Goal: Check status: Check status

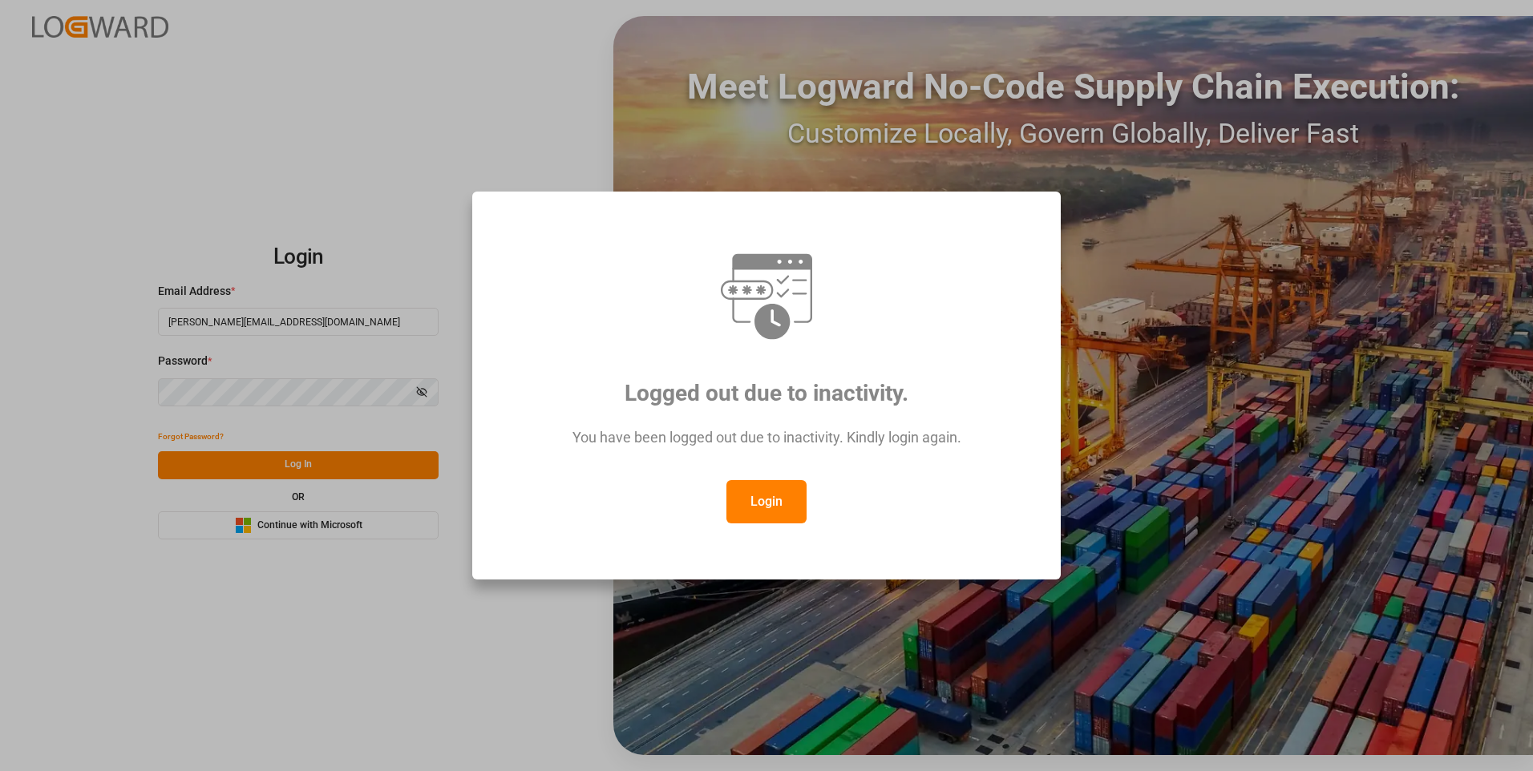
click at [767, 507] on button "Login" at bounding box center [766, 501] width 80 height 43
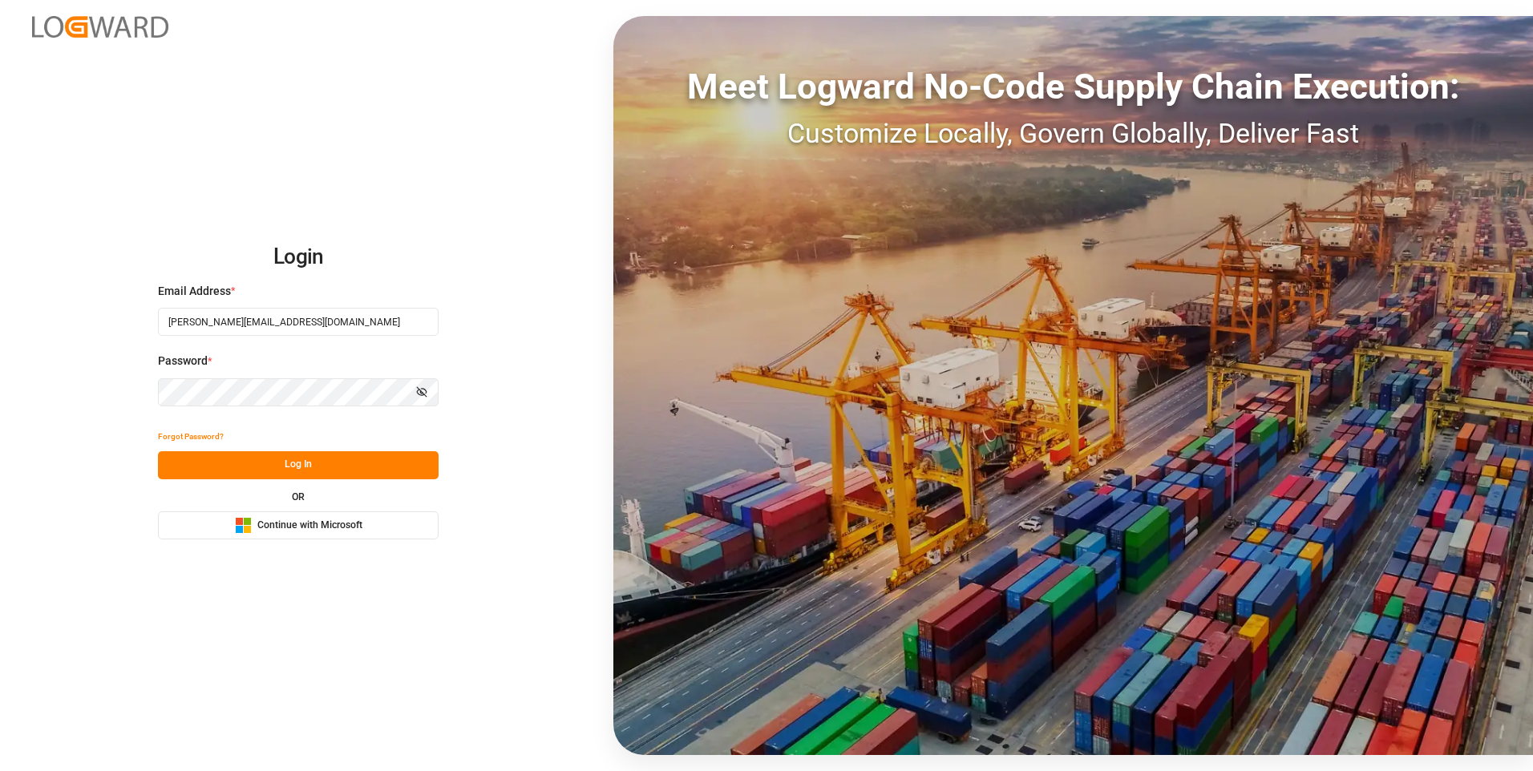
click at [283, 456] on button "Log In" at bounding box center [298, 465] width 281 height 28
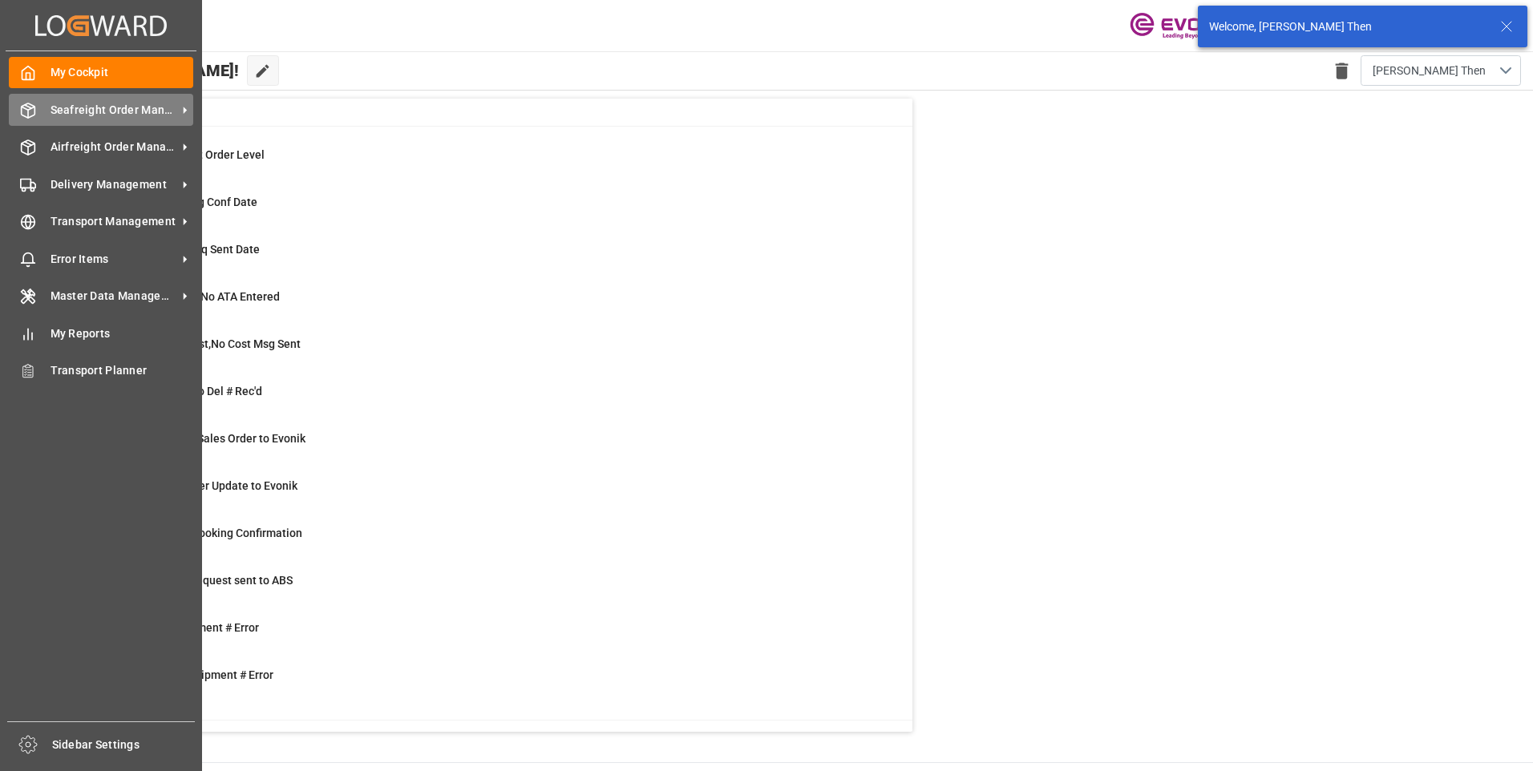
click at [59, 112] on span "Seafreight Order Management" at bounding box center [114, 110] width 127 height 17
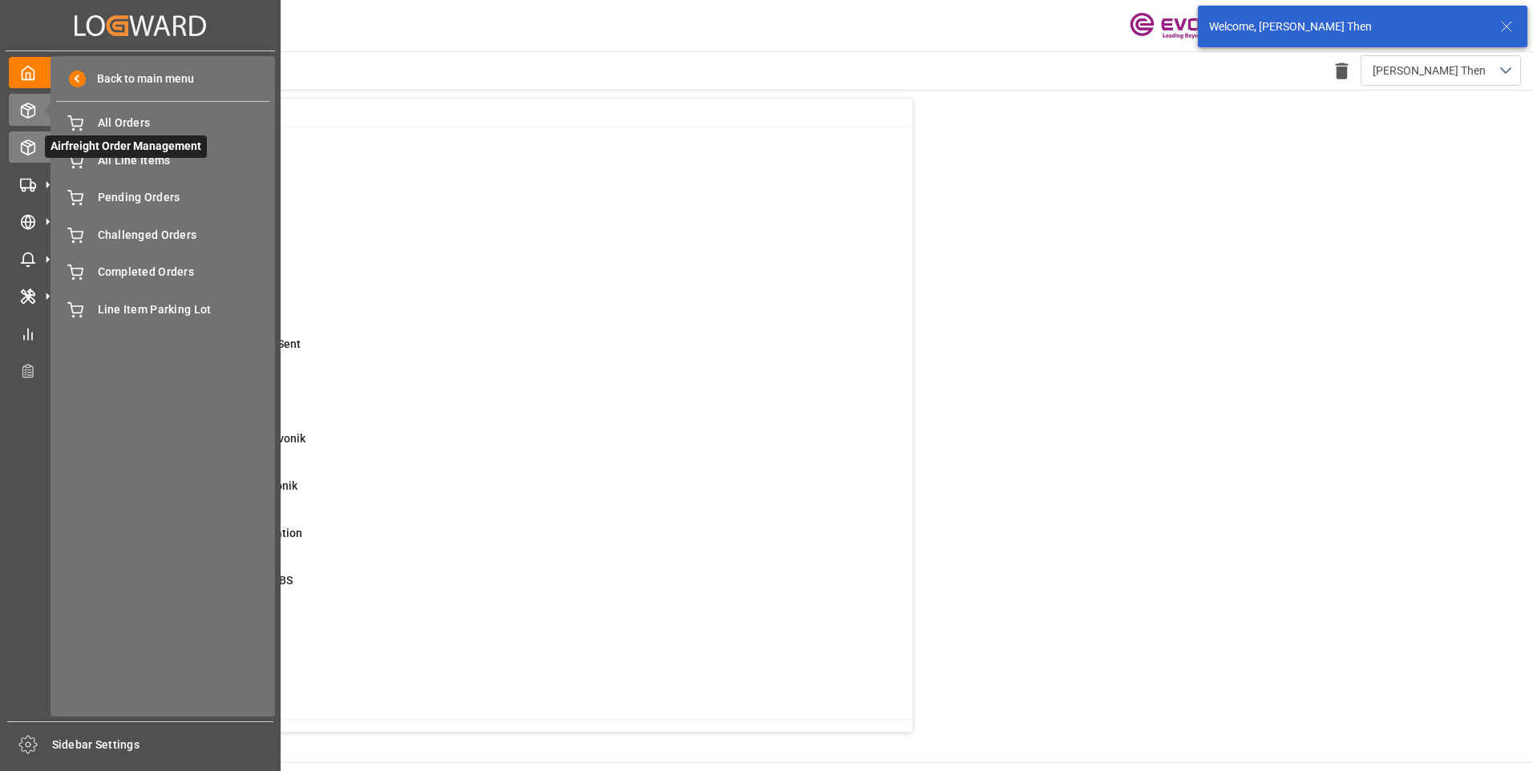
click at [27, 150] on icon at bounding box center [28, 147] width 16 height 16
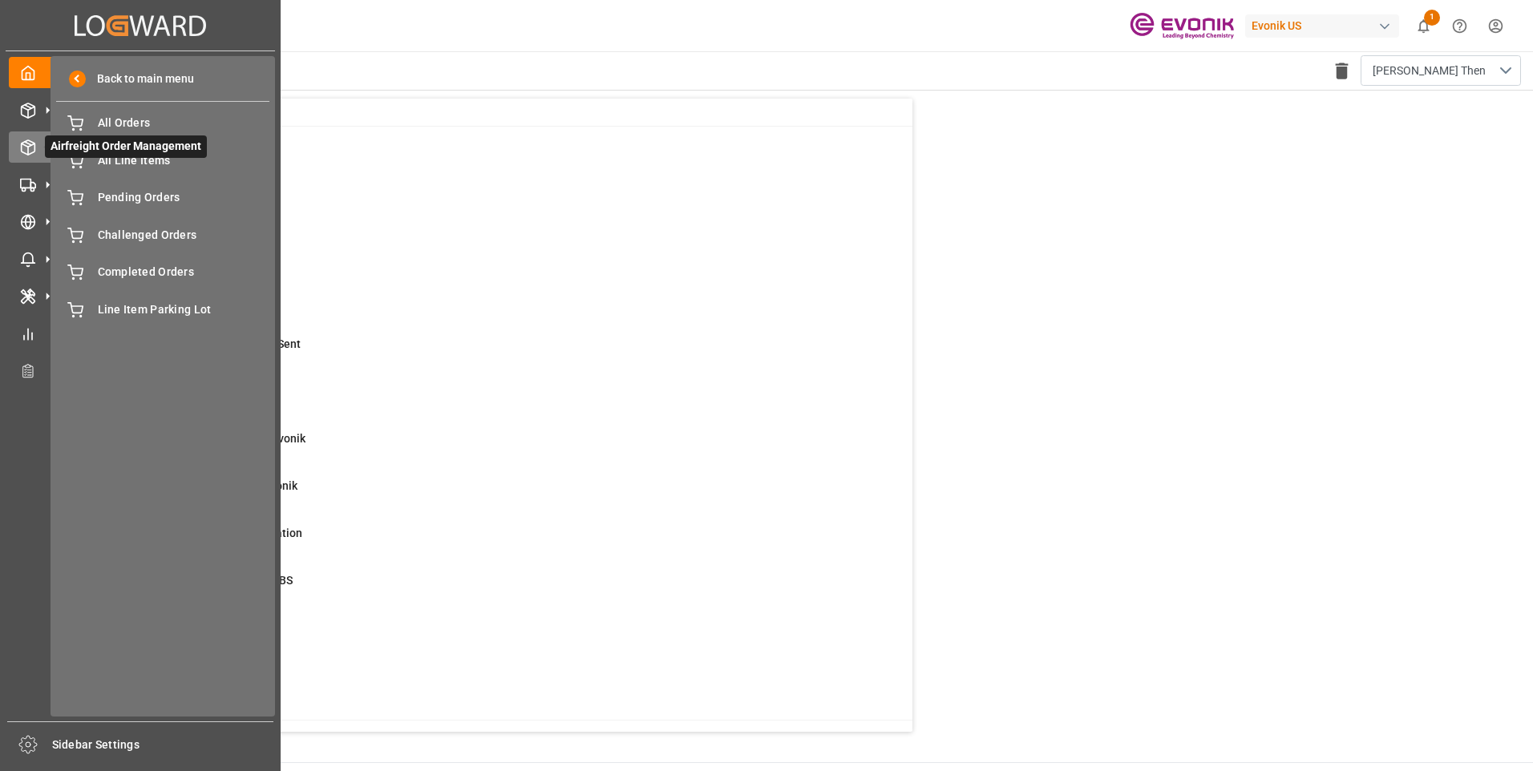
click at [27, 155] on icon at bounding box center [29, 147] width 14 height 14
click at [27, 156] on div "Airfreight Order Management Airfreight Order Management" at bounding box center [140, 146] width 263 height 31
click at [101, 123] on span "All Orders" at bounding box center [184, 123] width 172 height 17
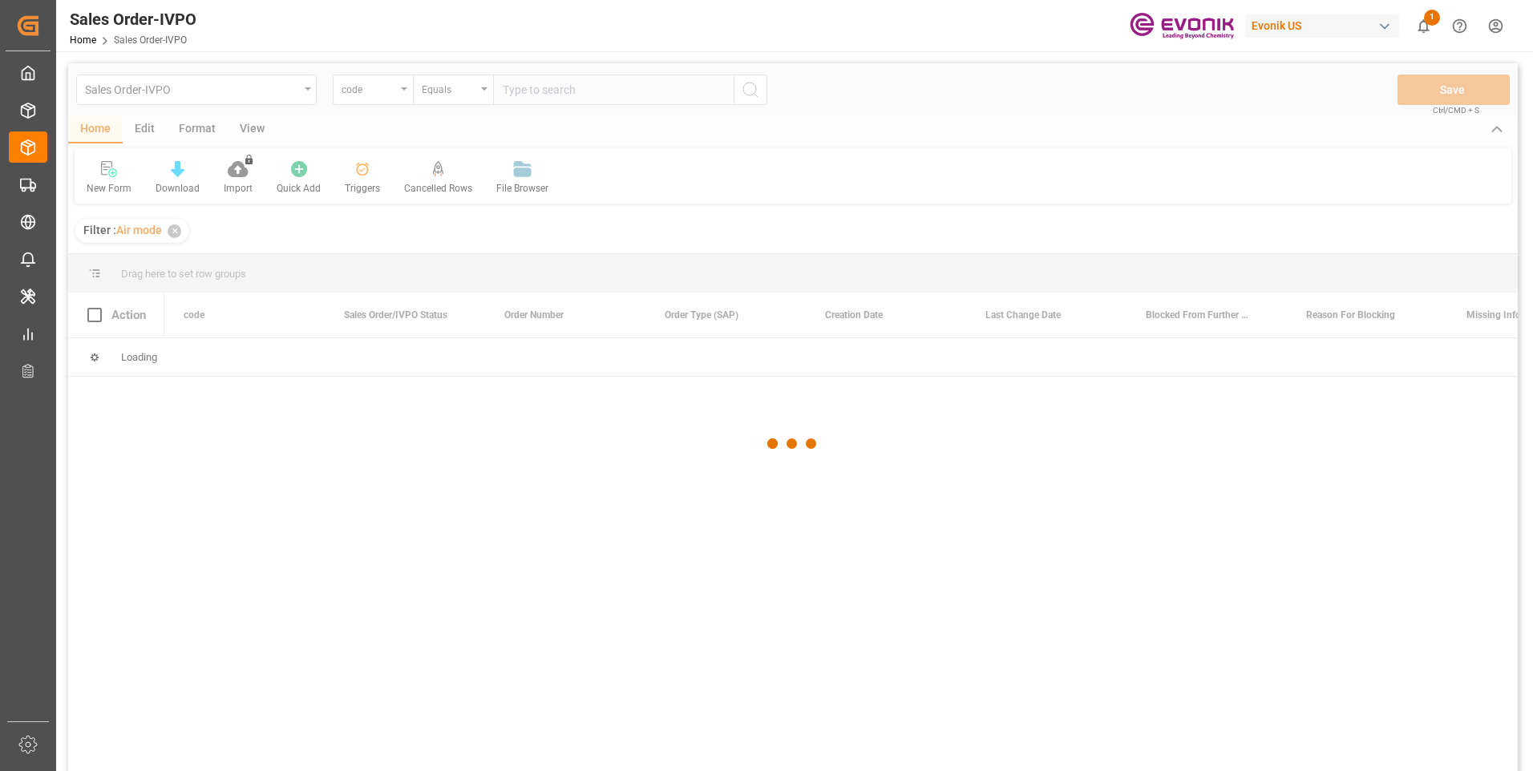
drag, startPoint x: 415, startPoint y: 96, endPoint x: 402, endPoint y: 93, distance: 14.0
click at [398, 92] on div at bounding box center [792, 444] width 1449 height 762
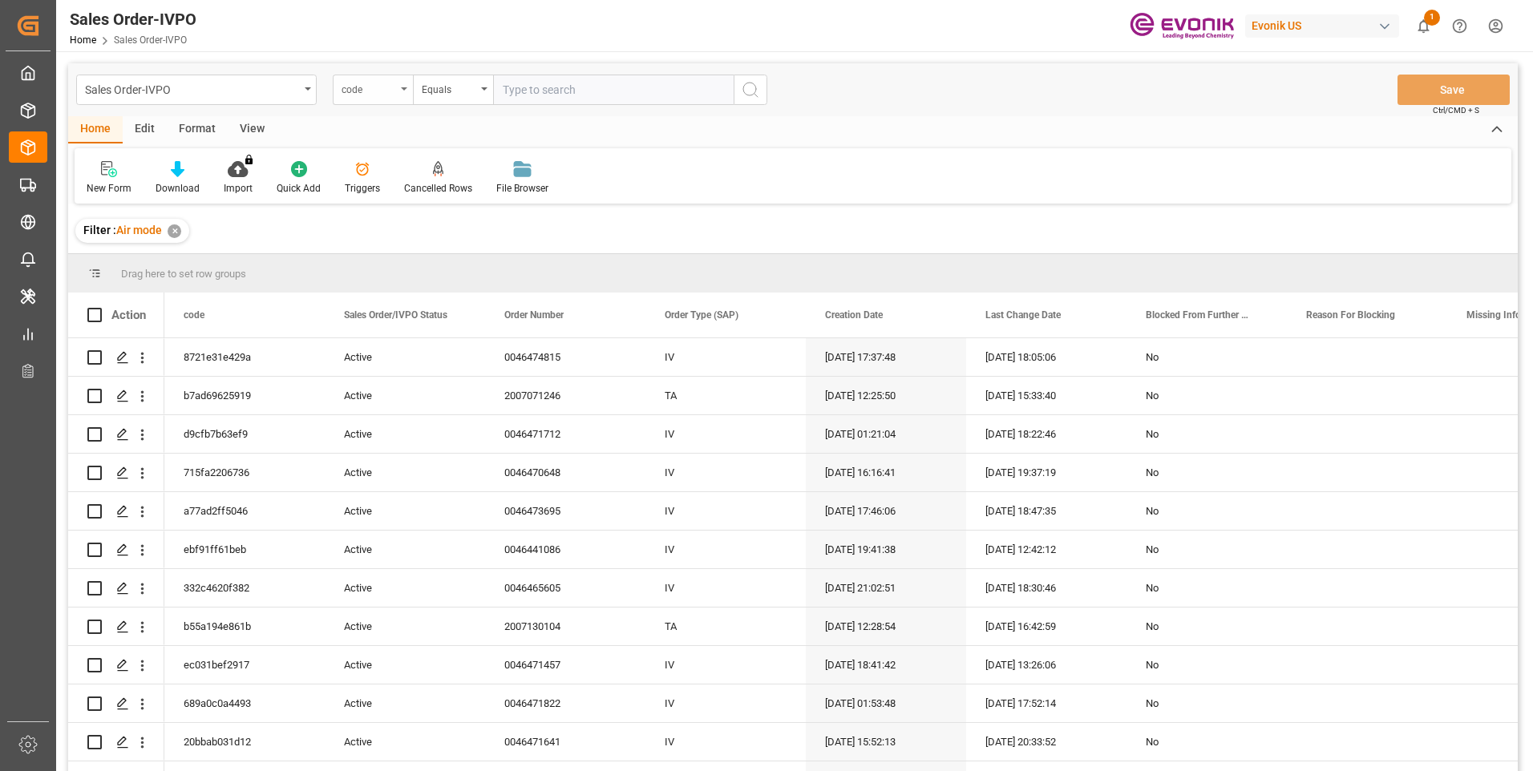
click at [402, 96] on div "code" at bounding box center [373, 90] width 80 height 30
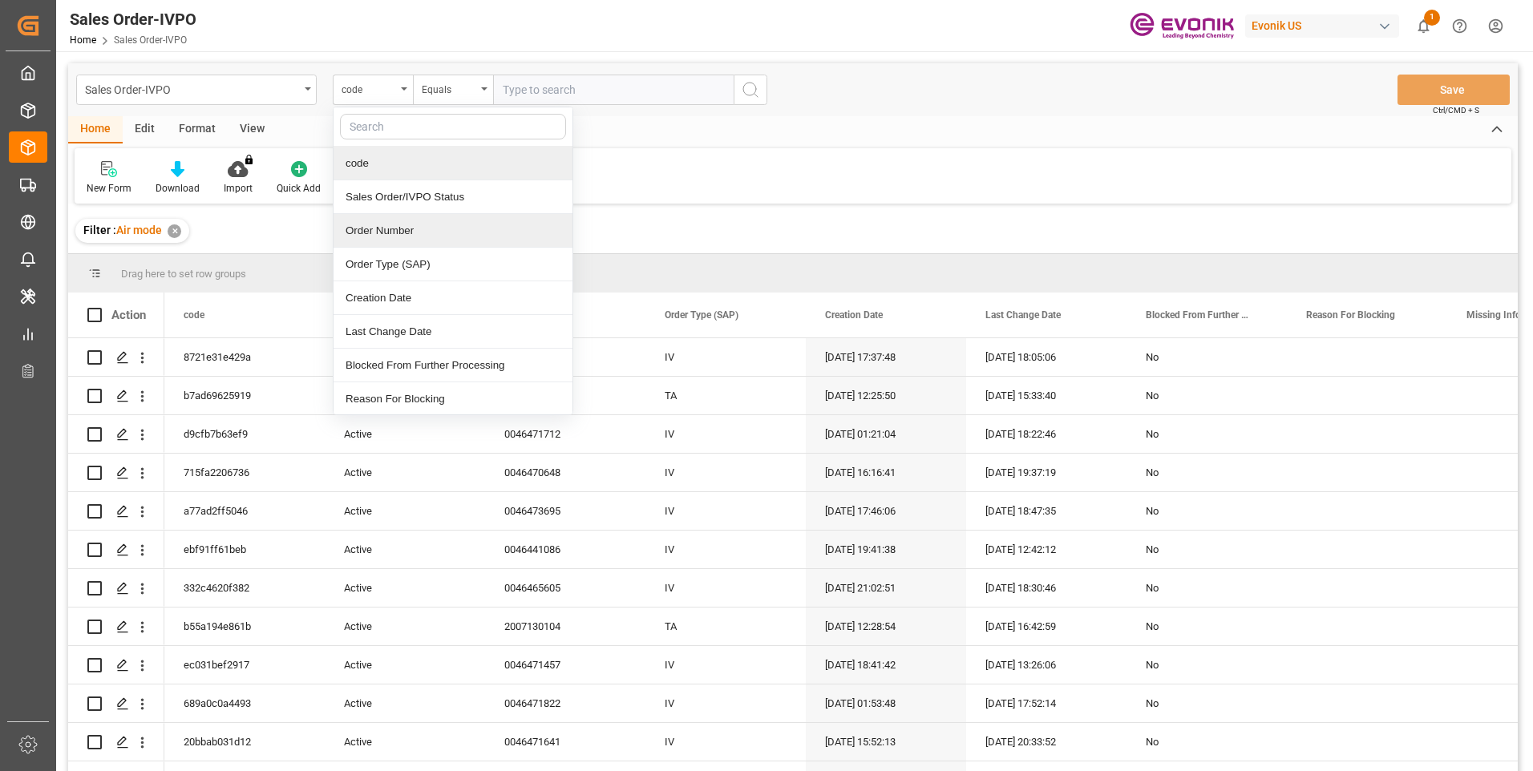
click at [370, 231] on div "Order Number" at bounding box center [453, 231] width 239 height 34
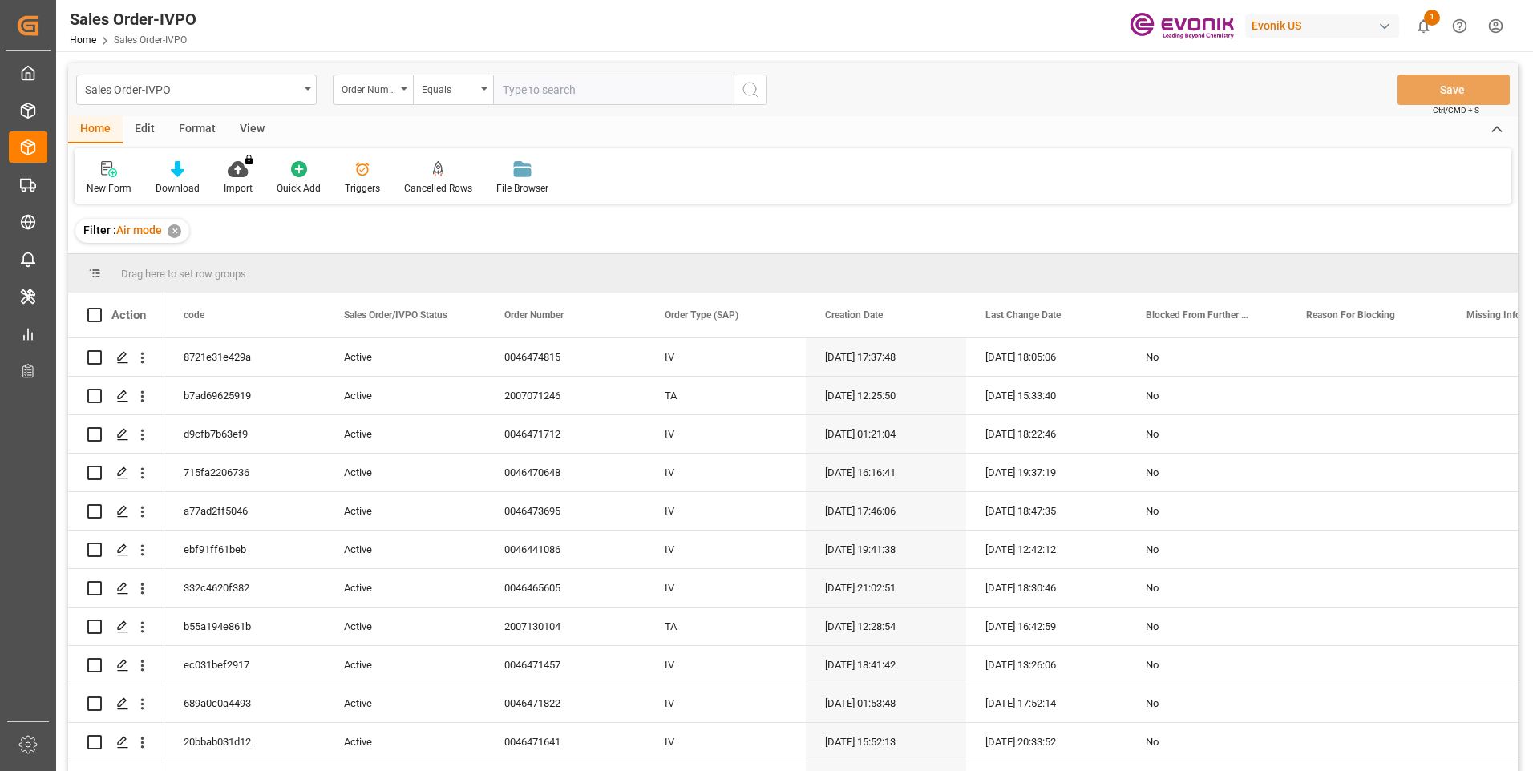
click at [536, 91] on input "text" at bounding box center [613, 90] width 241 height 30
paste input "46474674"
type input "0046474674"
click at [751, 98] on icon "search button" at bounding box center [750, 89] width 19 height 19
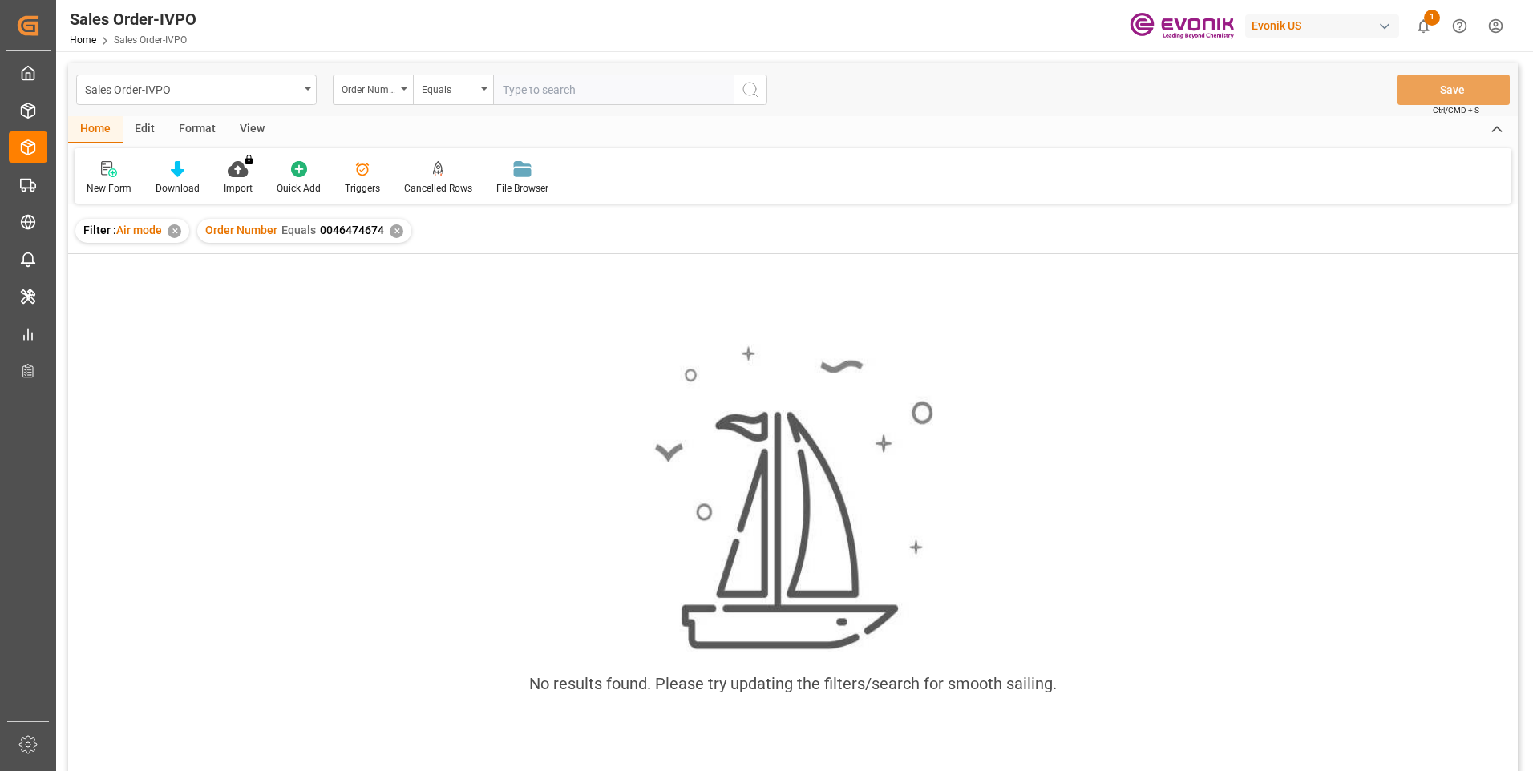
click at [546, 86] on input "text" at bounding box center [613, 90] width 241 height 30
paste input "46474674"
type input "0046474674"
click at [744, 91] on circle "search button" at bounding box center [749, 89] width 13 height 13
click at [394, 231] on div "✕" at bounding box center [397, 231] width 14 height 14
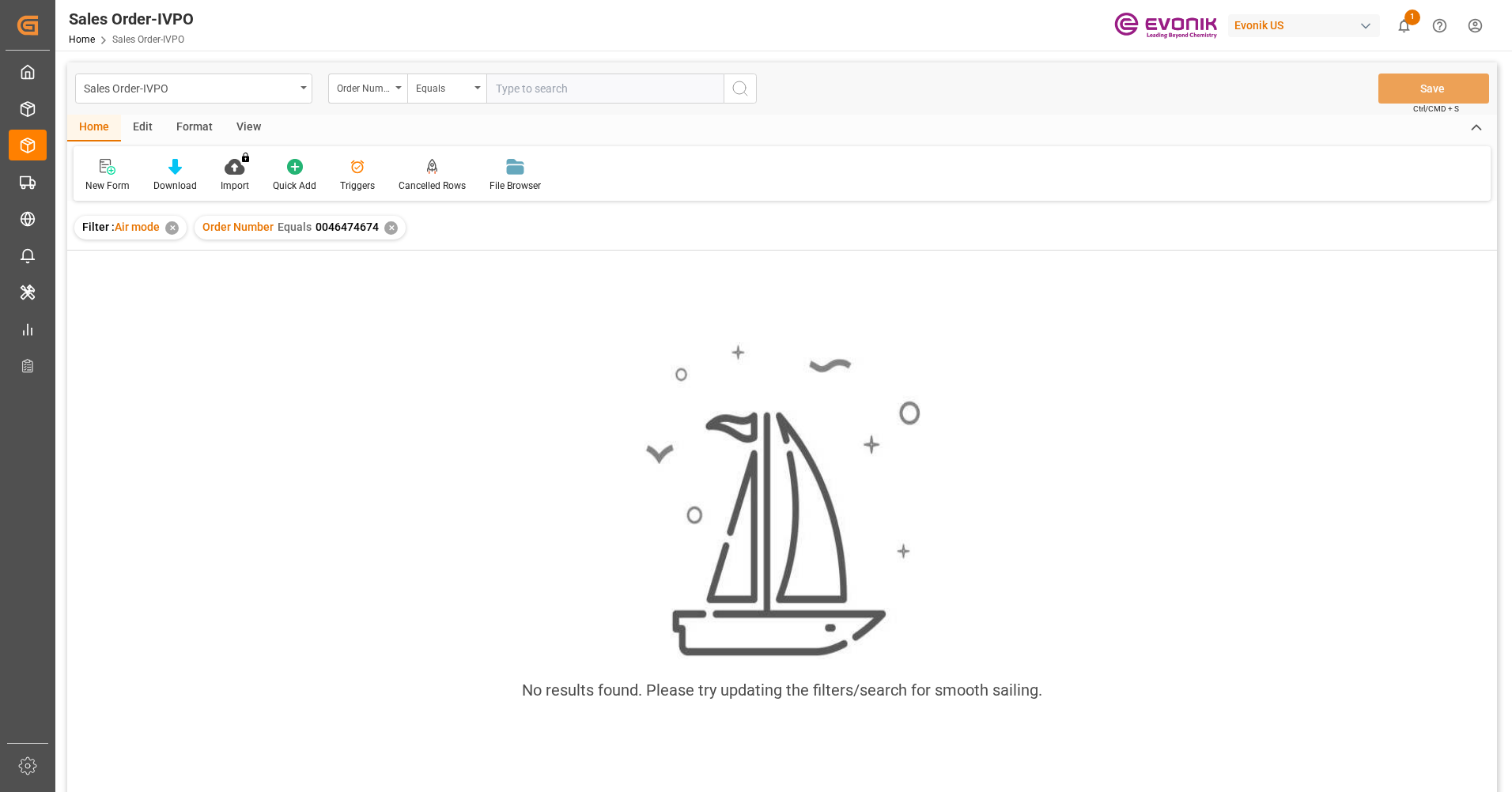
click at [520, 93] on input "text" at bounding box center [605, 89] width 238 height 30
paste input "46474674"
click at [497, 90] on input "46474674" at bounding box center [605, 89] width 238 height 30
type input "0046474674"
click at [736, 86] on icon "search button" at bounding box center [740, 88] width 19 height 19
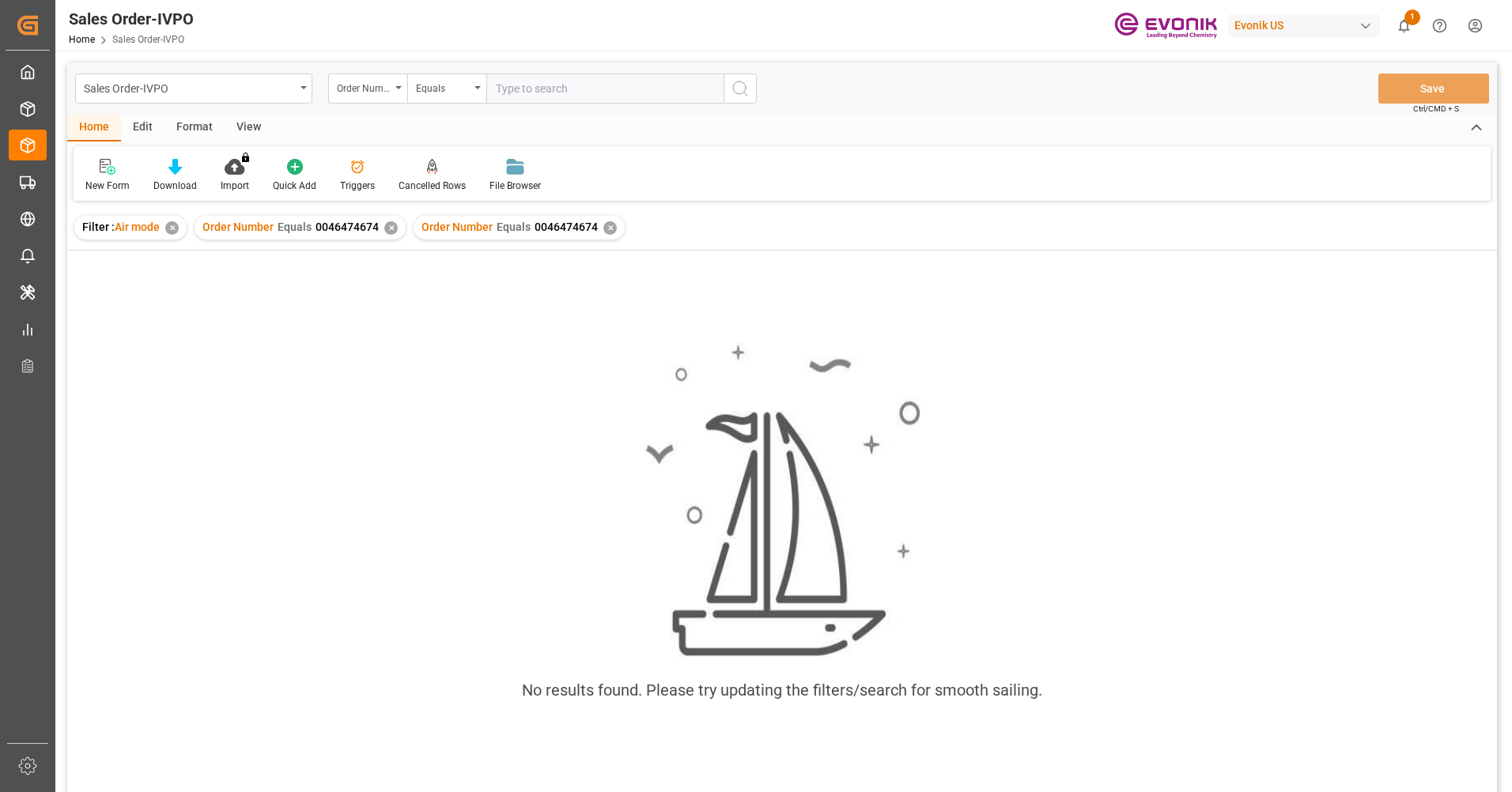
click at [388, 230] on div "✕" at bounding box center [392, 228] width 14 height 14
click at [533, 85] on input "text" at bounding box center [605, 89] width 238 height 30
click at [529, 91] on input "text" at bounding box center [605, 89] width 238 height 30
click at [532, 86] on input "text" at bounding box center [605, 89] width 238 height 30
click at [540, 90] on input "text" at bounding box center [605, 89] width 238 height 30
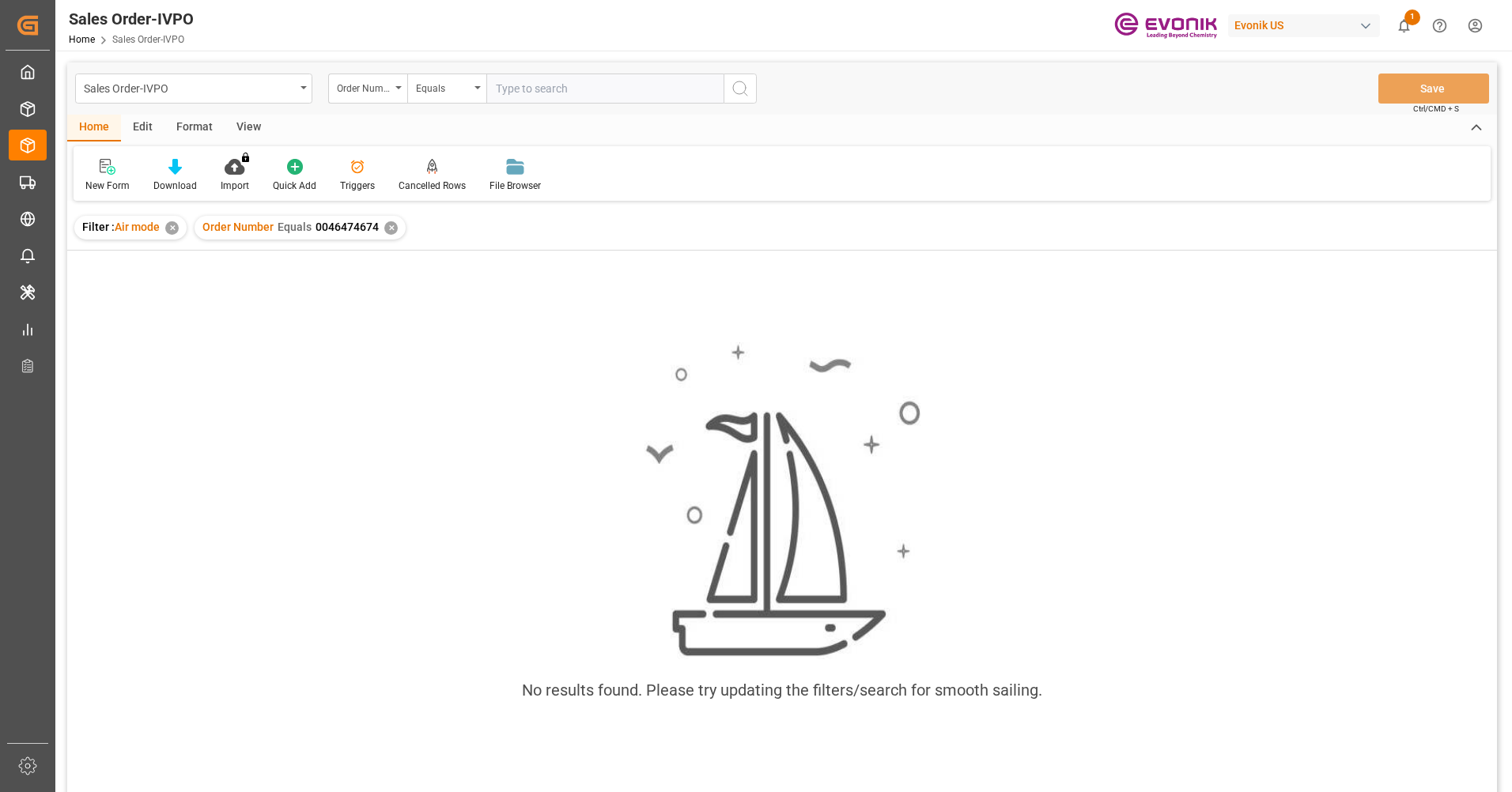
click at [541, 87] on input "text" at bounding box center [605, 89] width 238 height 30
click at [537, 89] on input "text" at bounding box center [605, 89] width 238 height 30
click at [546, 95] on input "00" at bounding box center [605, 89] width 238 height 30
paste input "46474674"
type input "0046474674"
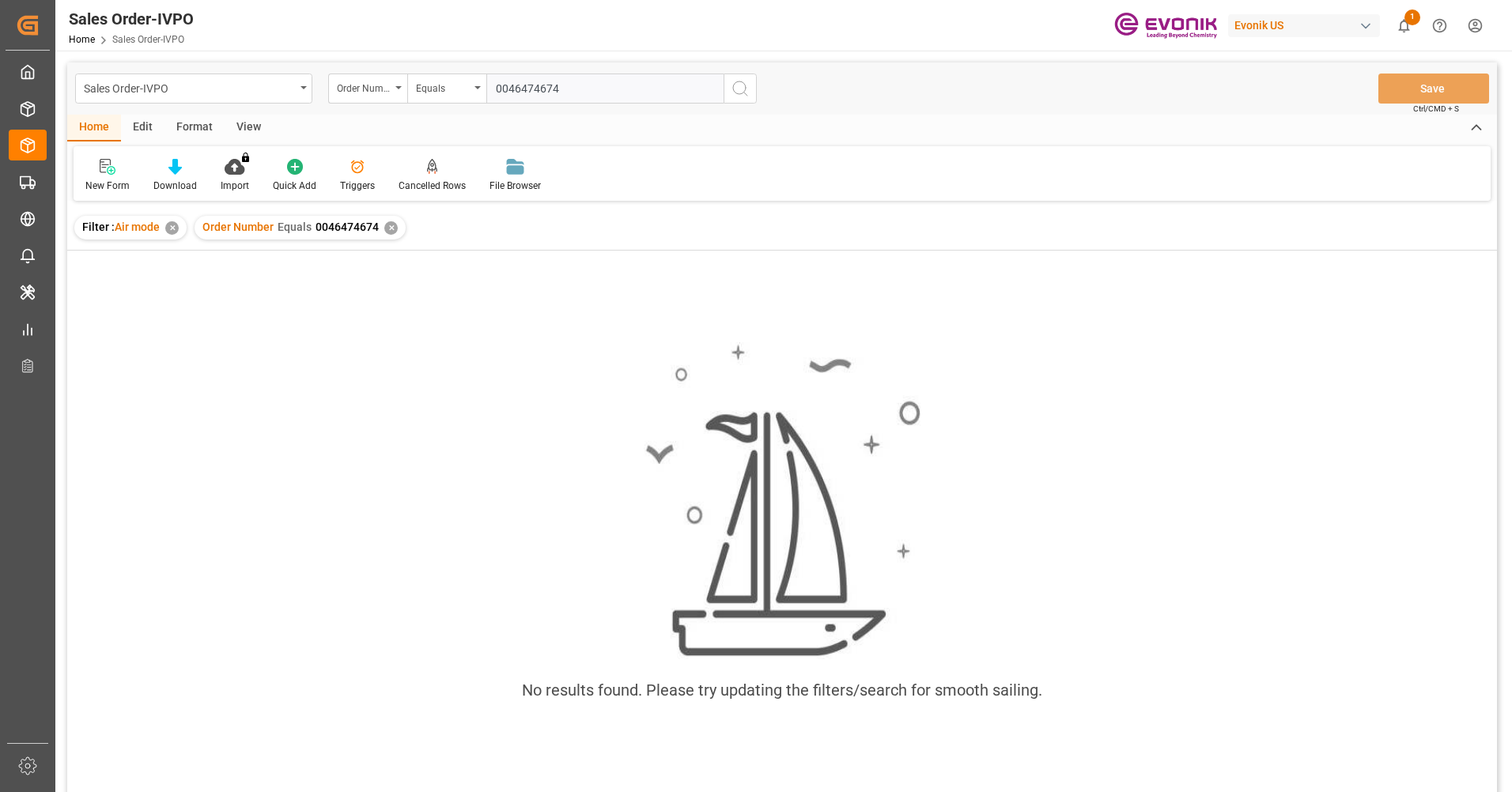
click at [743, 87] on icon "search button" at bounding box center [740, 88] width 19 height 19
click at [392, 228] on div "✕" at bounding box center [392, 228] width 14 height 14
click at [174, 229] on div "✕" at bounding box center [173, 228] width 14 height 14
click at [1314, 142] on div "Home Edit Format View New Form Download Import You don't have permission for th…" at bounding box center [781, 157] width 1429 height 86
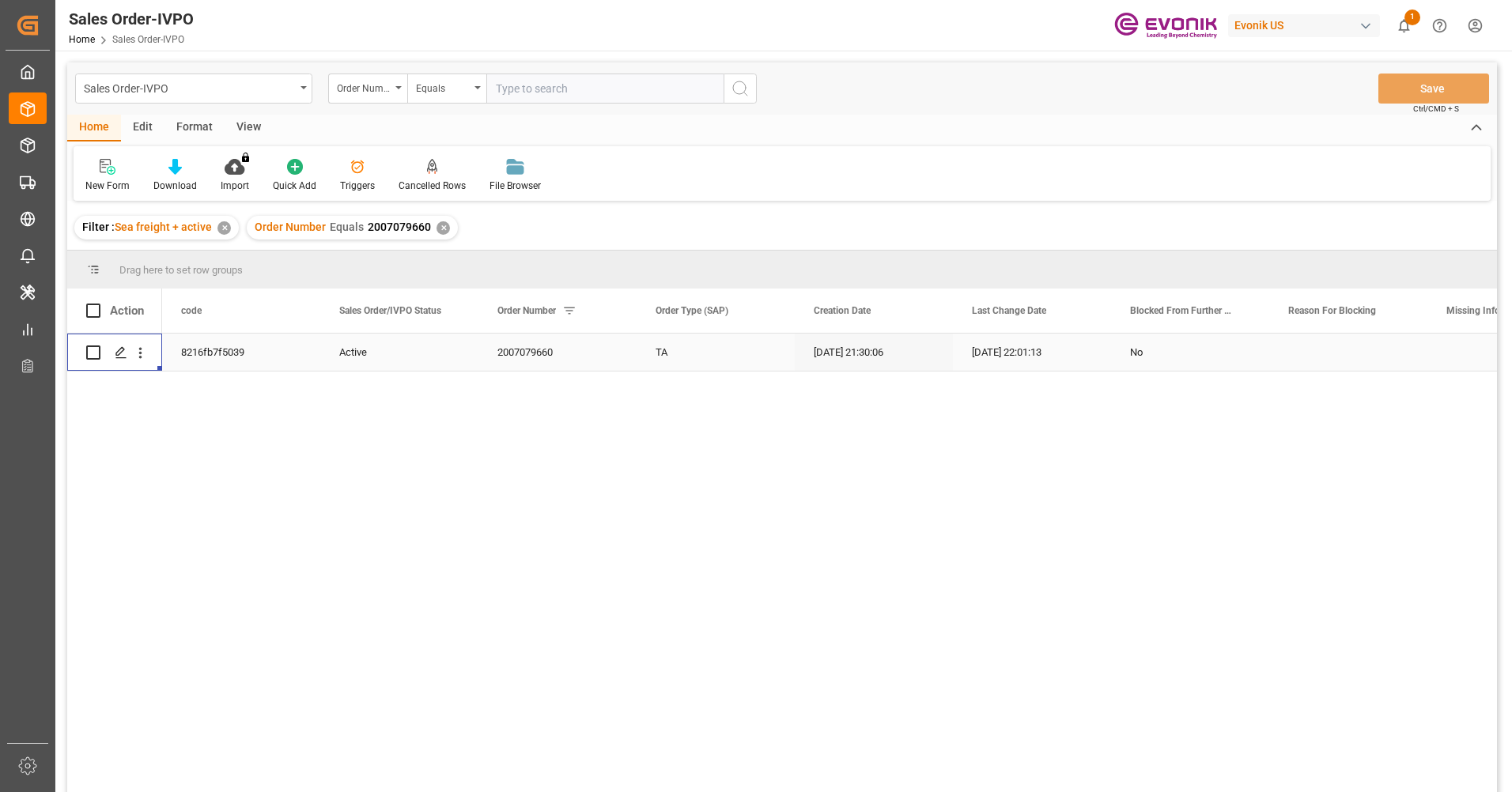
click at [560, 86] on input "text" at bounding box center [605, 89] width 238 height 30
paste input "2007123580"
type input "2007123580"
click at [732, 90] on icon "search button" at bounding box center [740, 88] width 19 height 19
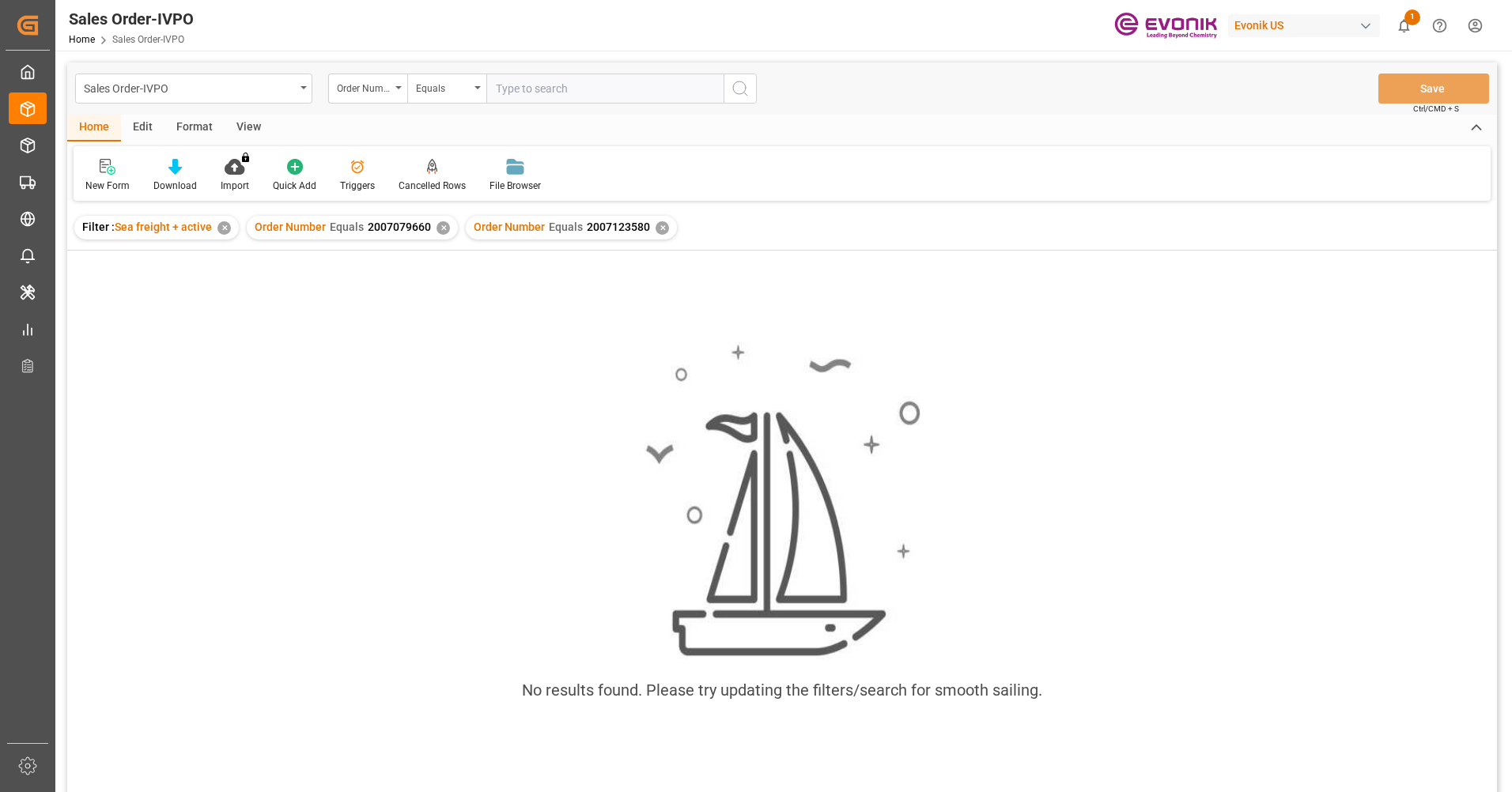
click at [441, 225] on div "✕" at bounding box center [444, 228] width 14 height 14
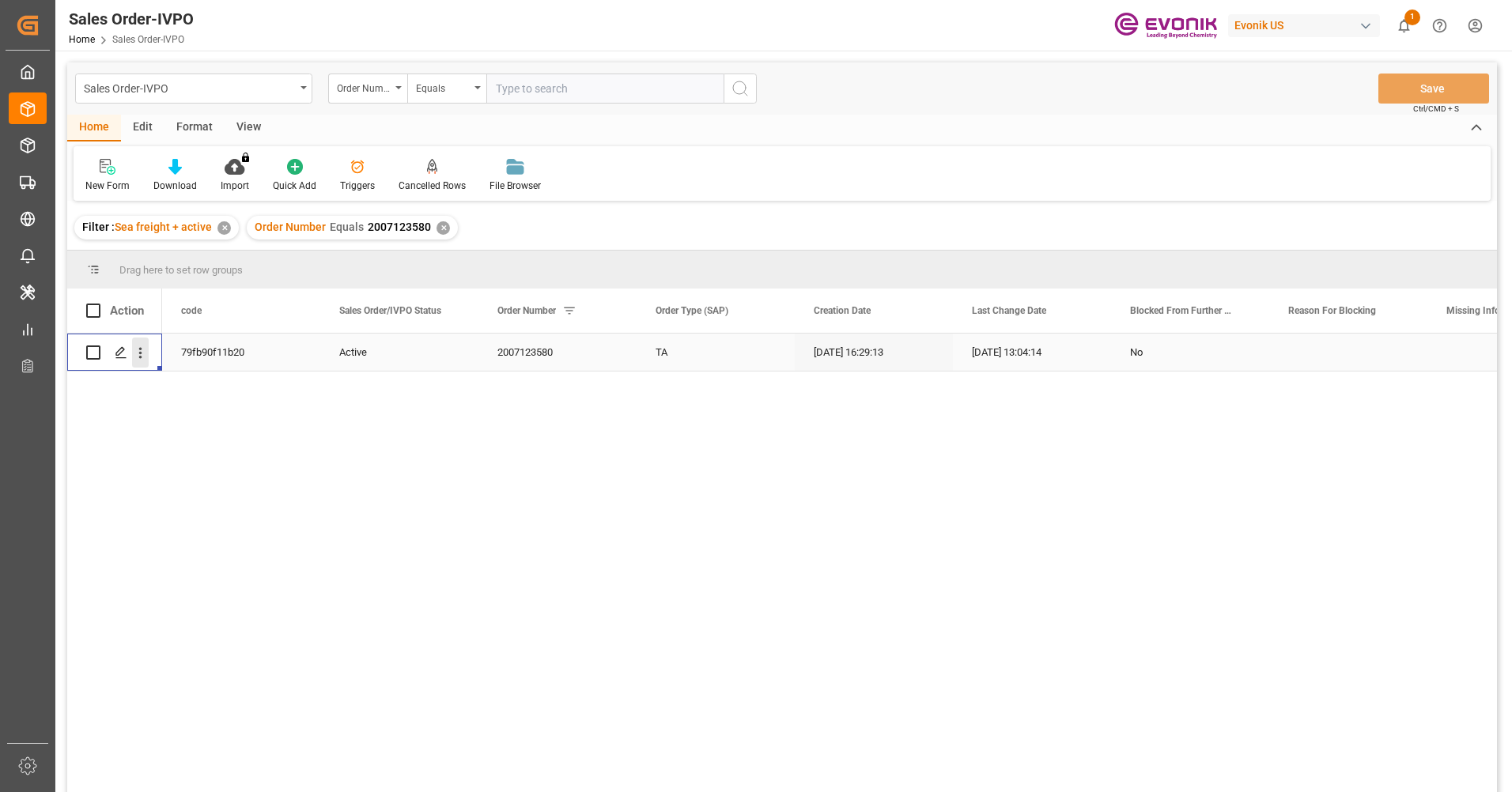
click at [142, 353] on icon "open menu" at bounding box center [140, 353] width 3 height 11
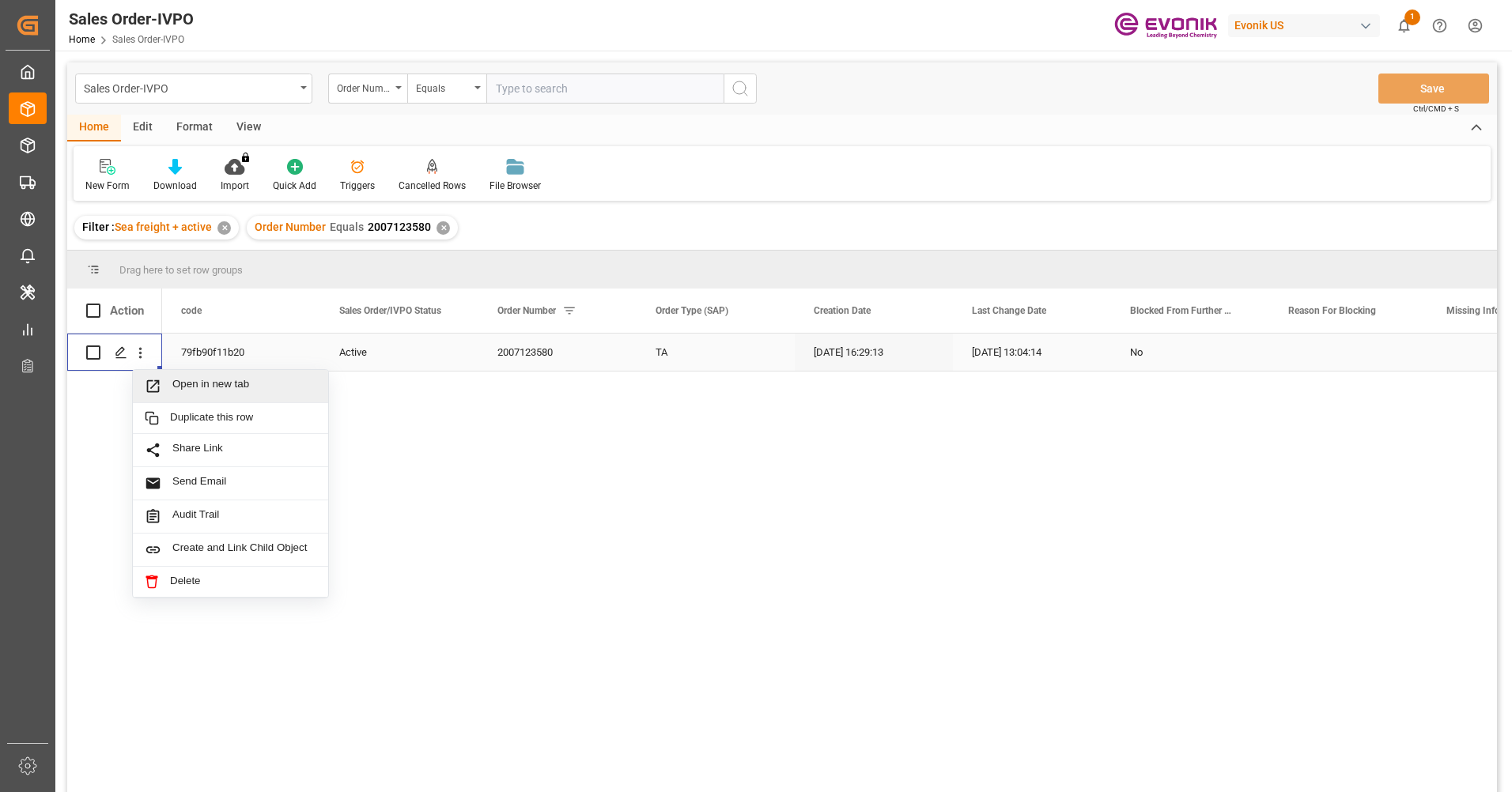
click at [207, 379] on span "Open in new tab" at bounding box center [245, 386] width 144 height 17
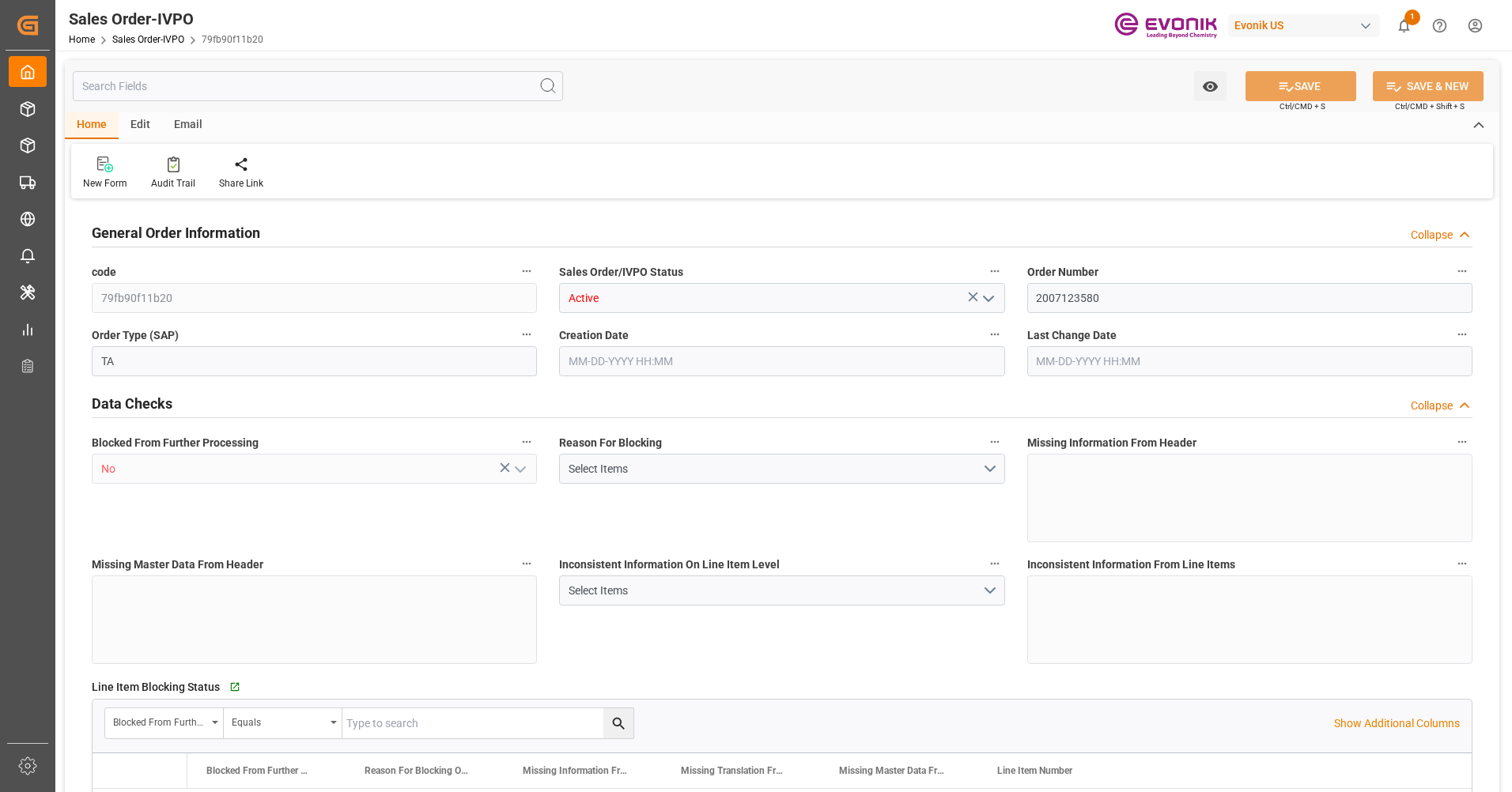
type input "DOCAU"
type input "0"
type input "1"
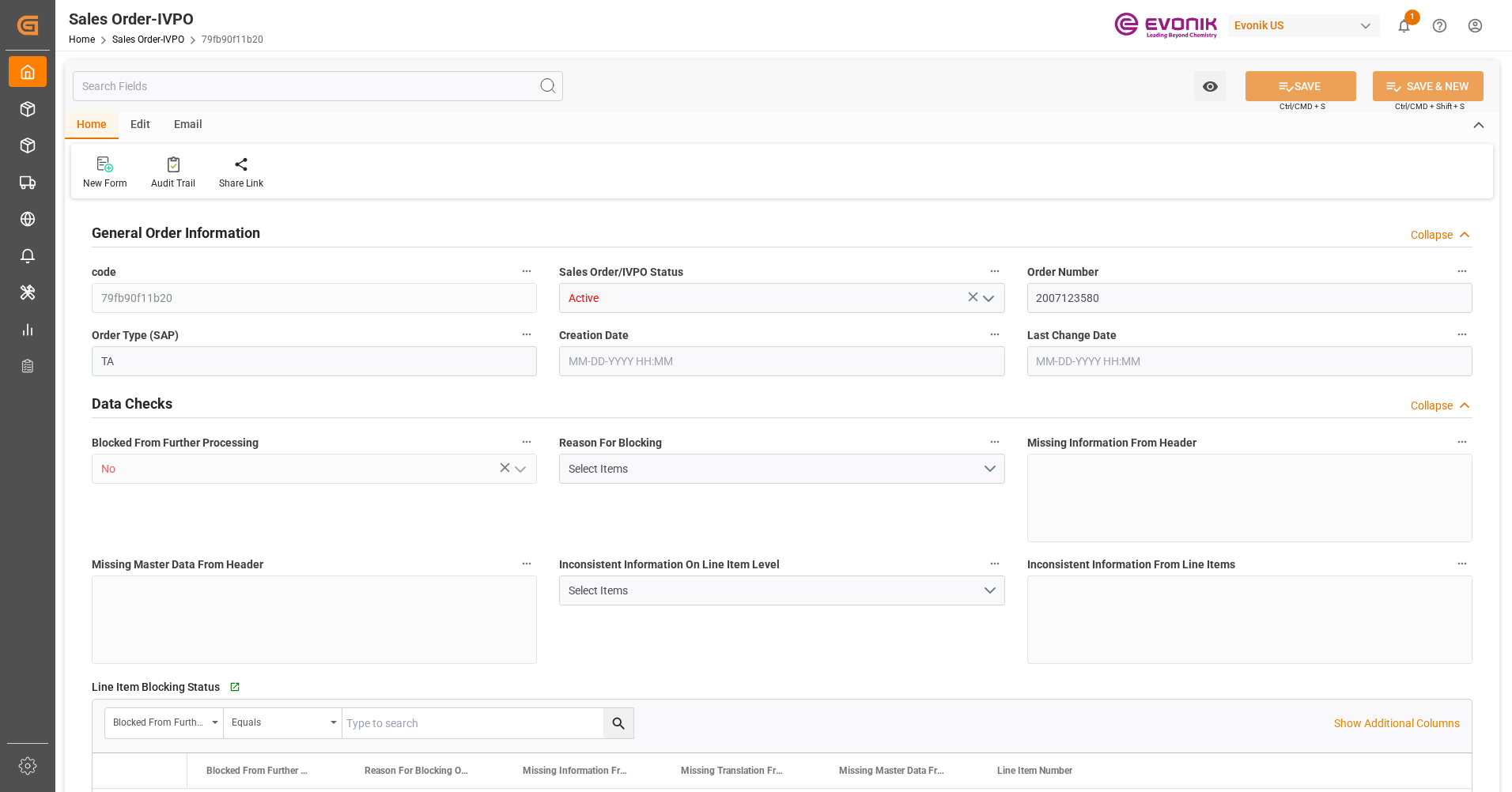
type input "4739.52"
type input "45.8938"
type input "19000"
type input "60"
type input "08-01-2025 16:29"
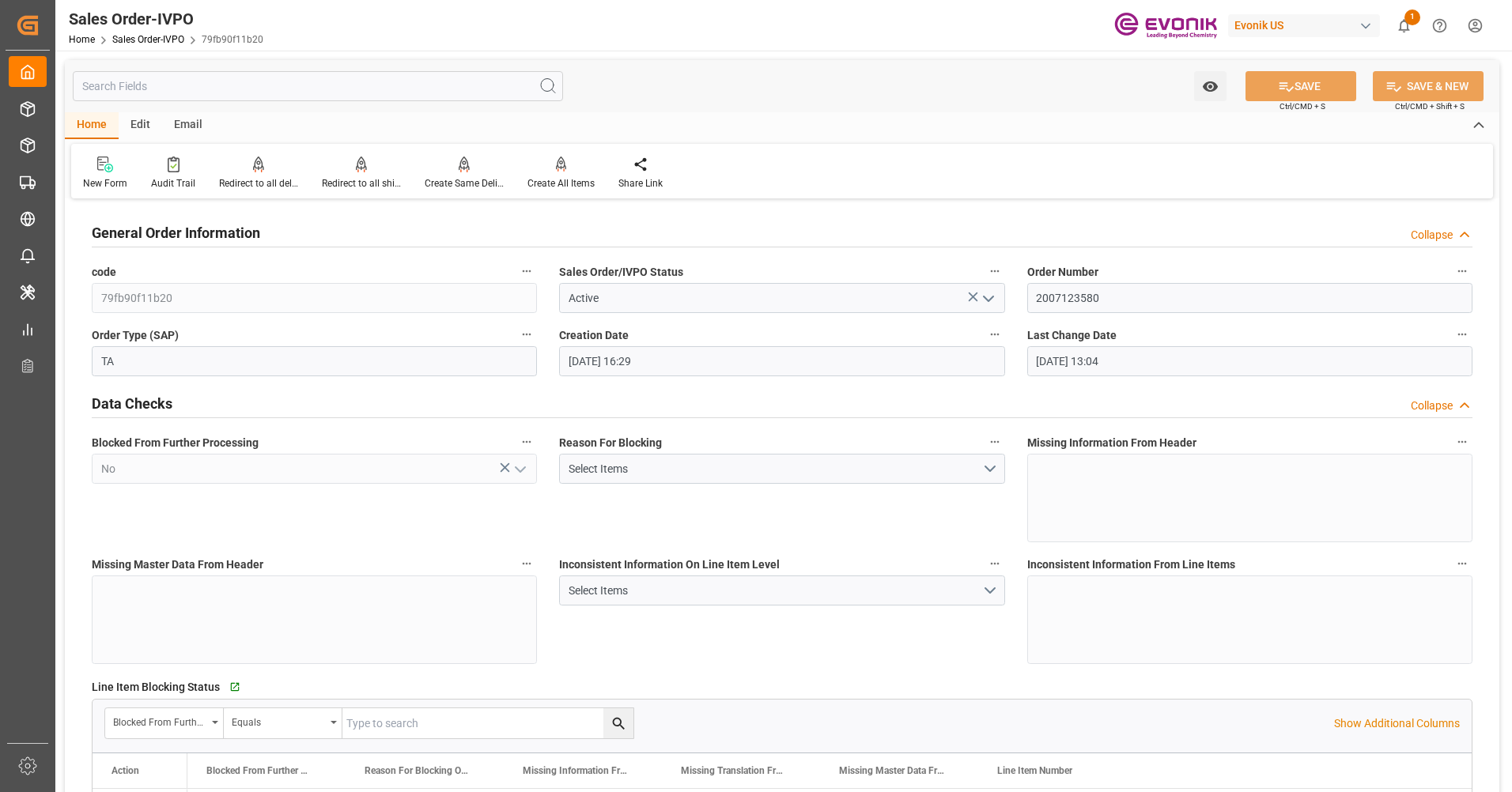
type input "09-24-2025 13:04"
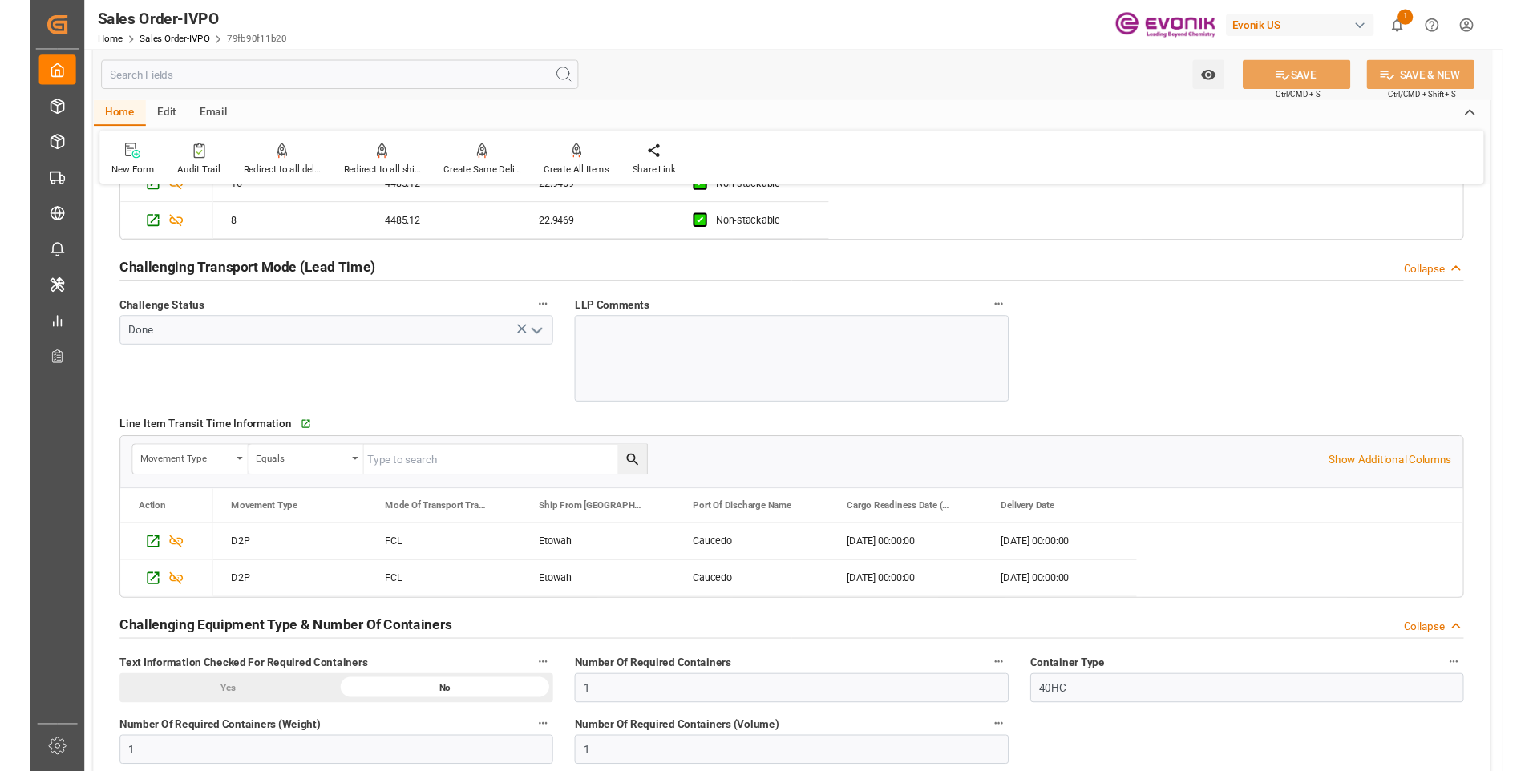
scroll to position [2509, 0]
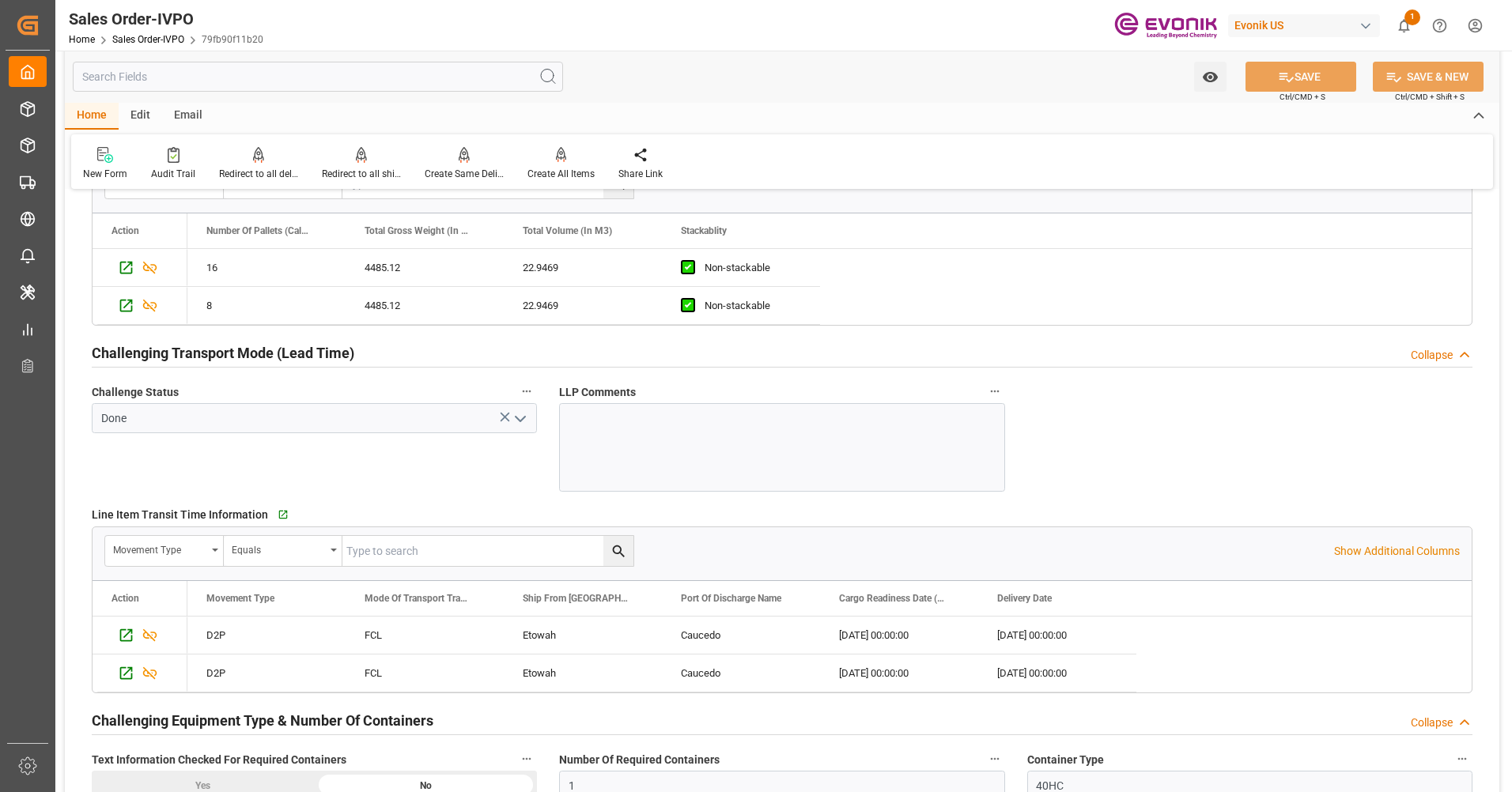
click at [522, 417] on icon "open menu" at bounding box center [520, 418] width 19 height 19
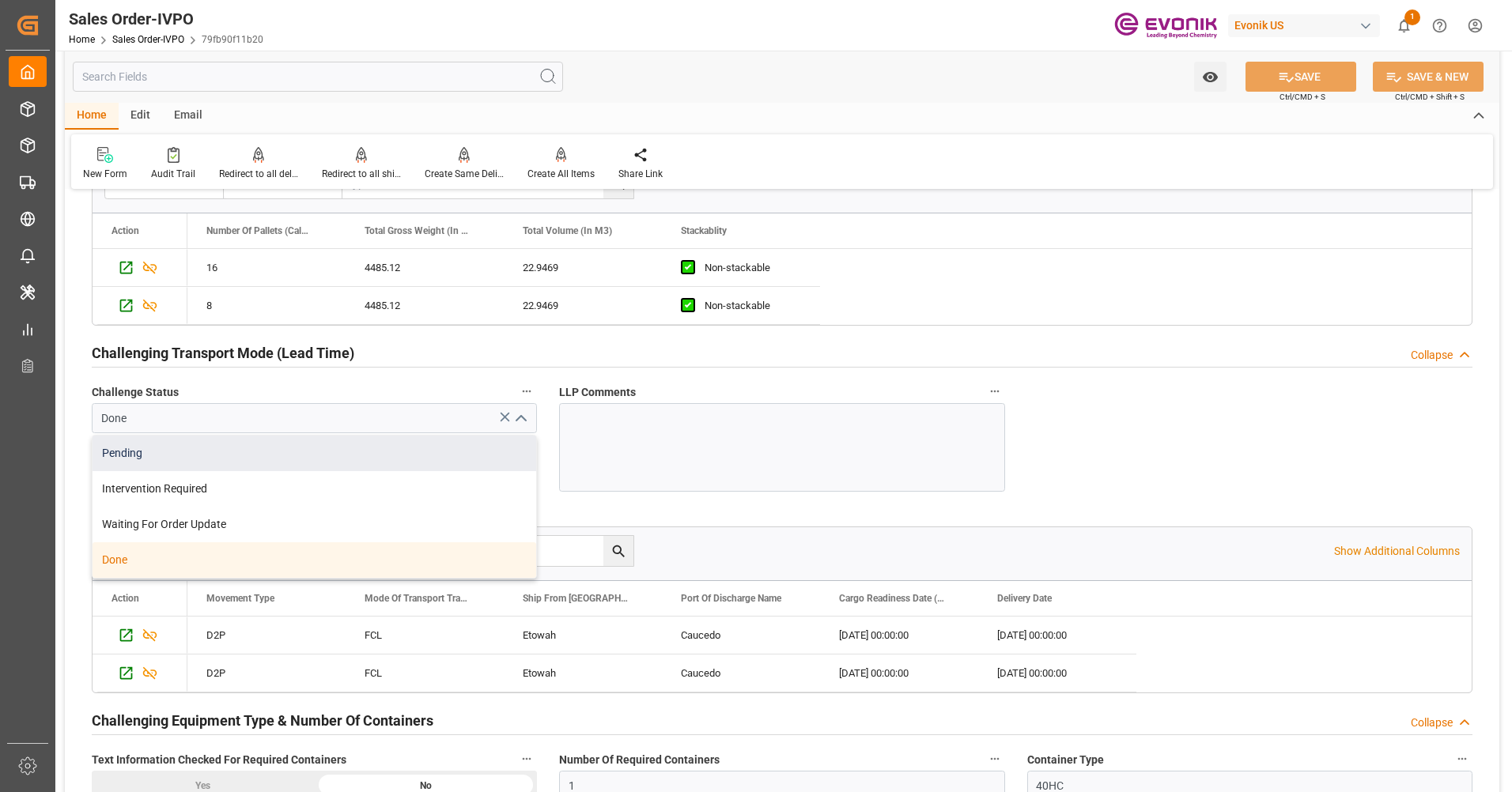
click at [210, 465] on div "Pending" at bounding box center [315, 454] width 444 height 36
type input "Pending"
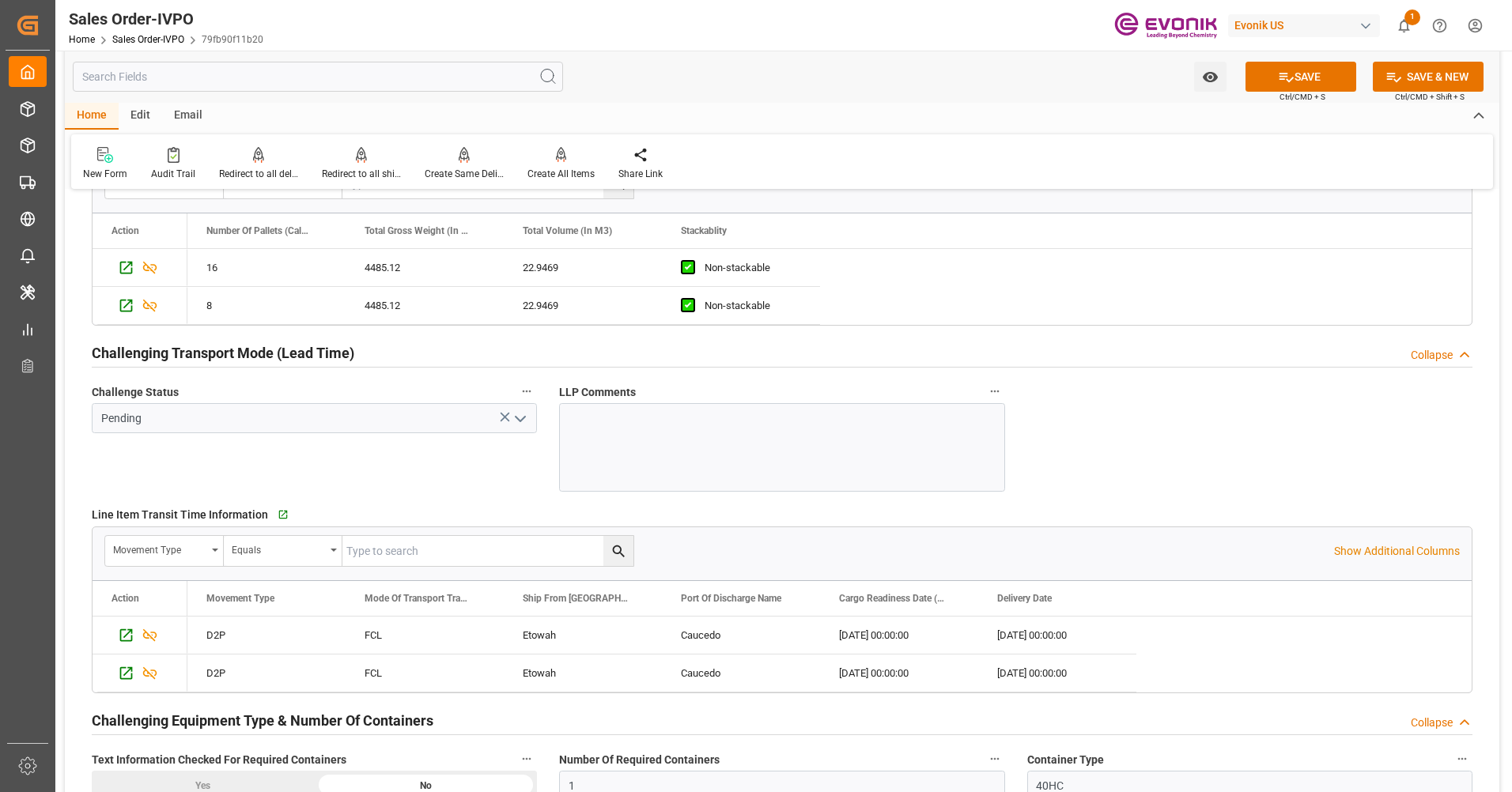
click at [666, 427] on div at bounding box center [781, 448] width 445 height 89
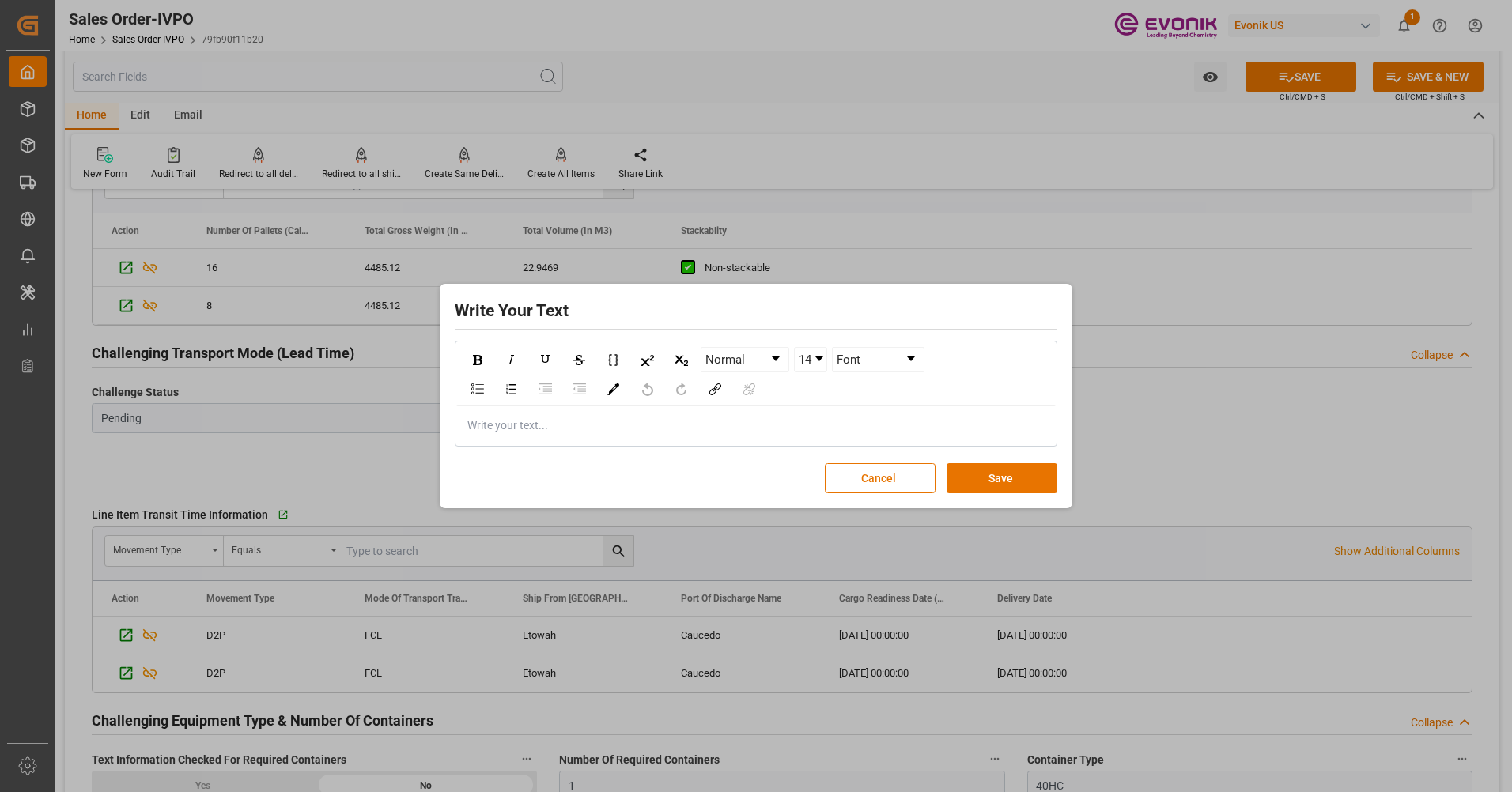
click at [504, 430] on div "rdw-editor" at bounding box center [756, 425] width 576 height 17
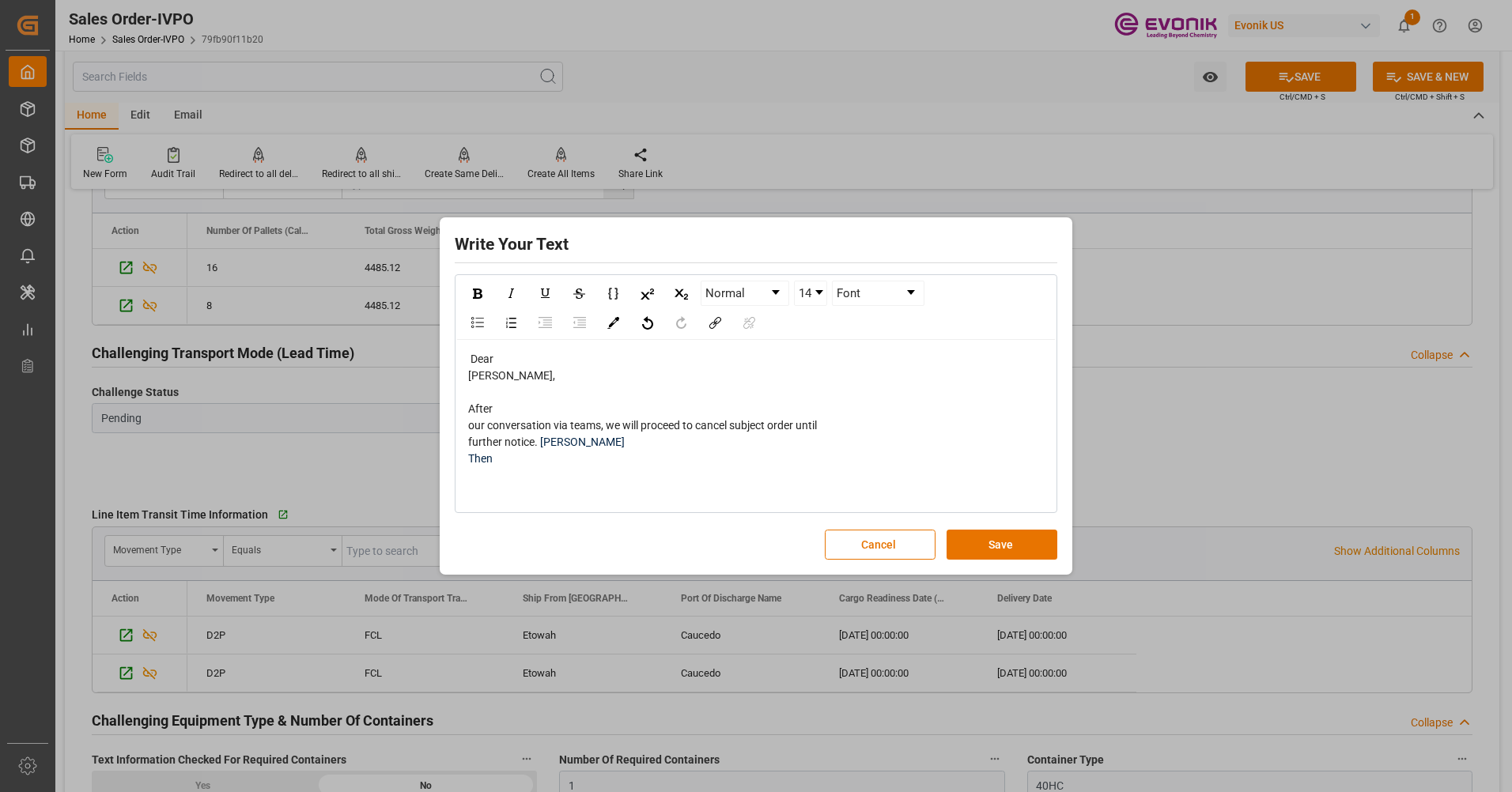
click at [543, 442] on span "Julissa Then" at bounding box center [546, 451] width 157 height 30
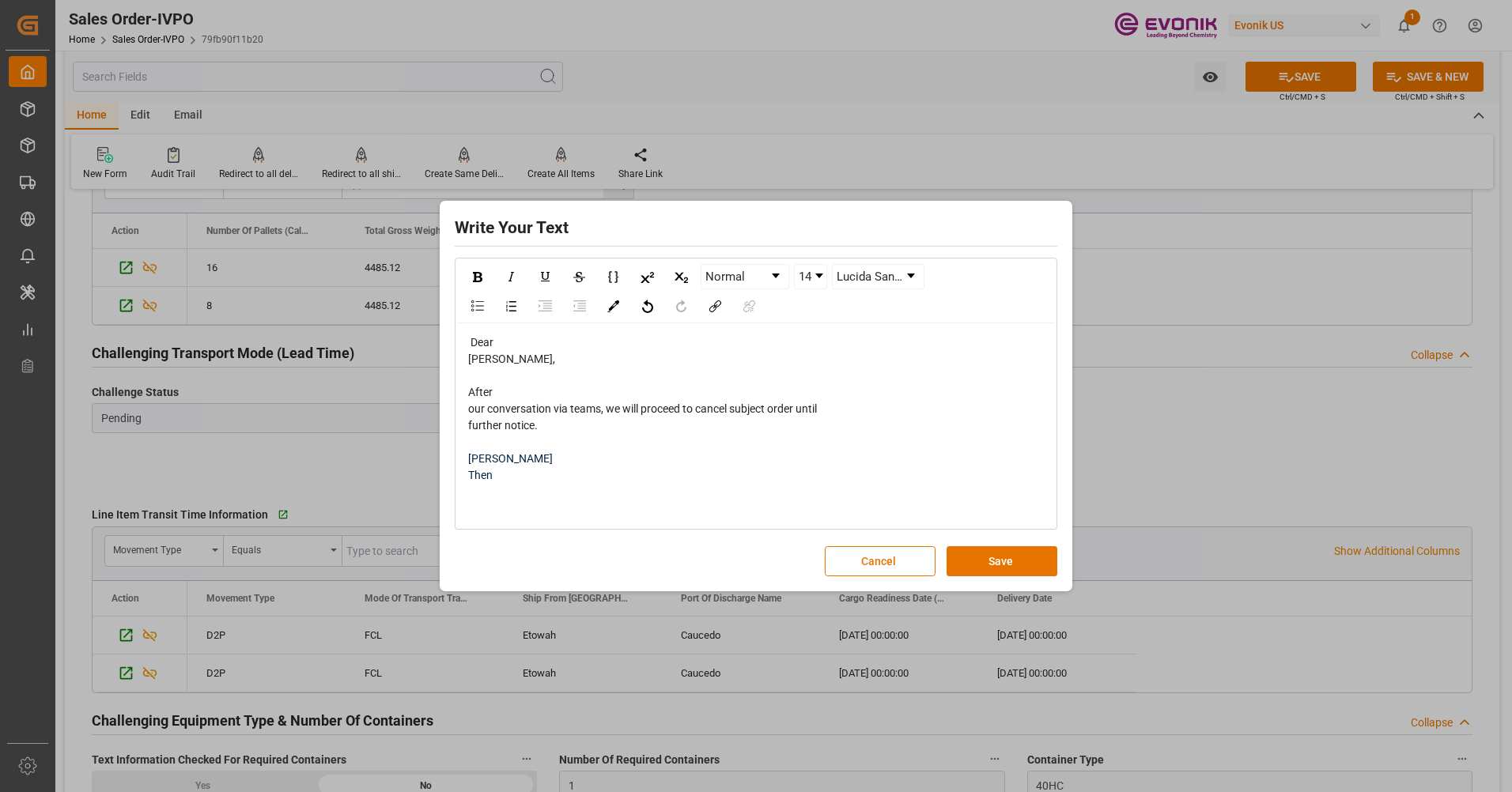
click at [468, 475] on span "Julissa Then" at bounding box center [511, 468] width 85 height 30
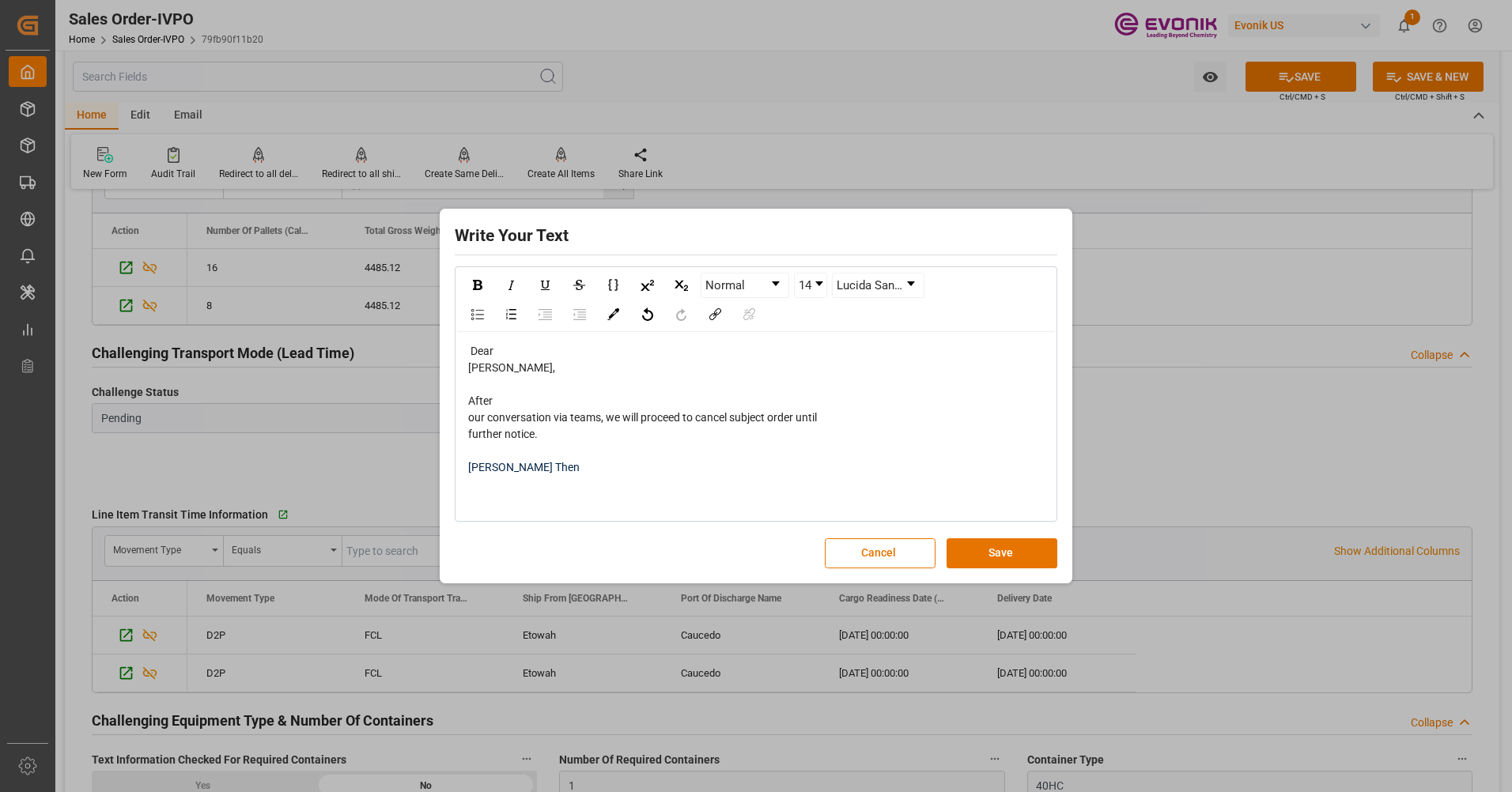
click at [468, 435] on div "Dear Mr. William, After our conversation via teams, we will proceed to cancel s…" at bounding box center [756, 426] width 577 height 166
click at [468, 434] on div "Dear Mr. William, After our conversation via teams, we will proceed to cancel s…" at bounding box center [756, 426] width 577 height 166
click at [470, 434] on span "After our conversation via teams, we will proceed to cancel subject order until…" at bounding box center [643, 417] width 349 height 45
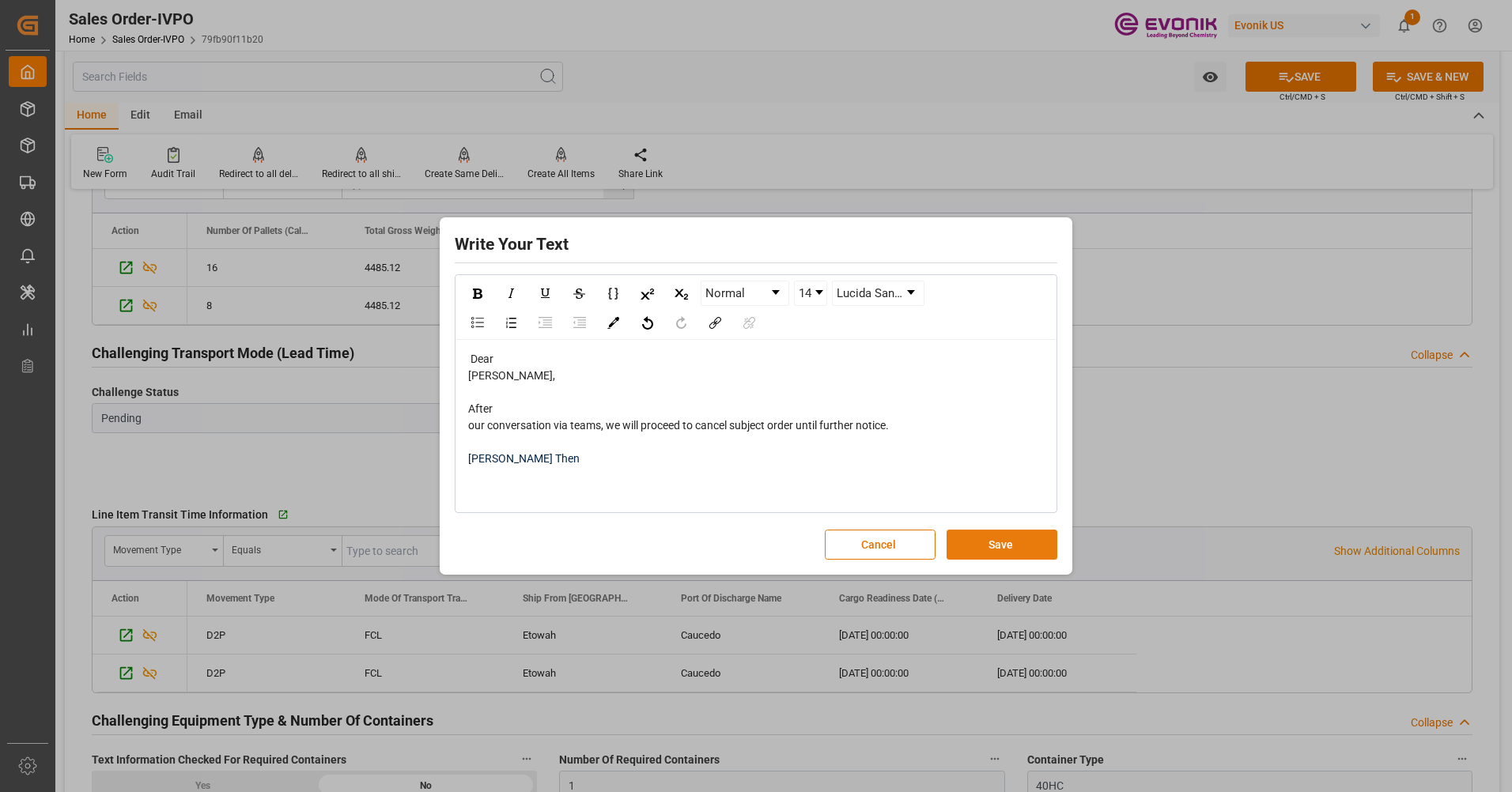
click at [977, 548] on button "Save" at bounding box center [1002, 544] width 110 height 30
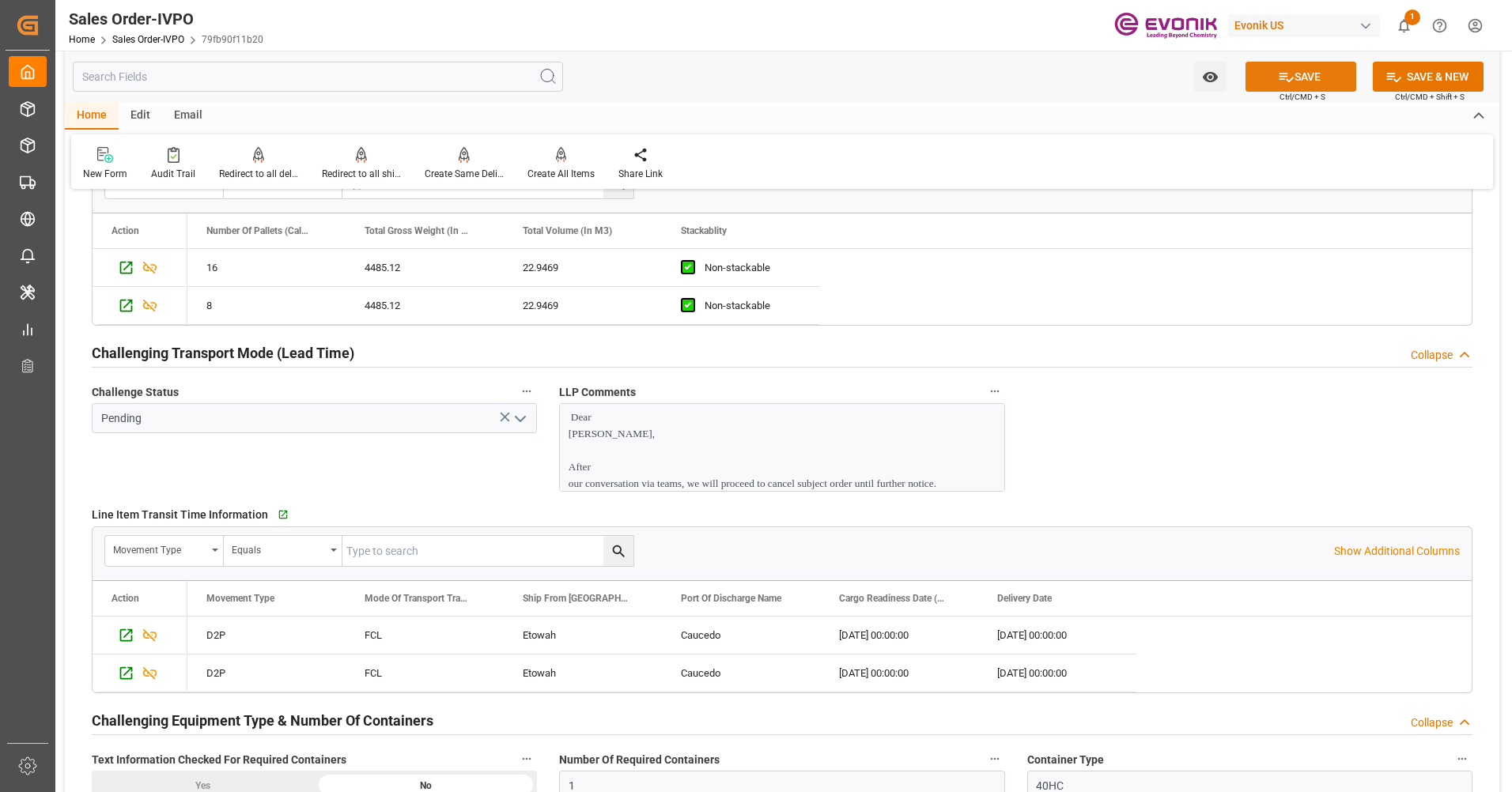
click at [1324, 74] on button "SAVE" at bounding box center [1301, 77] width 110 height 30
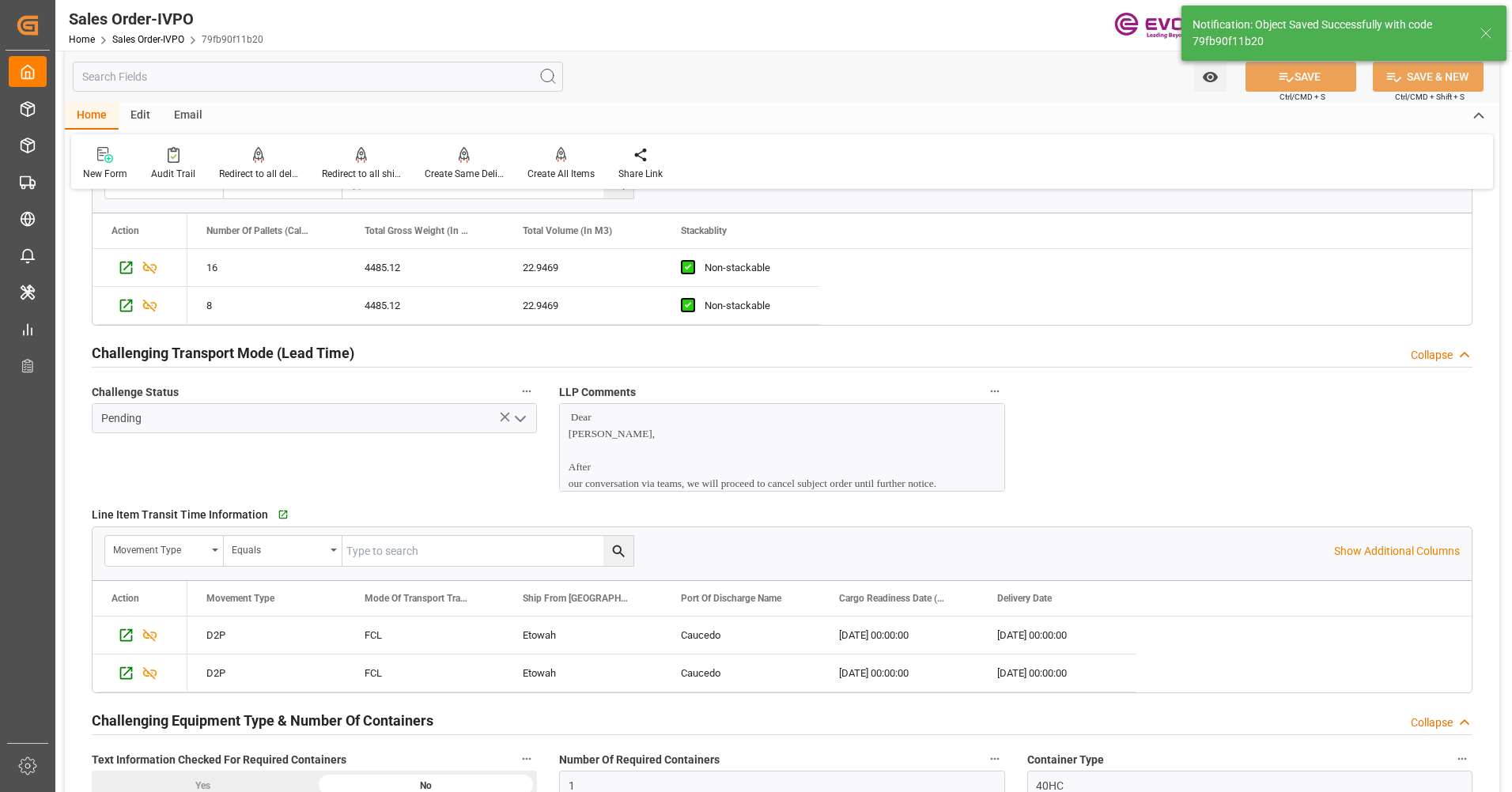
type input "Yes"
type input "09-25-2025 16:33"
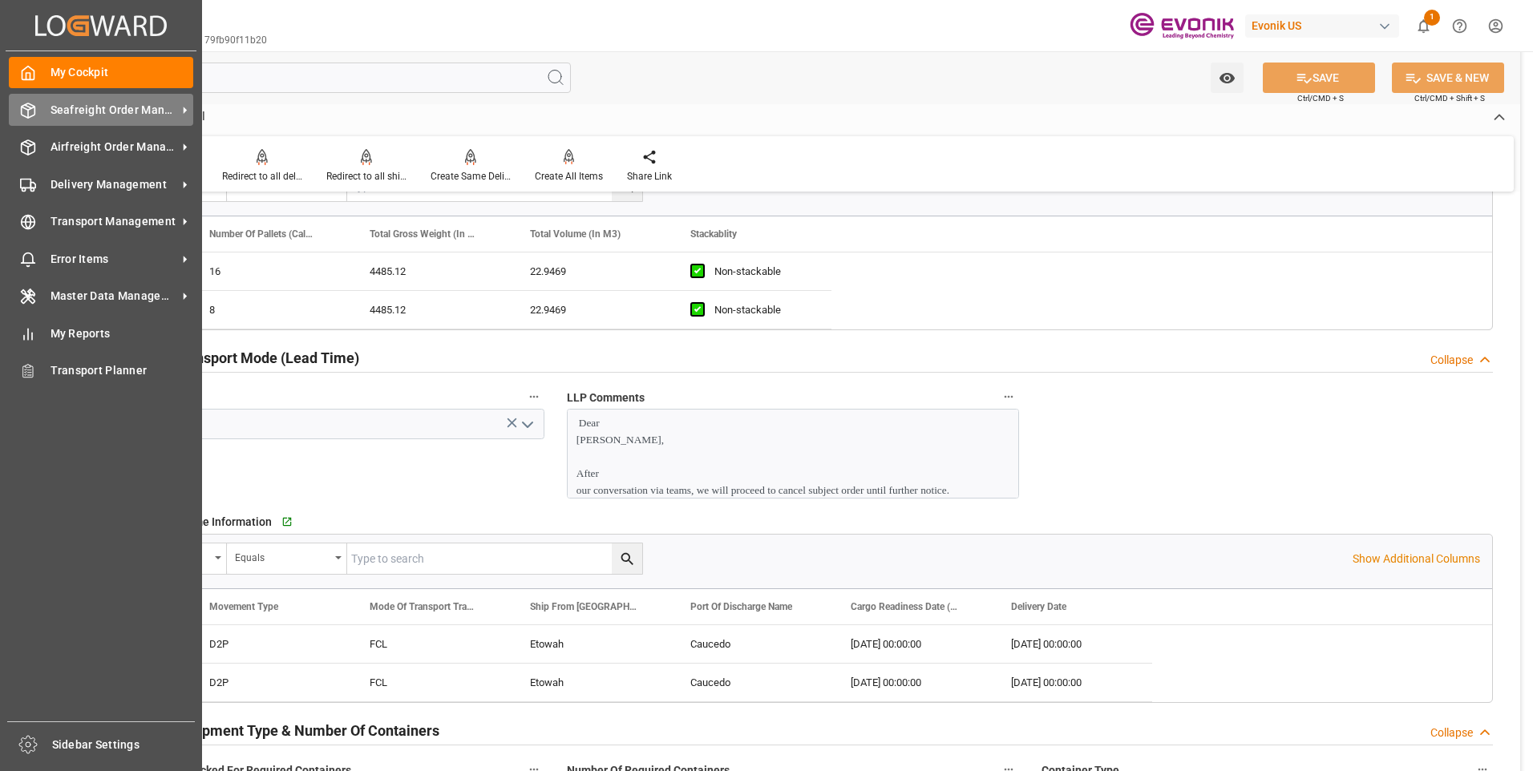
click at [37, 106] on div "Seafreight Order Management Seafreight Order Management" at bounding box center [101, 109] width 184 height 31
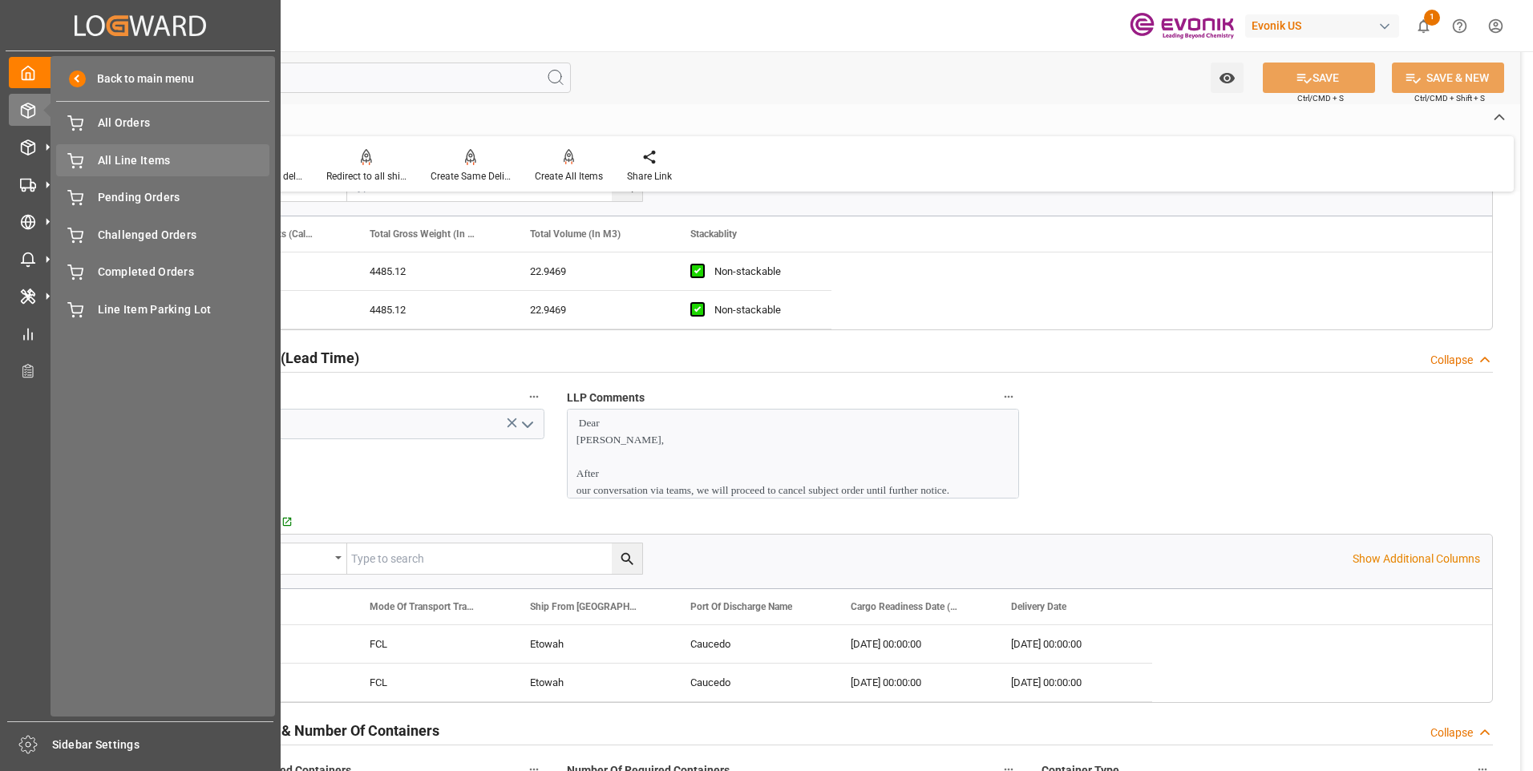
click at [102, 155] on span "All Line Items" at bounding box center [184, 160] width 172 height 17
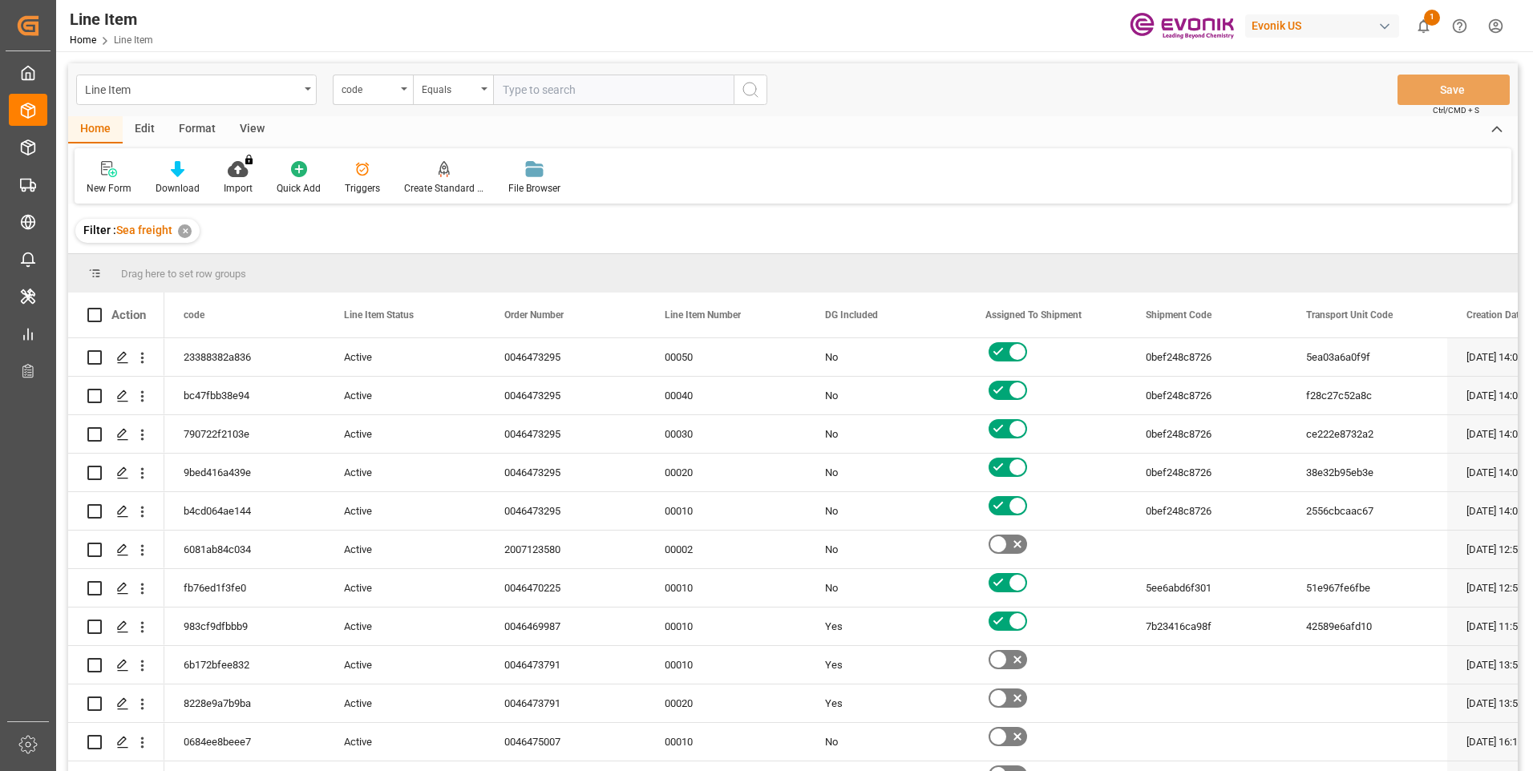
click at [887, 69] on div "Line Item code Equals Save Ctrl/CMD + S" at bounding box center [792, 89] width 1449 height 53
click at [527, 91] on input "text" at bounding box center [613, 90] width 241 height 30
paste input "0046473656"
type input "0046473656"
click at [392, 88] on div "code" at bounding box center [369, 88] width 55 height 18
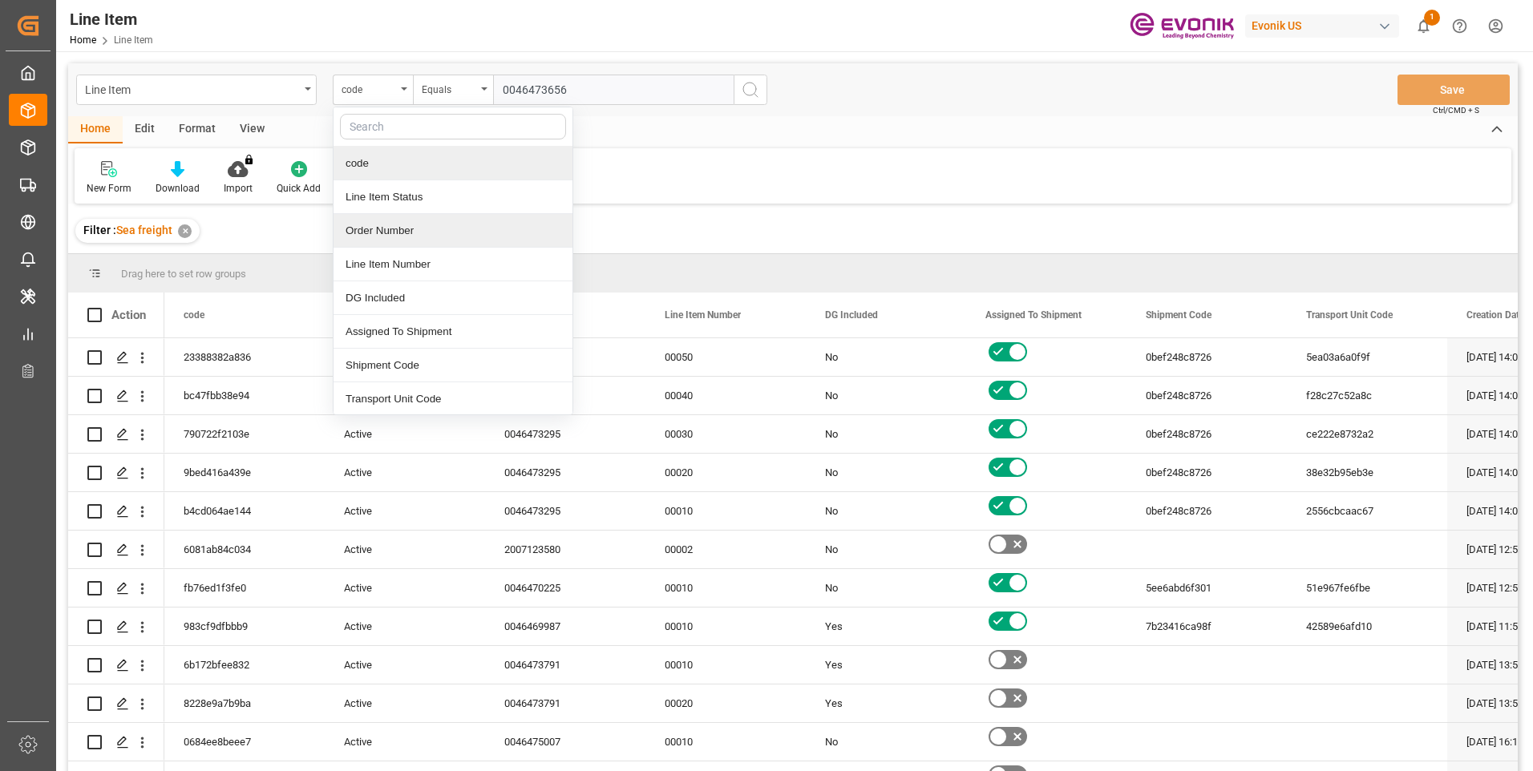
click at [366, 231] on div "Order Number" at bounding box center [453, 231] width 239 height 34
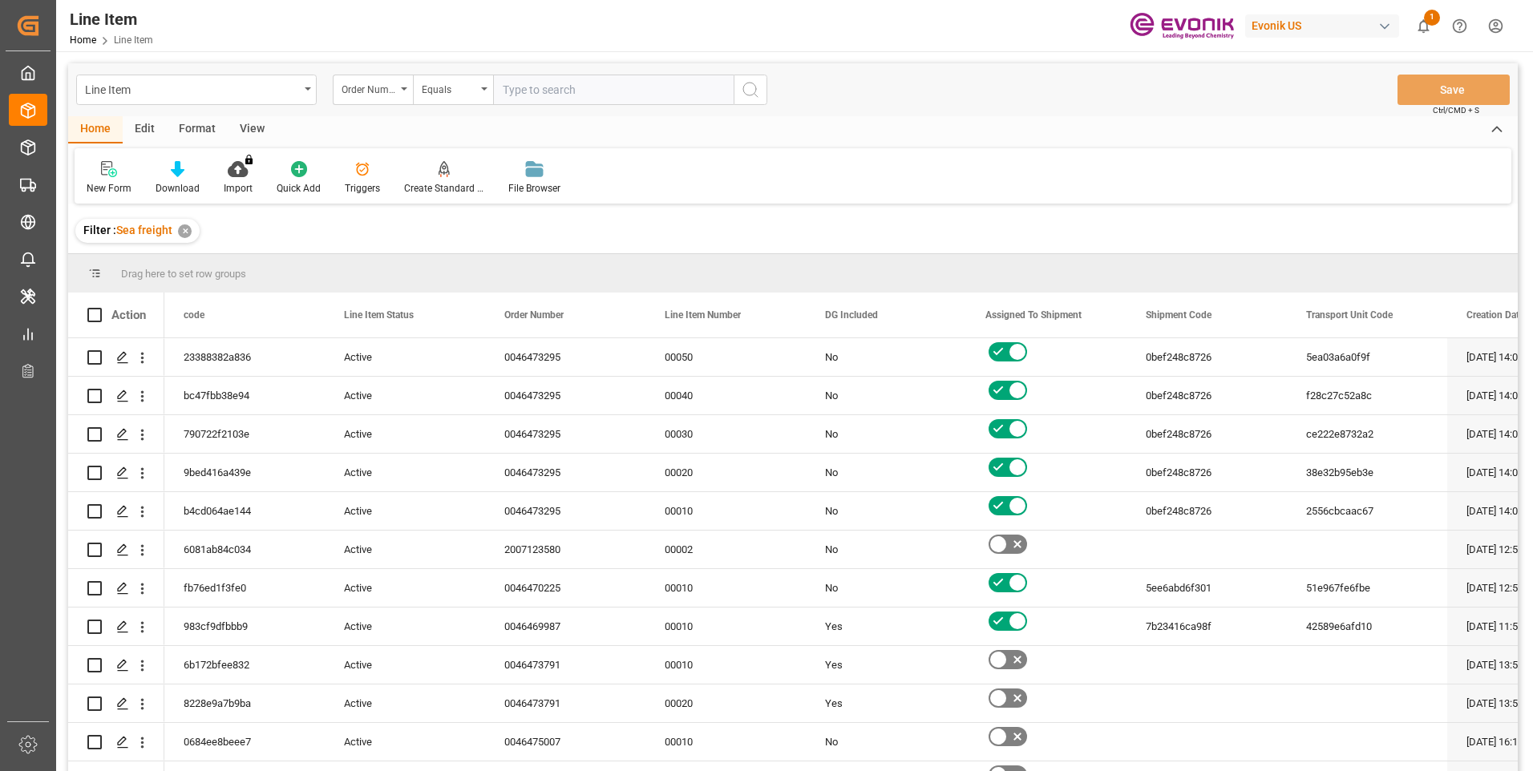
click at [588, 89] on input "text" at bounding box center [613, 90] width 241 height 30
paste input "0046473656"
type input "0046473656"
click at [743, 87] on icon "search button" at bounding box center [750, 89] width 19 height 19
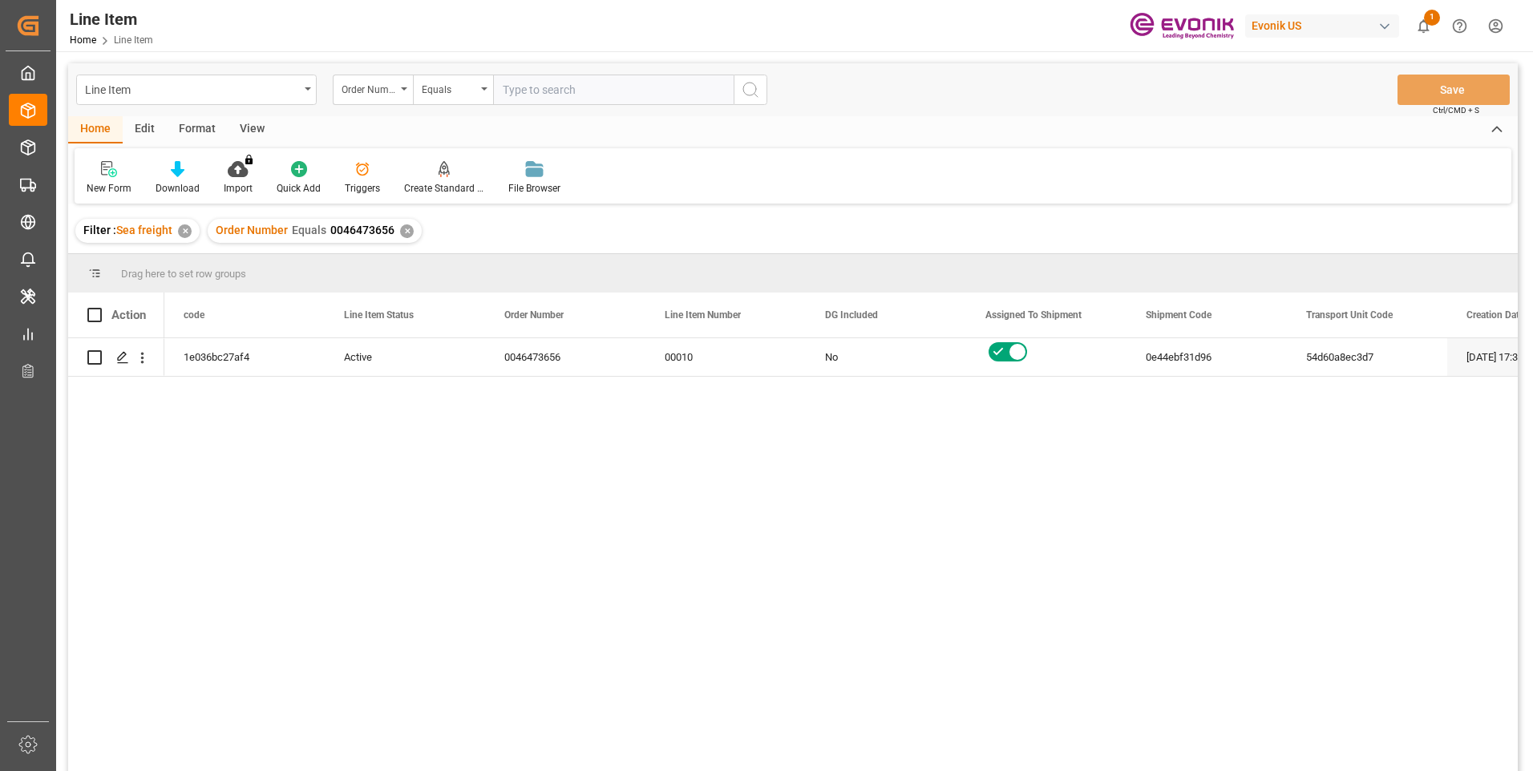
click at [246, 130] on div "View" at bounding box center [252, 129] width 49 height 27
click at [196, 178] on div "Standard Templates" at bounding box center [182, 177] width 104 height 35
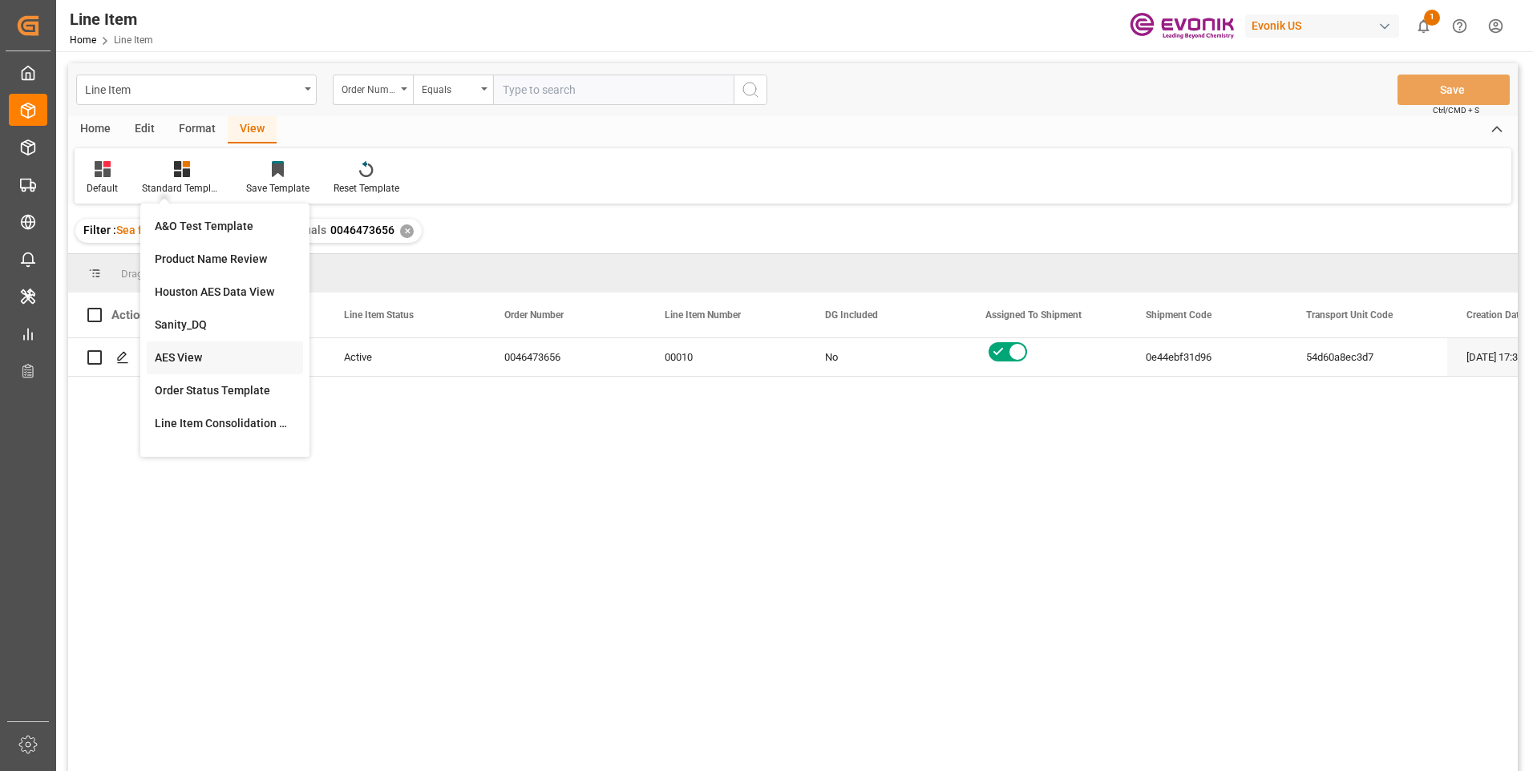
click at [186, 354] on div "AES View" at bounding box center [225, 358] width 140 height 17
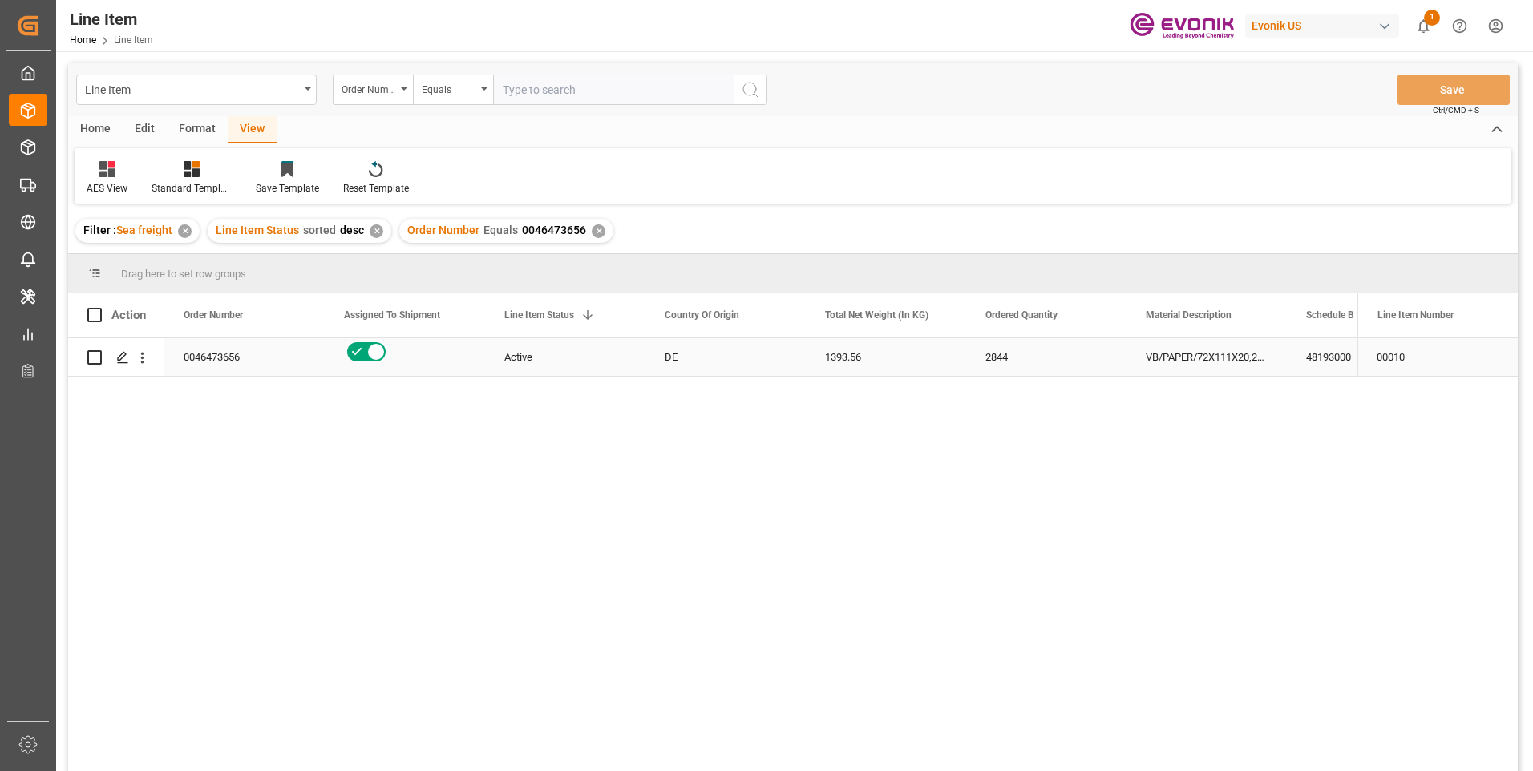
click at [1227, 366] on div "VB/PAPER/72X111X20,2CM/AE R972V/ZSVAU" at bounding box center [1206, 357] width 160 height 38
click at [1313, 355] on div "48193000" at bounding box center [1367, 357] width 160 height 38
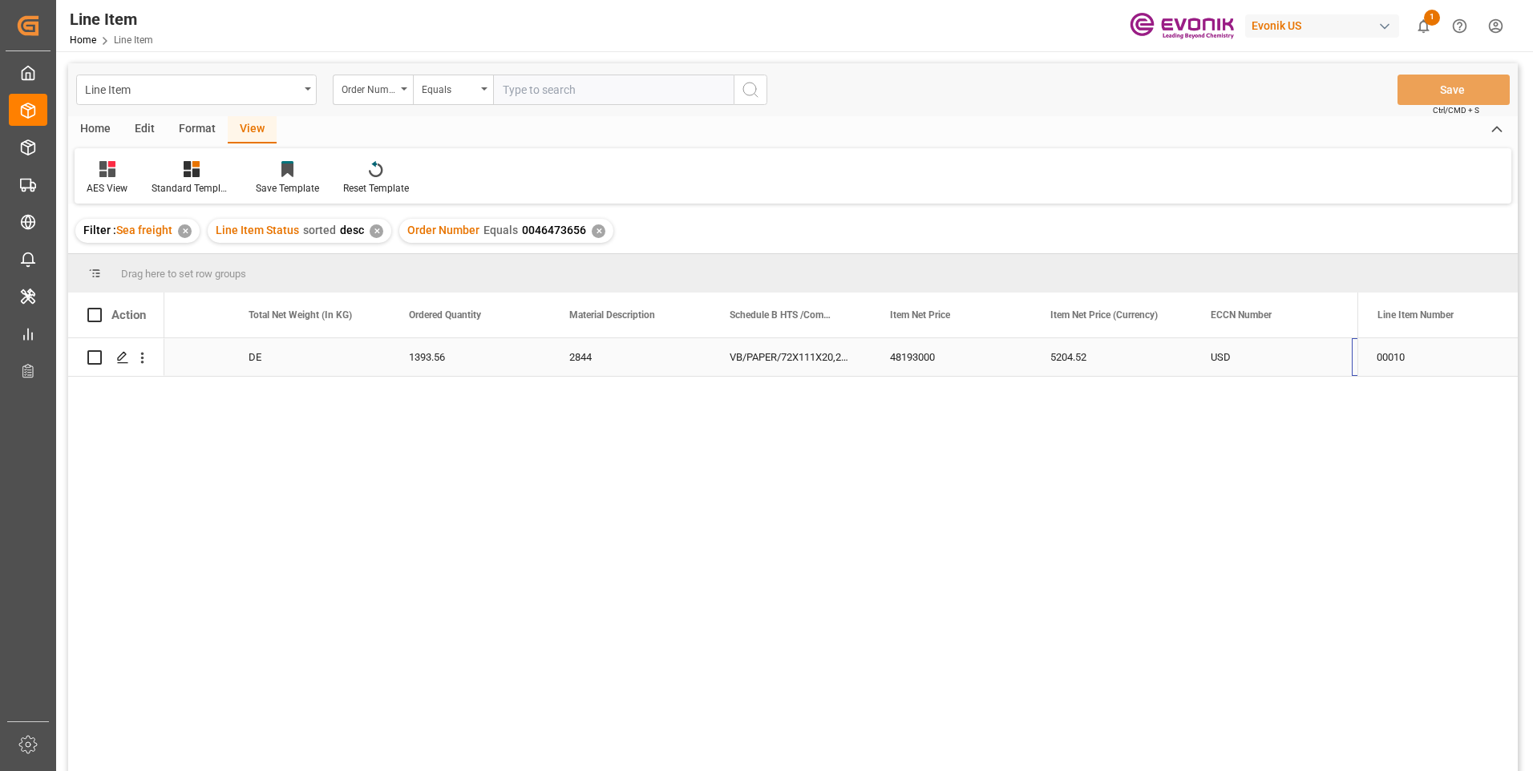
scroll to position [0, 576]
click at [269, 347] on div "1393.56" at bounding box center [309, 357] width 160 height 38
click at [915, 356] on div "5204.52" at bounding box center [951, 357] width 160 height 38
click at [1219, 362] on div "EAR99" at bounding box center [1272, 357] width 122 height 37
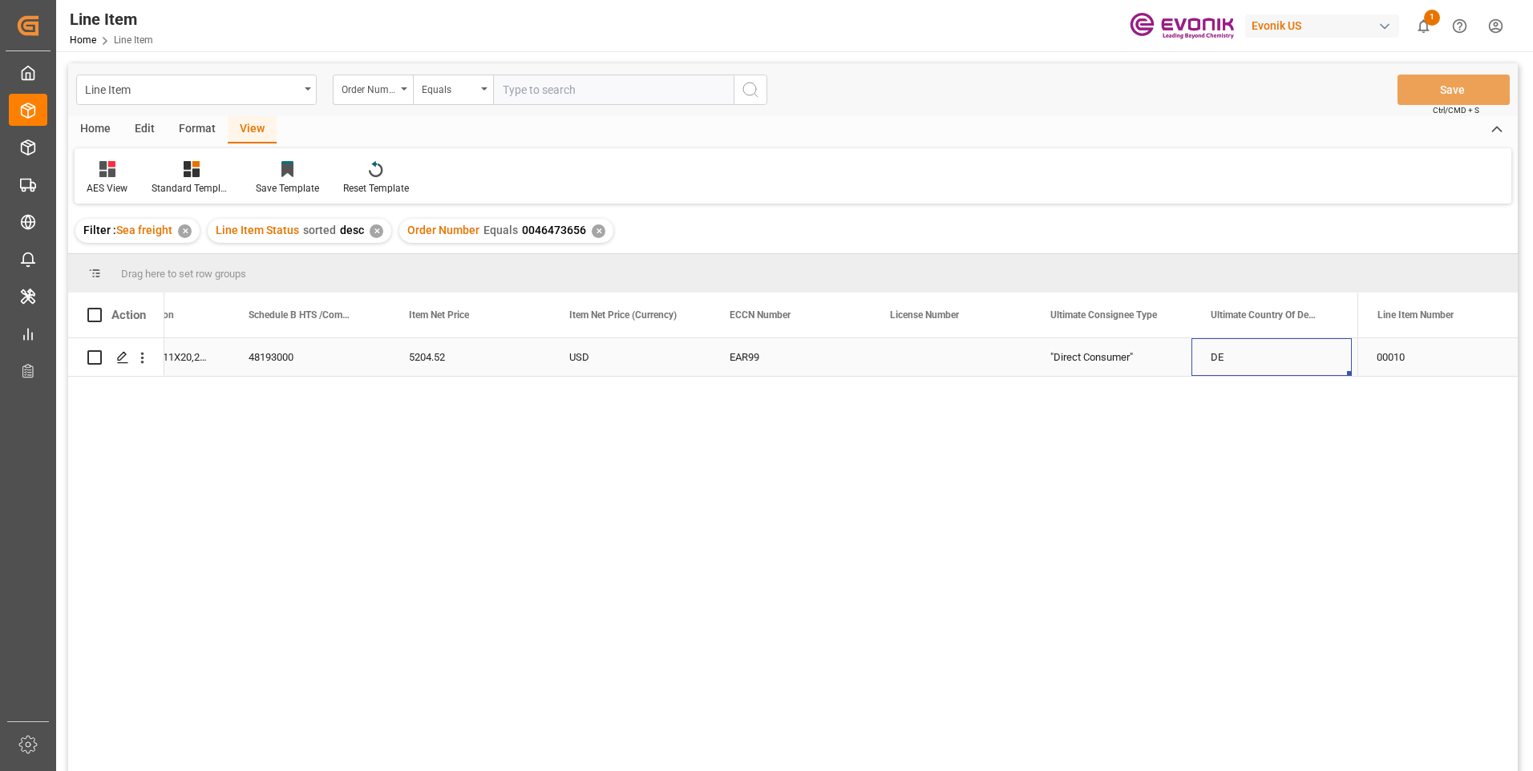
click at [1284, 347] on div "DE" at bounding box center [1271, 357] width 160 height 38
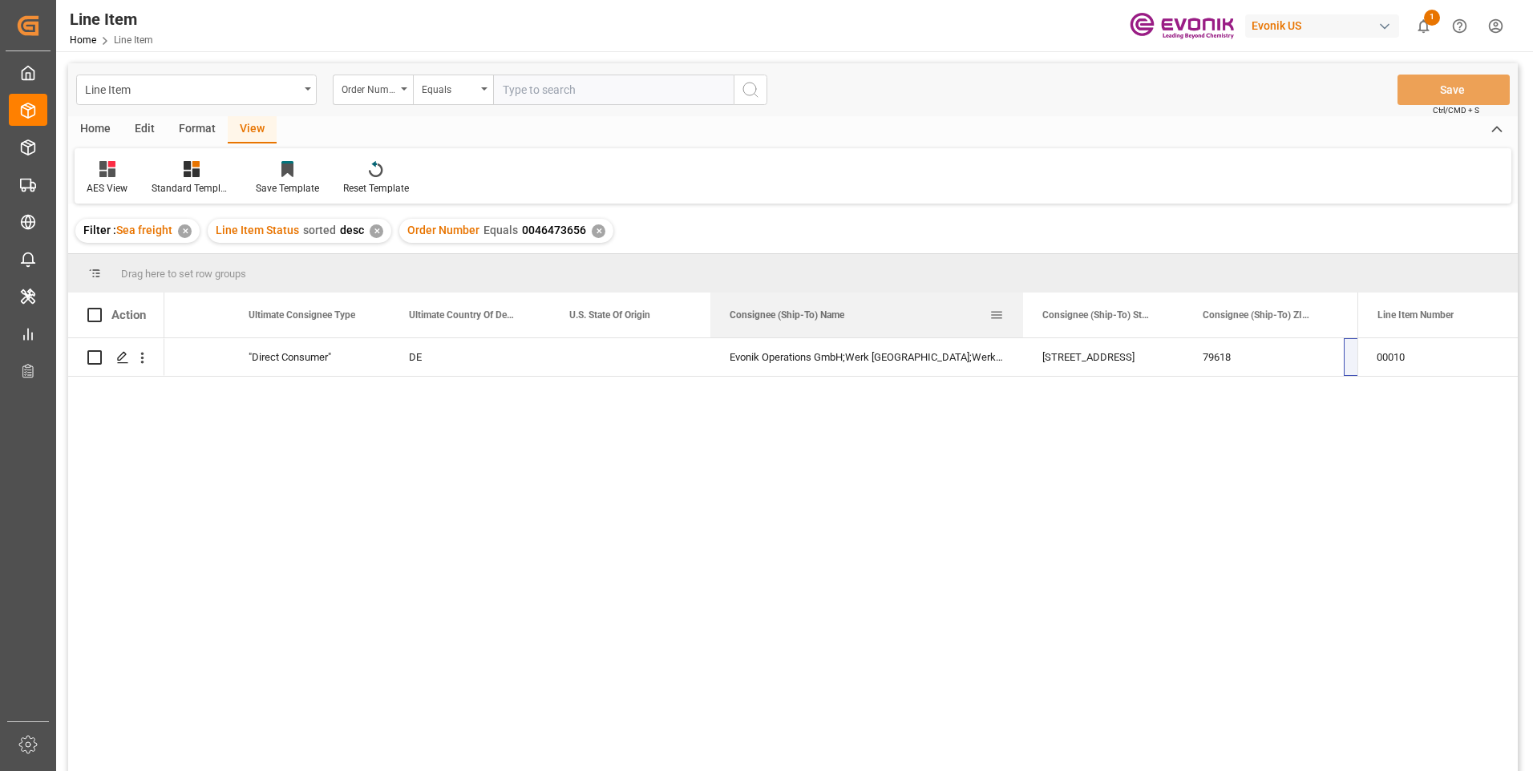
drag, startPoint x: 870, startPoint y: 306, endPoint x: 1018, endPoint y: 312, distance: 148.4
click at [1022, 311] on div at bounding box center [1023, 315] width 6 height 45
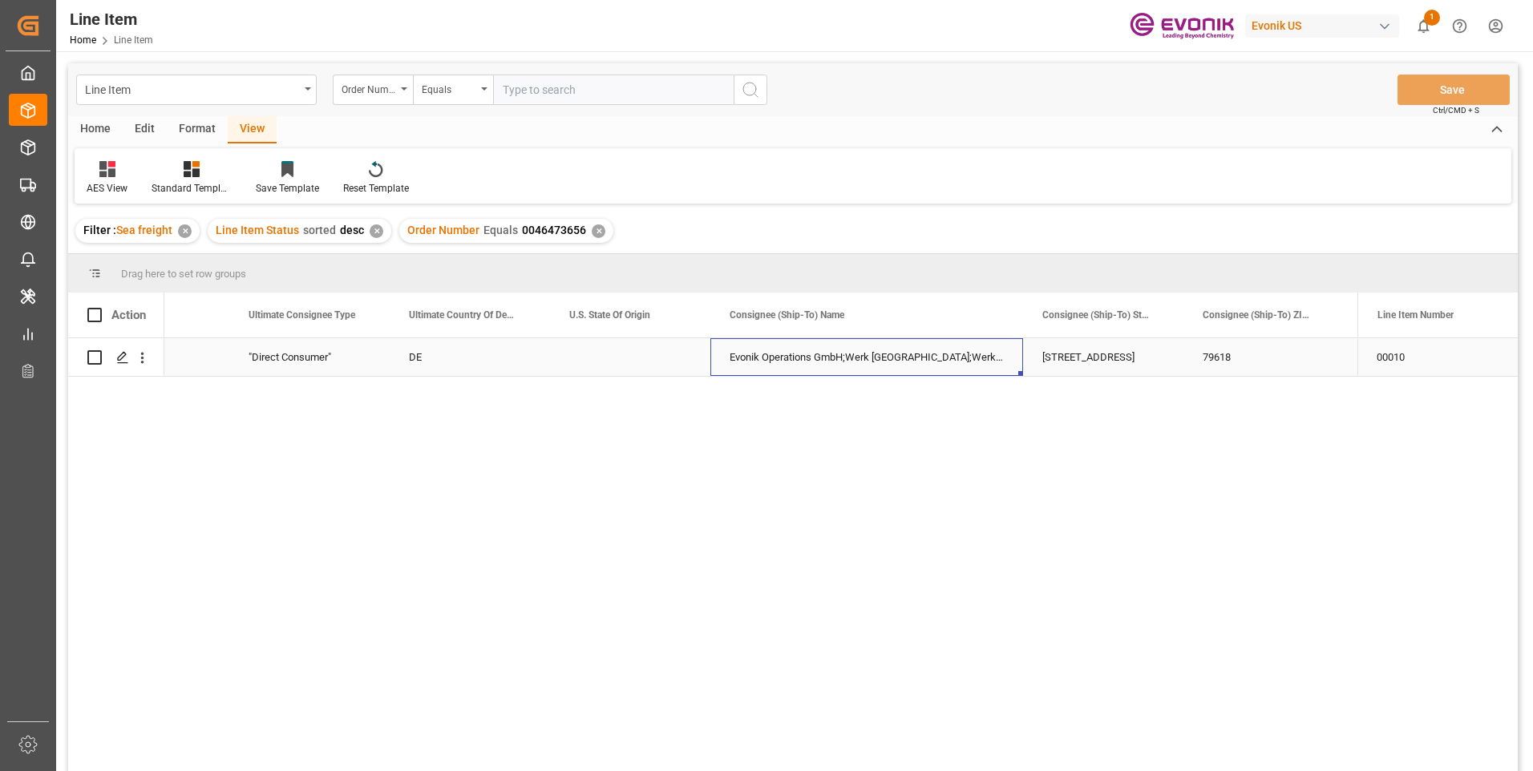
click at [889, 357] on div "Evonik Operations GmbH;Werk Rheinfelden;Werk Nord / Geb. N463;z. Hd. Fr. Mülhau…" at bounding box center [866, 357] width 313 height 38
click at [896, 364] on input "Evonik Operations GmbH;Werk Rheinfelden;Werk Nord / Geb. N463;z. Hd. Fr. Mülhau…" at bounding box center [866, 366] width 287 height 30
click at [302, 353] on div ""Direct Consumer"" at bounding box center [309, 357] width 160 height 38
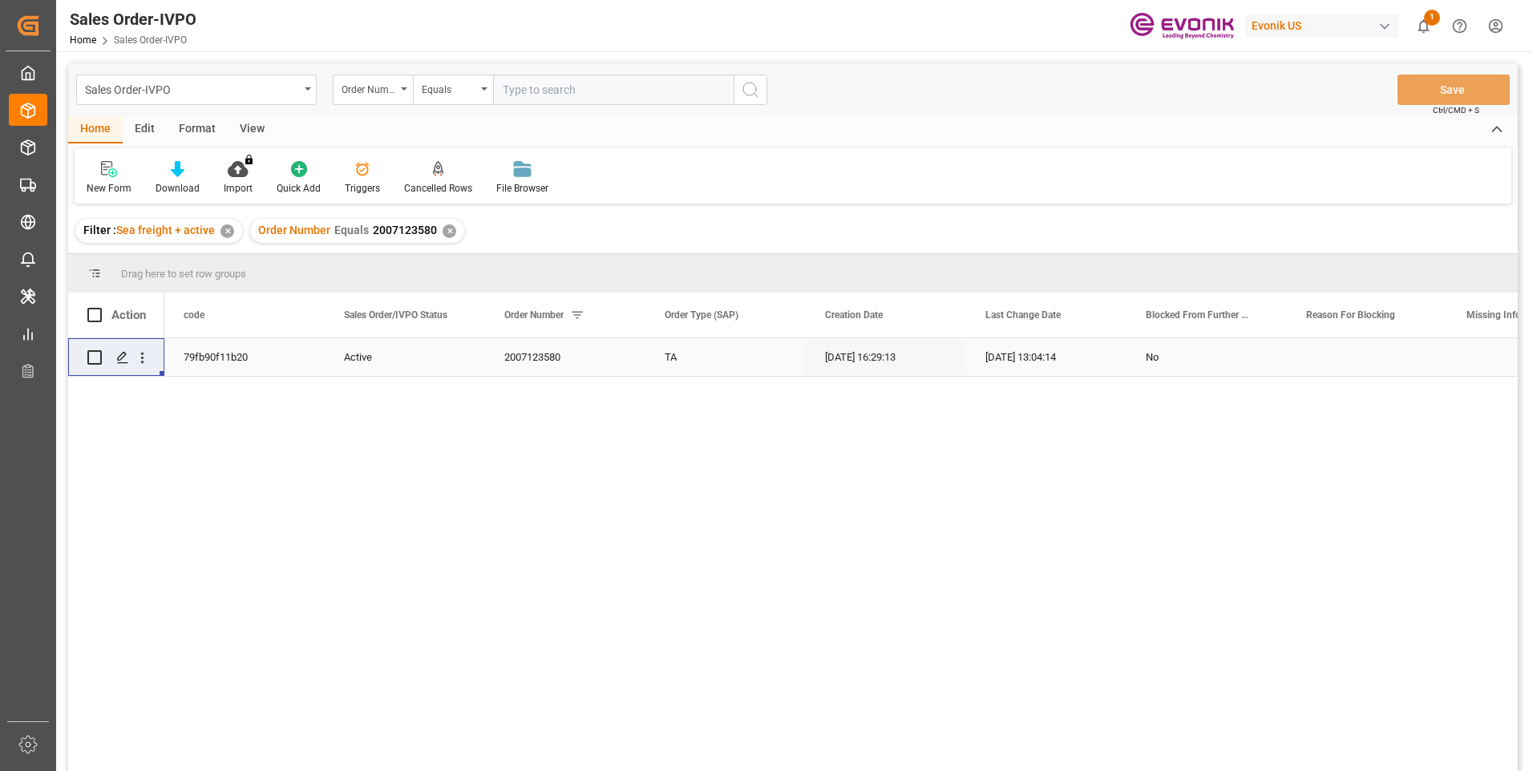
click at [540, 91] on input "text" at bounding box center [613, 90] width 241 height 30
paste input "0046473656"
type input "0046473656"
click at [748, 85] on icon "search button" at bounding box center [750, 89] width 19 height 19
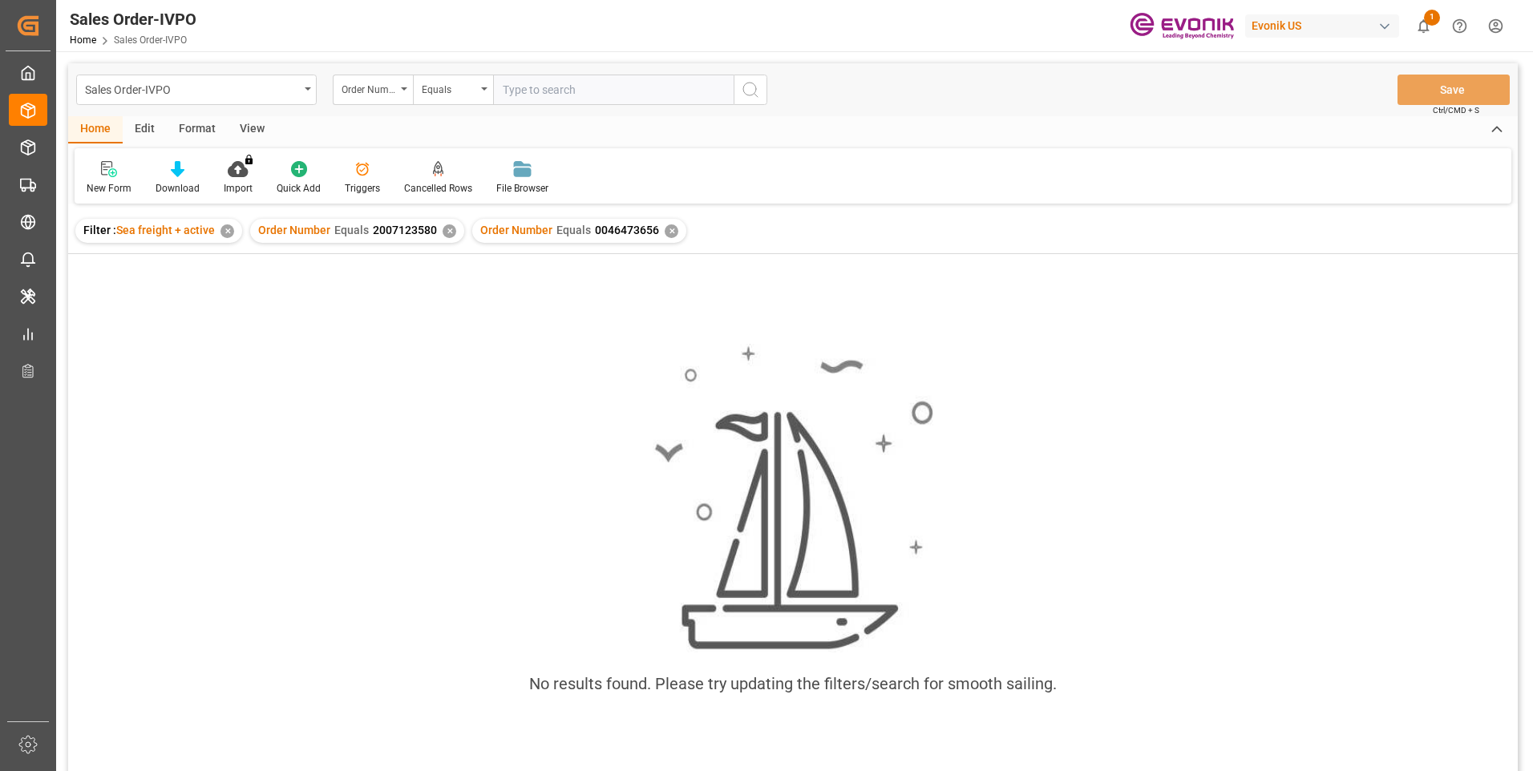
click at [448, 231] on div "✕" at bounding box center [450, 231] width 14 height 14
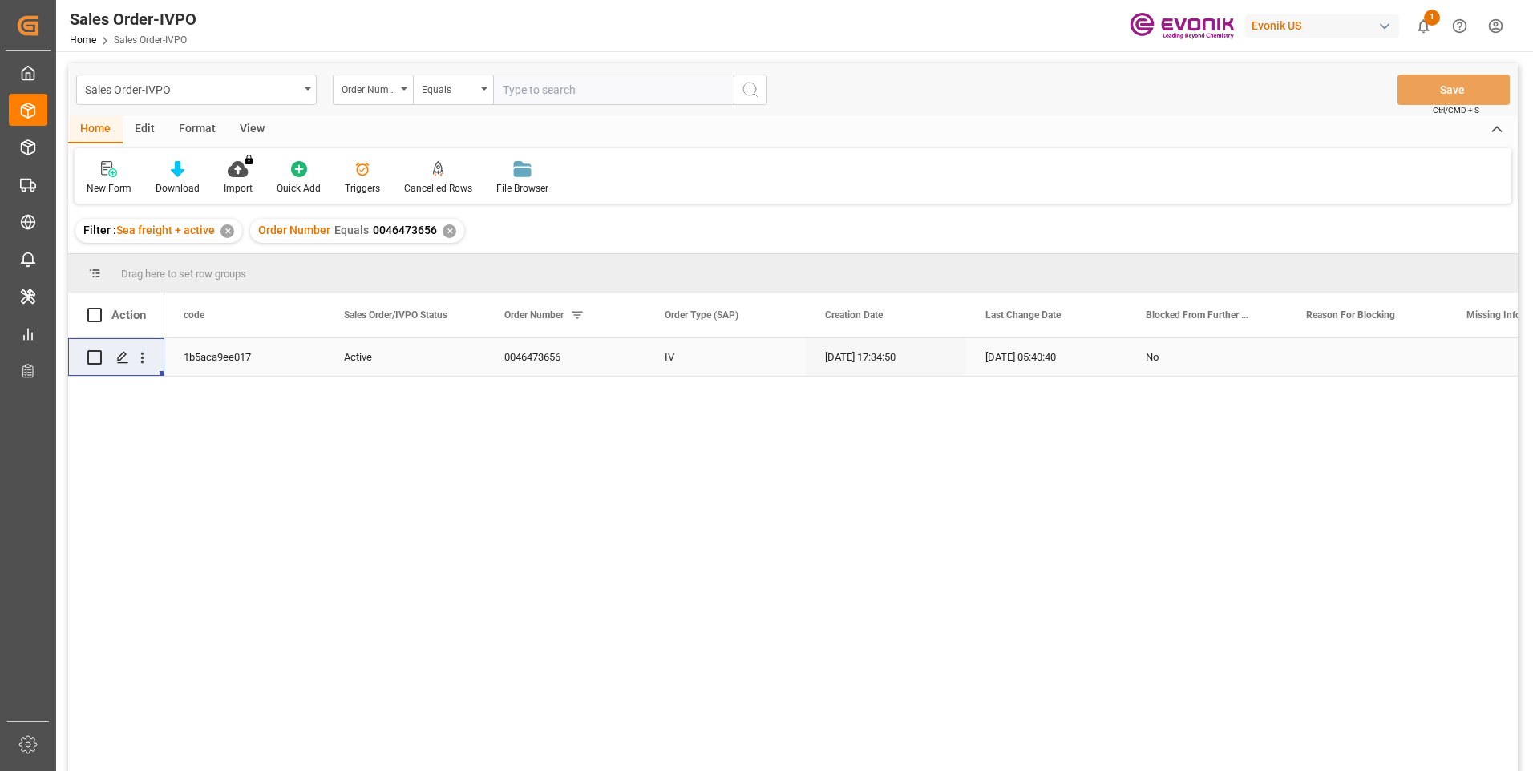
click at [151, 354] on div "Press SPACE to select this row." at bounding box center [142, 357] width 41 height 30
click at [144, 360] on icon "open menu" at bounding box center [142, 358] width 17 height 17
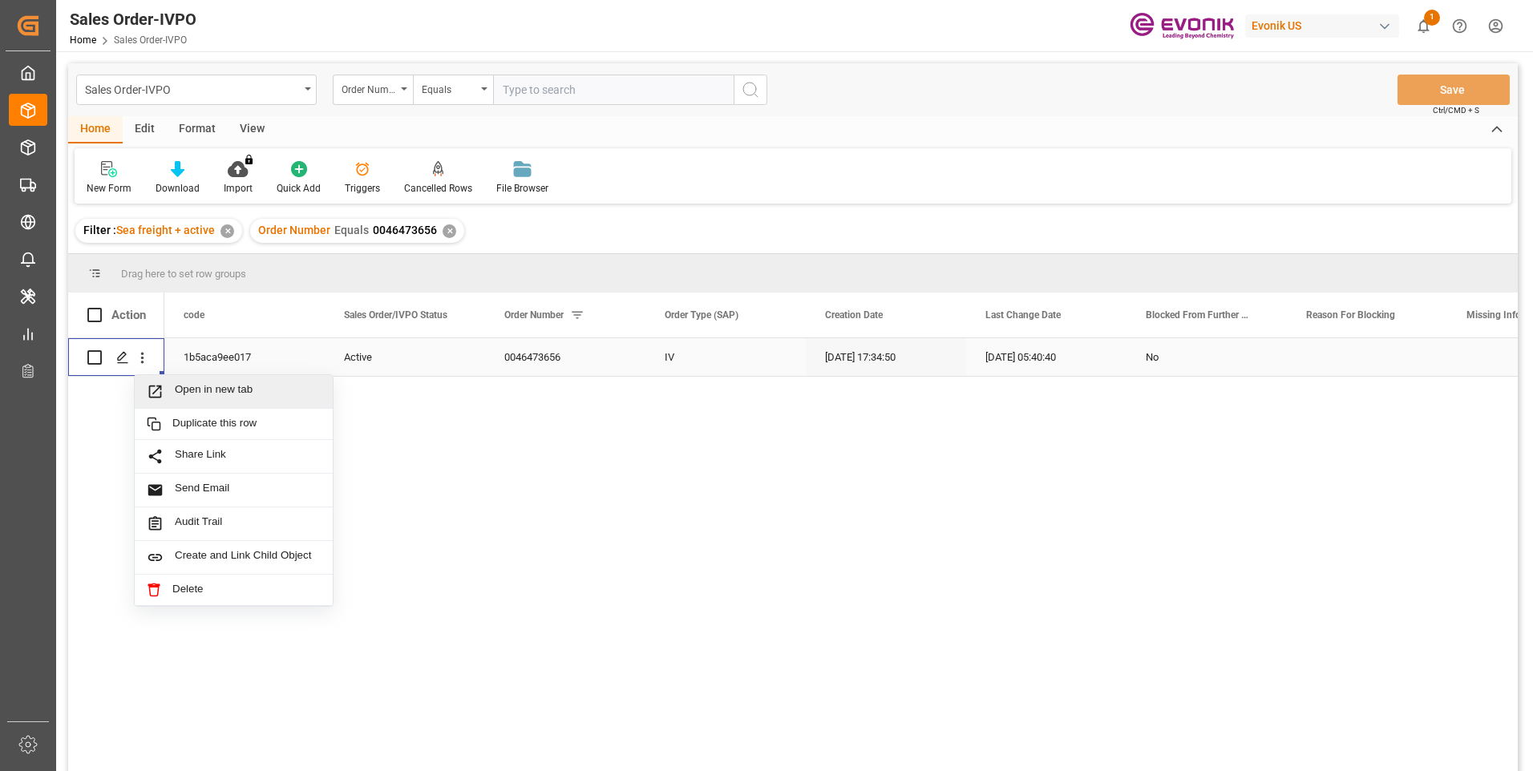
click at [192, 380] on div "Open in new tab" at bounding box center [234, 392] width 198 height 34
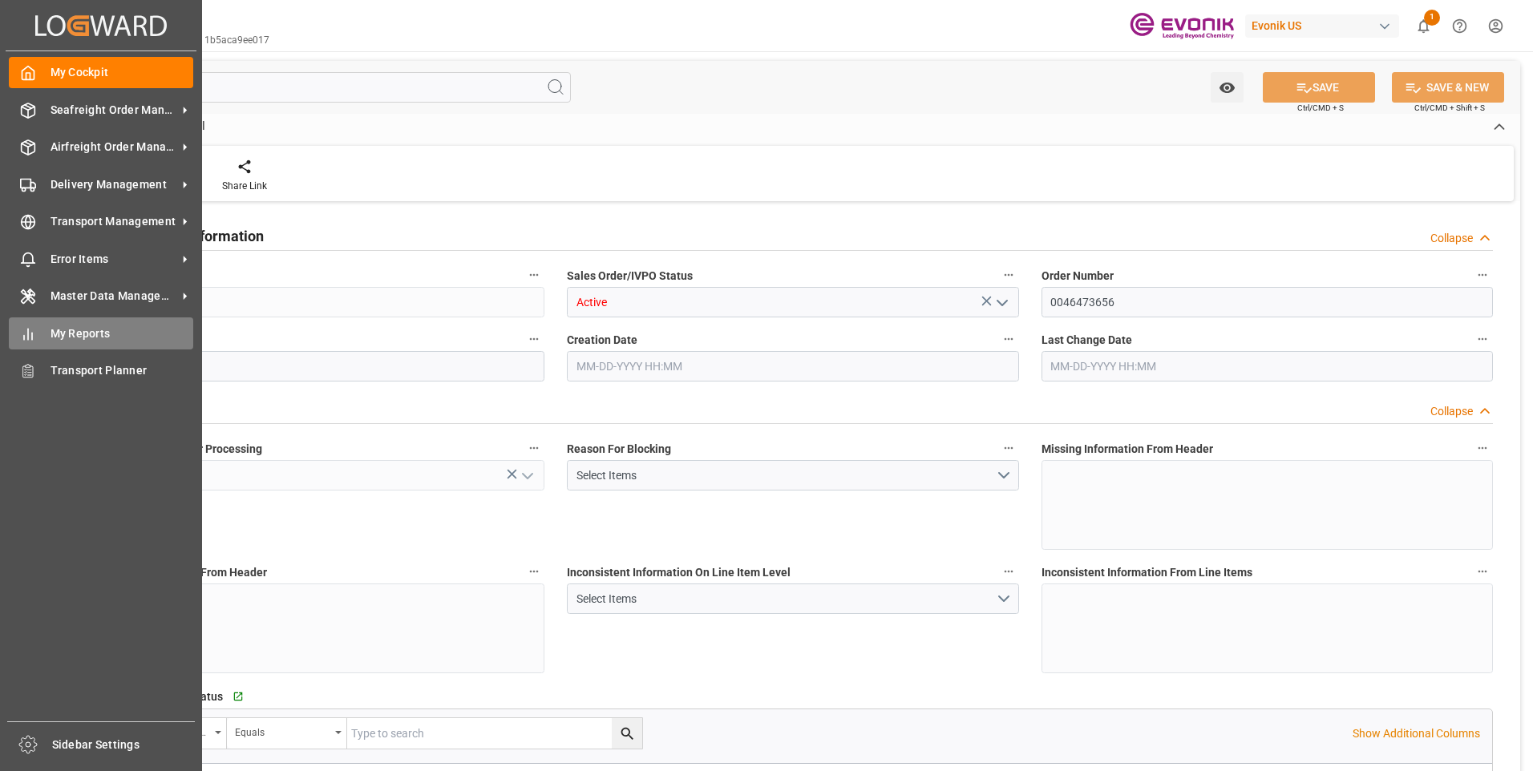
type input "BEANR"
type input "0"
type input "1"
type input "1393.56"
type input "[DATE] 17:34"
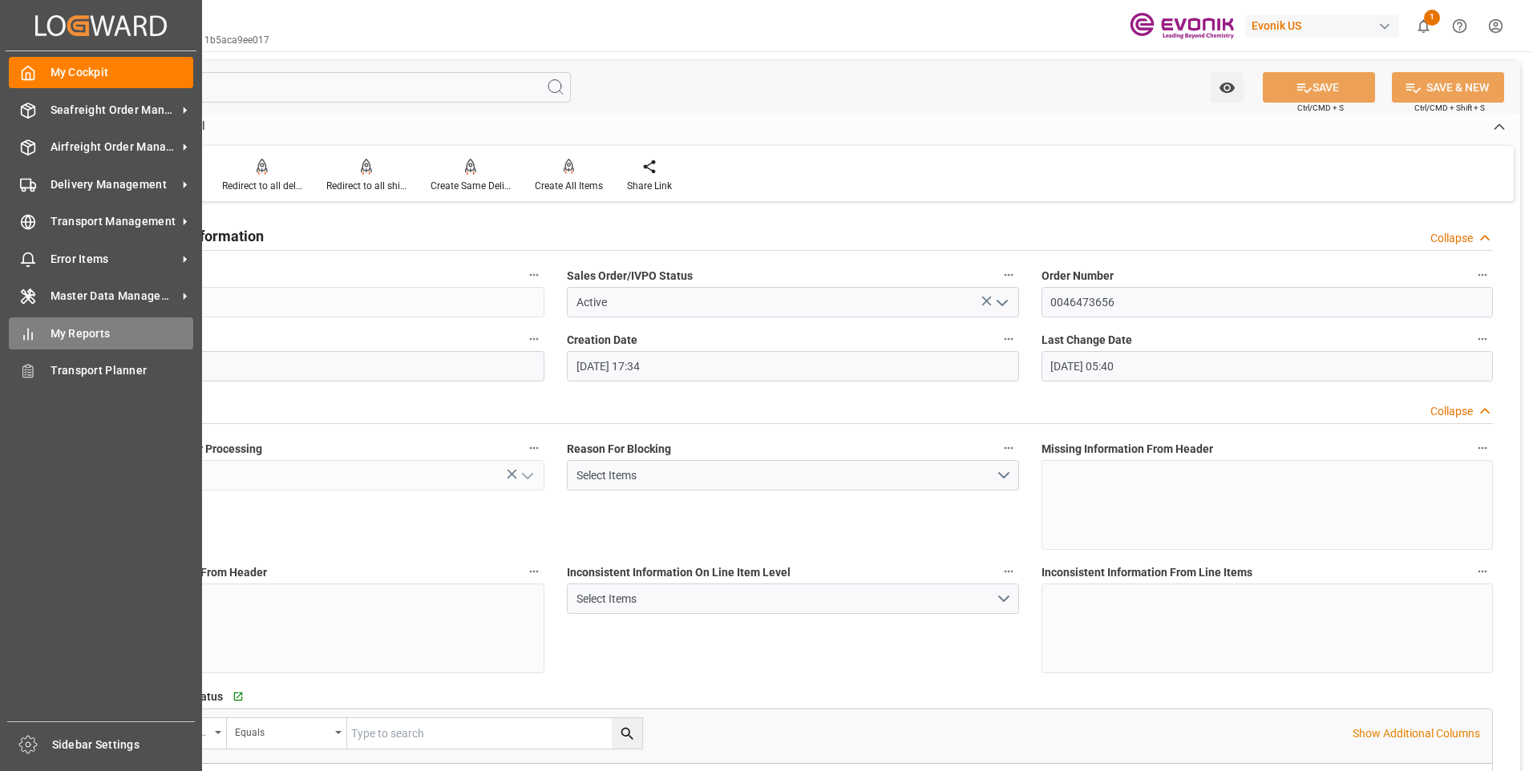
type input "[DATE] 05:40"
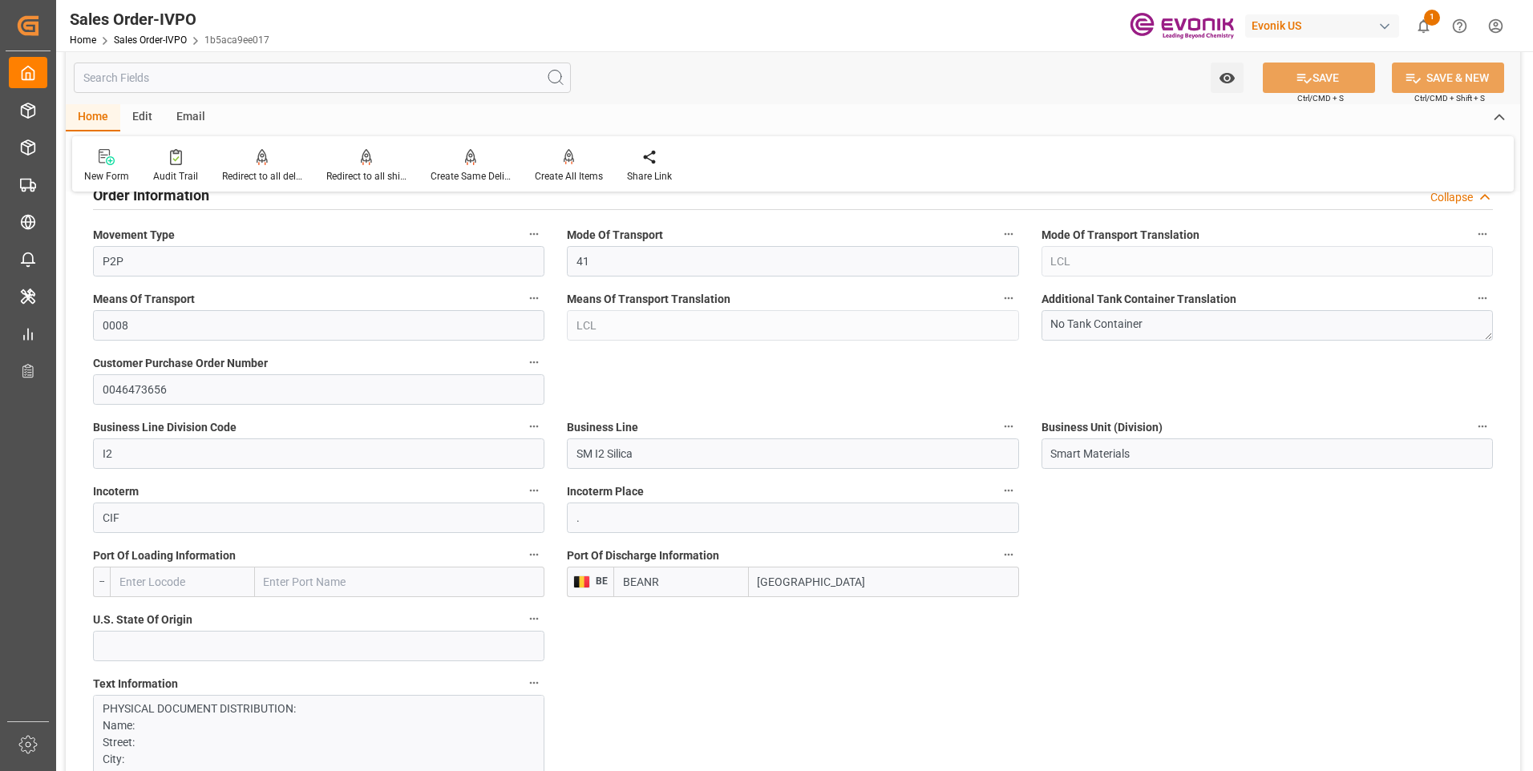
scroll to position [882, 0]
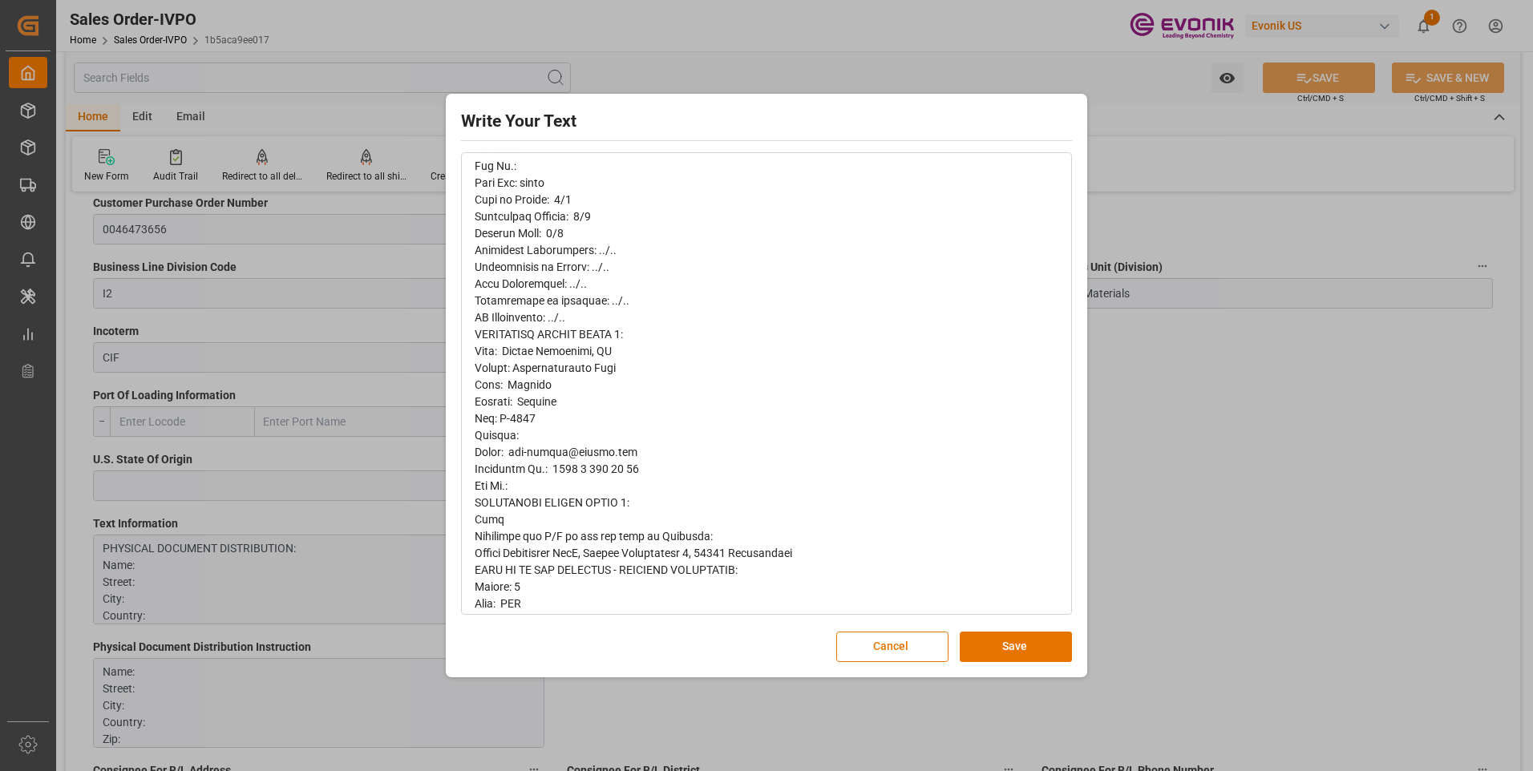
scroll to position [554, 0]
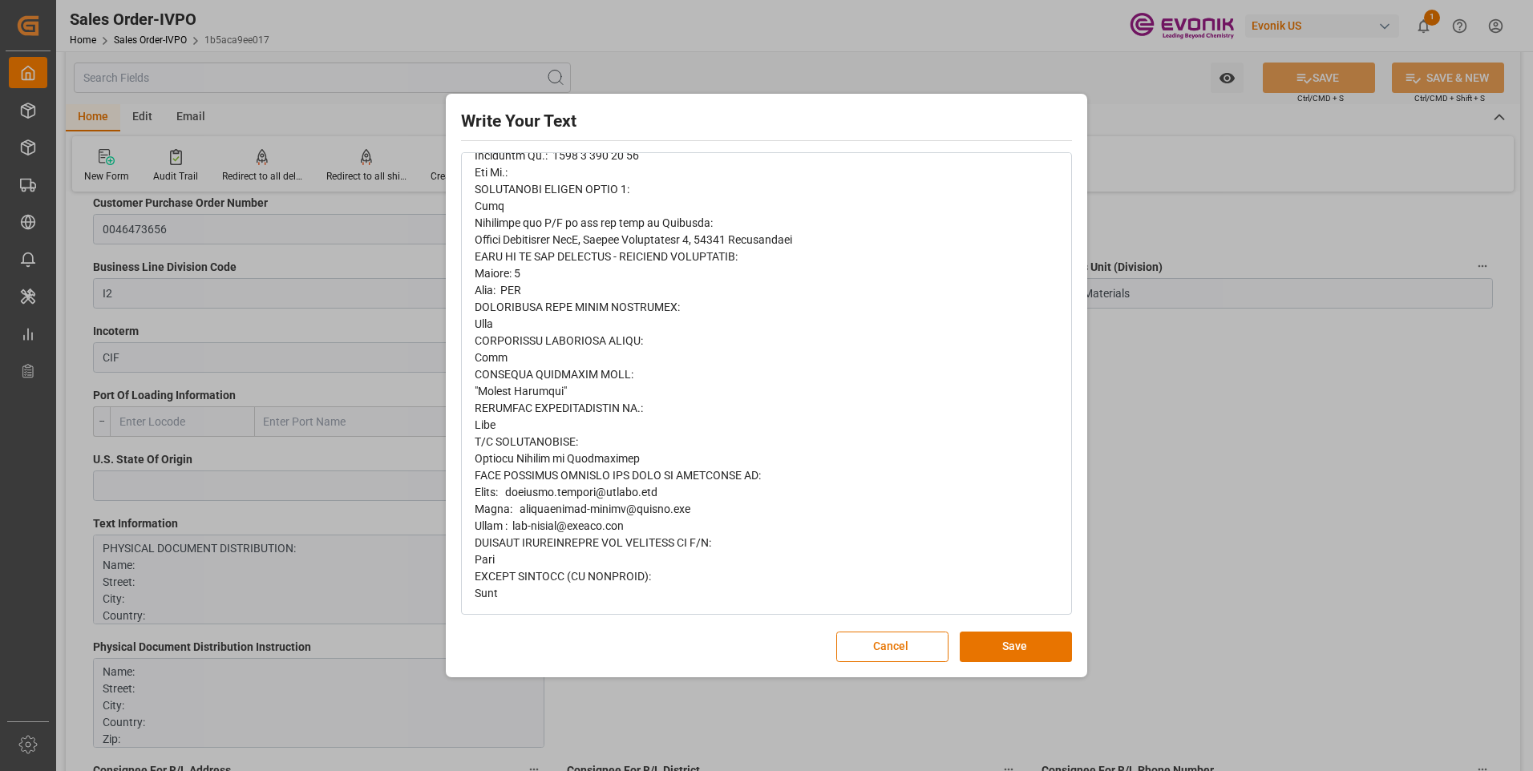
click at [1178, 258] on div "Write Your Text Normal 14 Font Cancel Save" at bounding box center [766, 385] width 1533 height 771
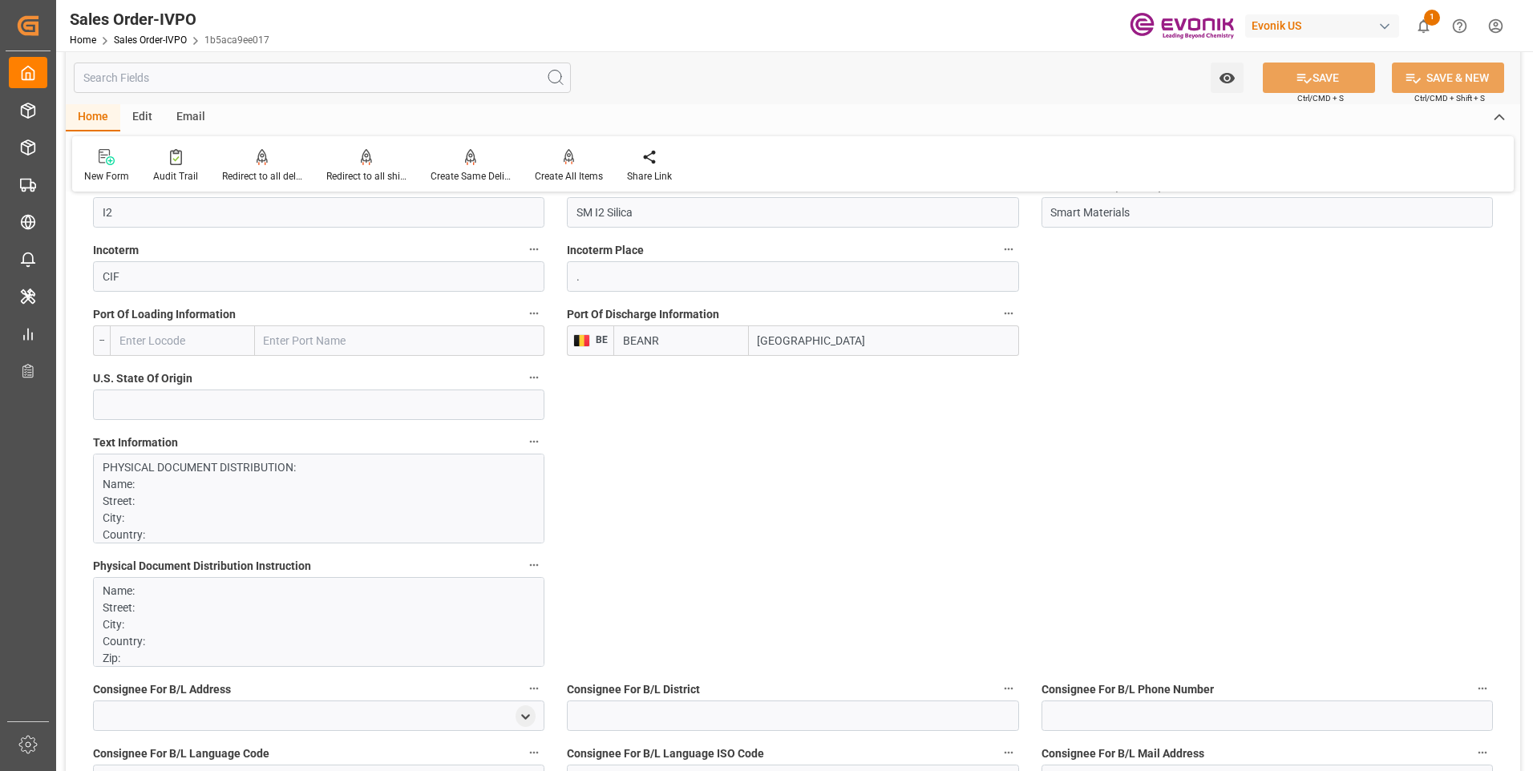
scroll to position [722, 0]
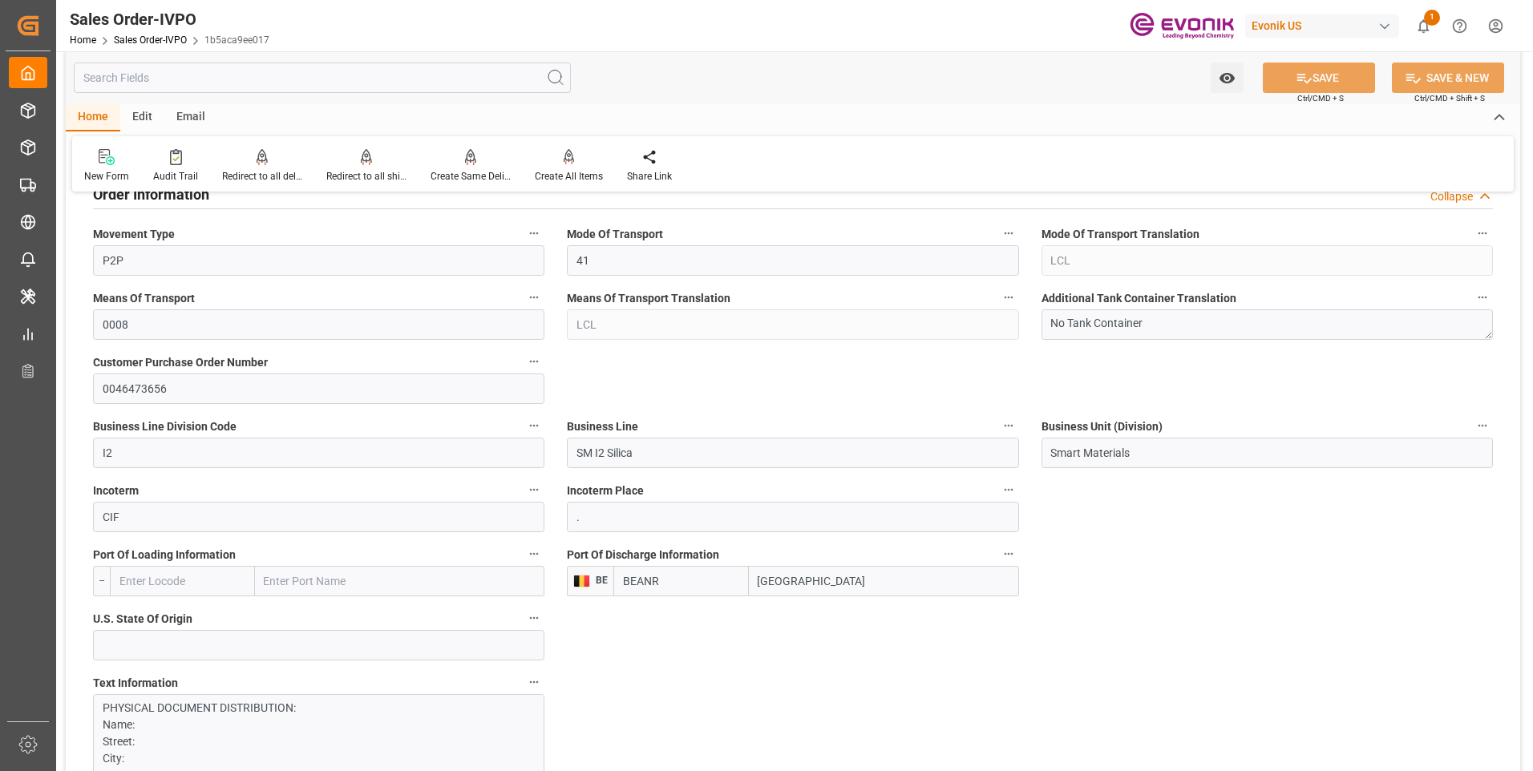
click at [349, 75] on input "text" at bounding box center [322, 78] width 497 height 30
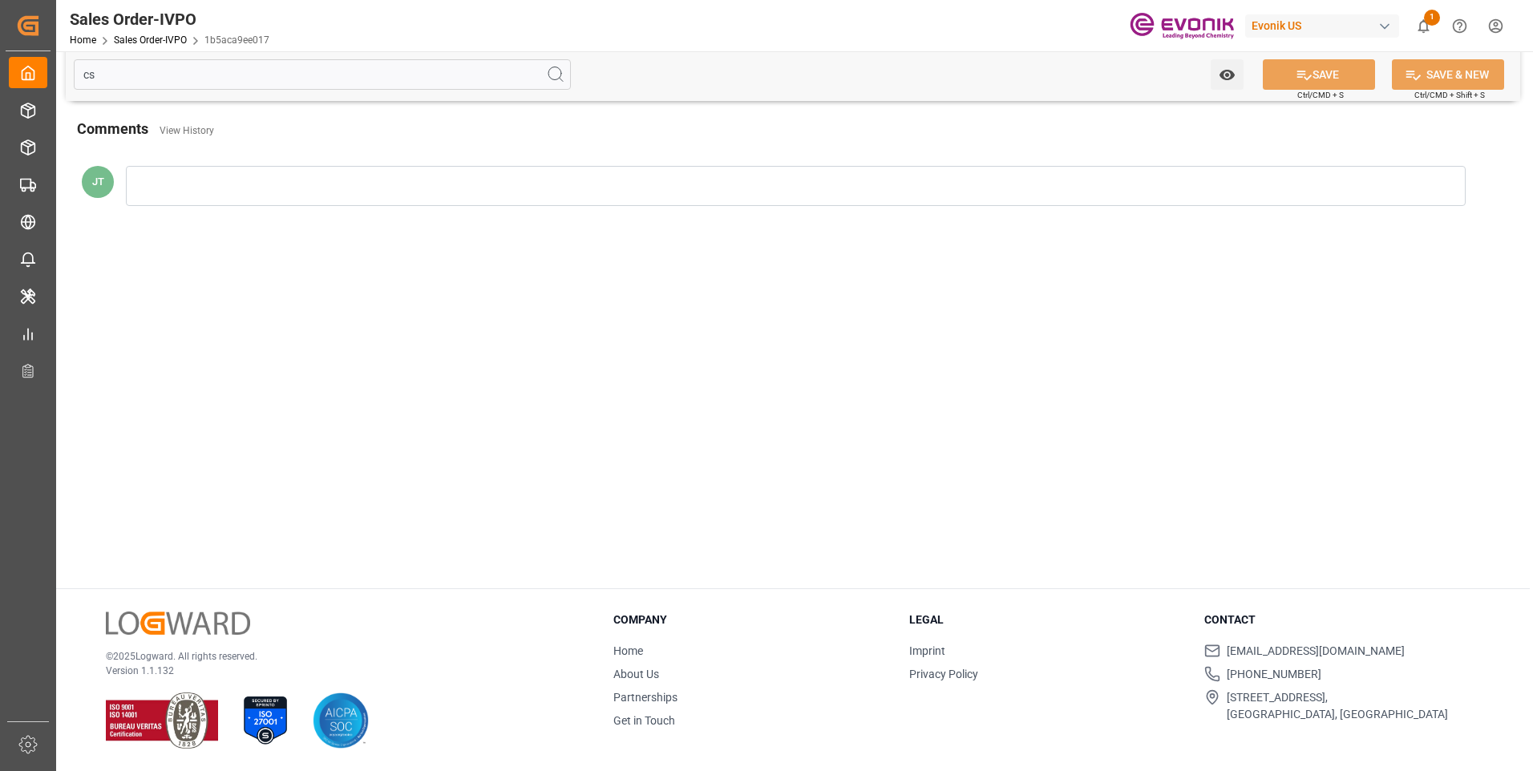
scroll to position [0, 0]
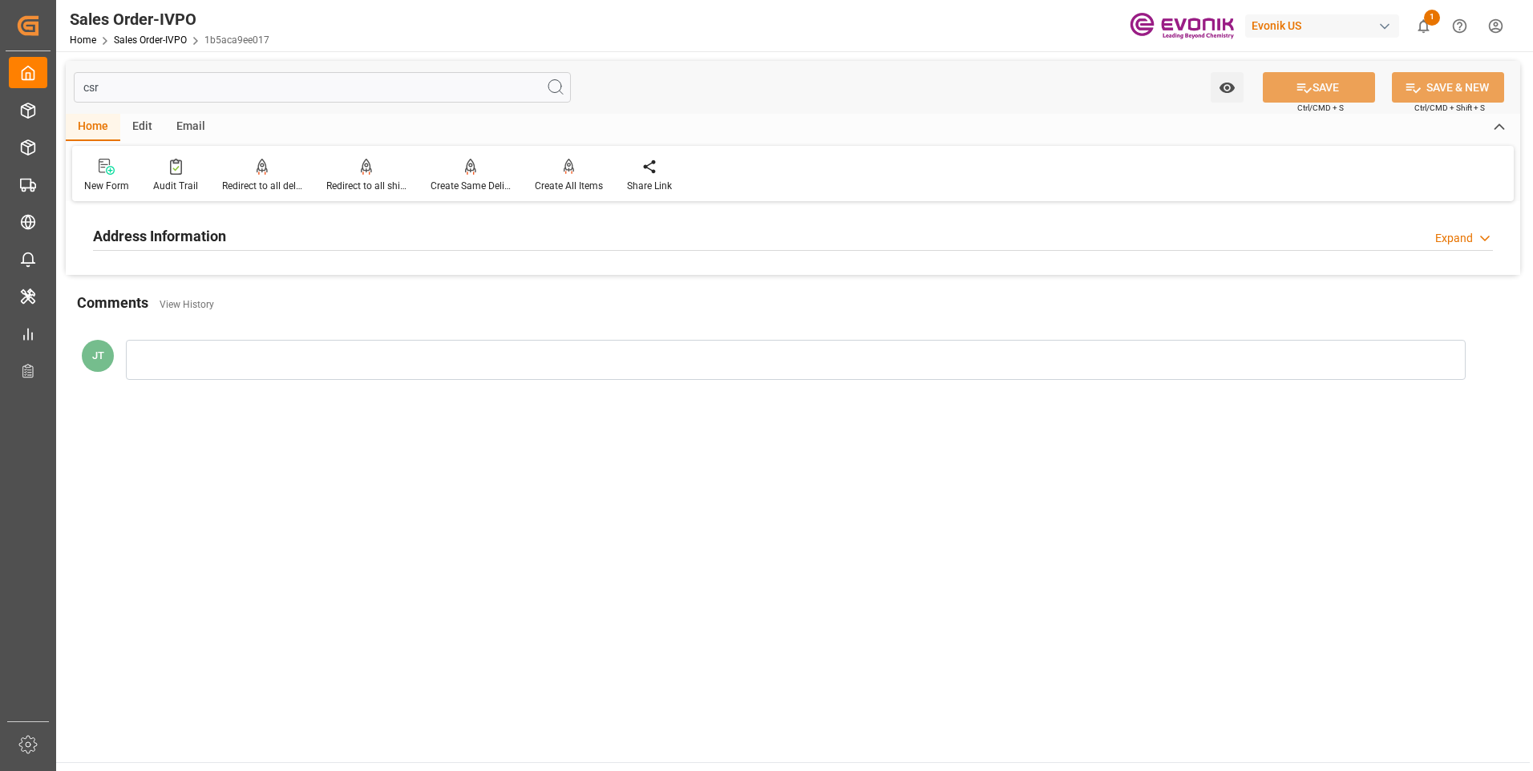
click at [236, 243] on div "Address Information Expand" at bounding box center [793, 235] width 1400 height 30
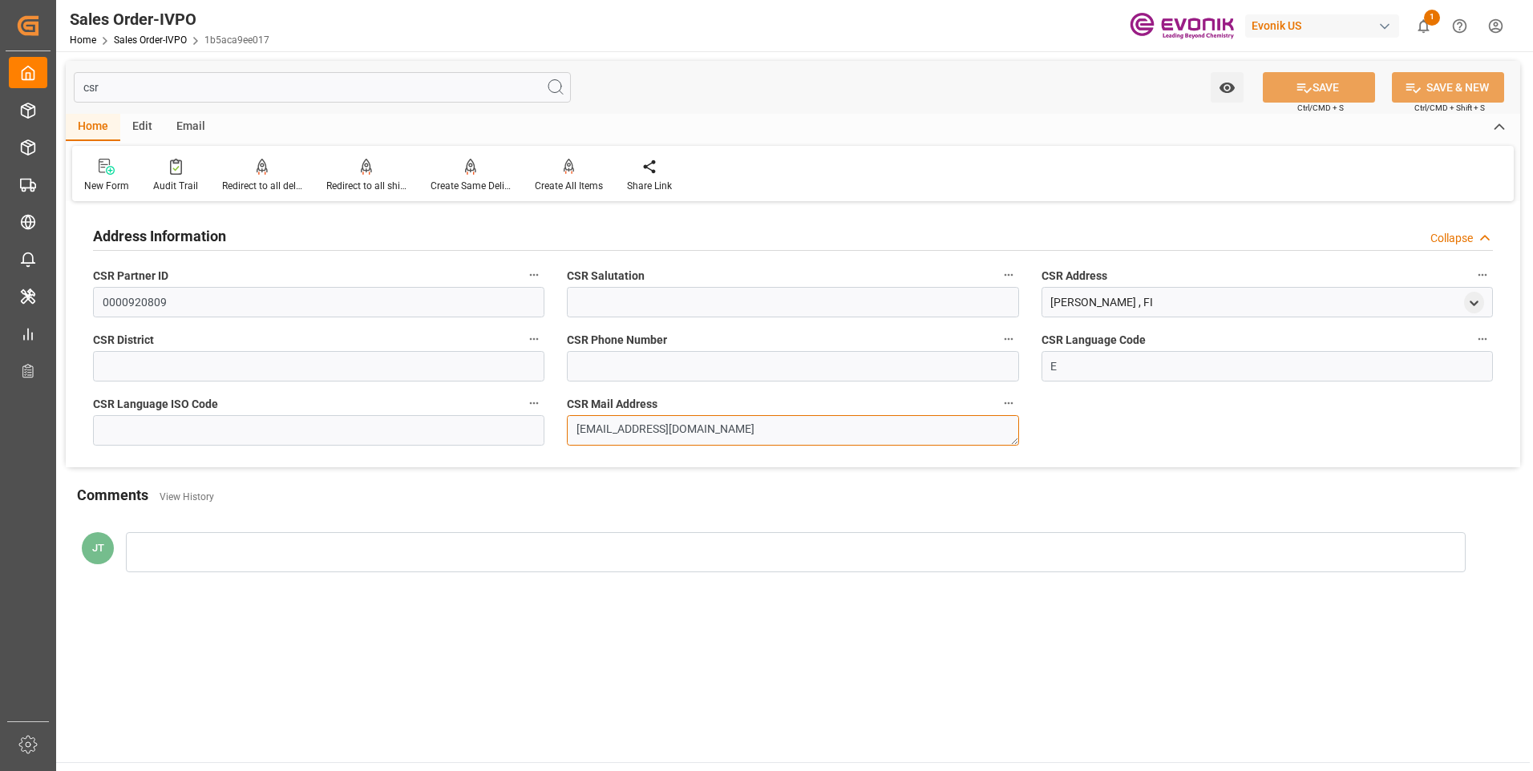
drag, startPoint x: 742, startPoint y: 432, endPoint x: 497, endPoint y: 421, distance: 245.6
click at [497, 421] on div "Address Information Collapse CSR Partner ID 0000920809 CSR Salutation CSR Addre…" at bounding box center [793, 336] width 1454 height 261
click at [144, 97] on input "csr" at bounding box center [322, 87] width 497 height 30
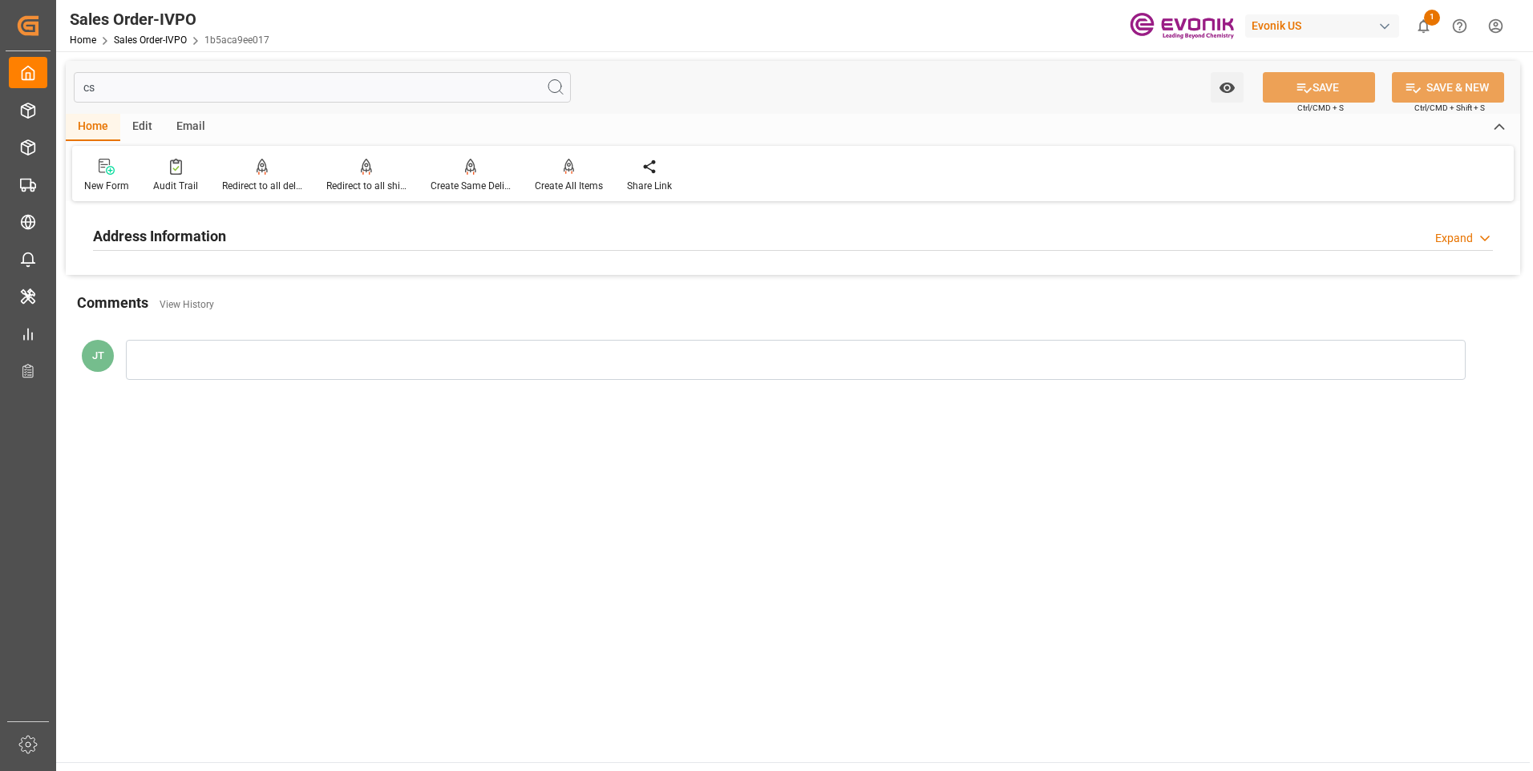
type input "c"
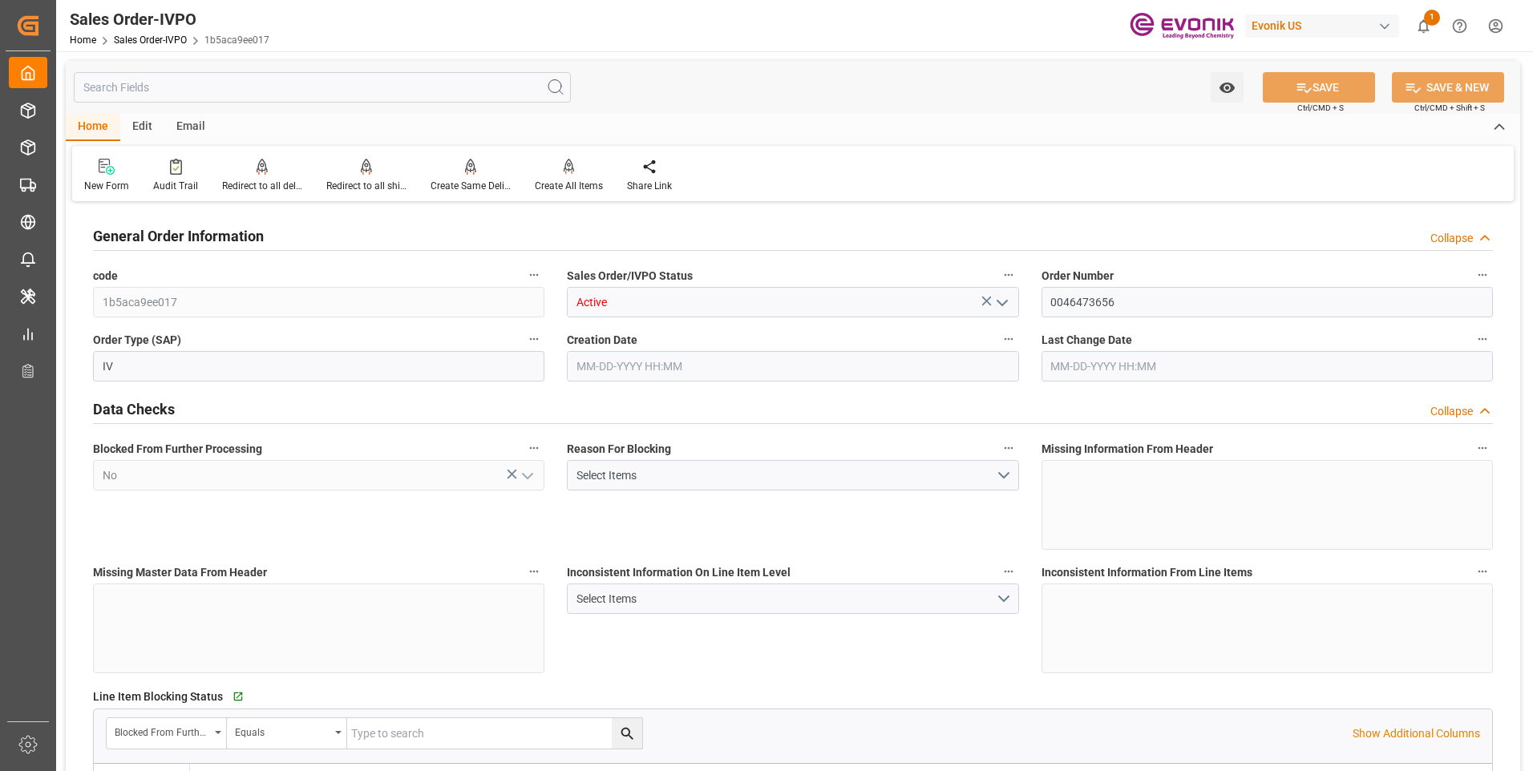
type input "09-18-2025 17:34"
type input "09-23-2025 05:40"
type input "1393.56"
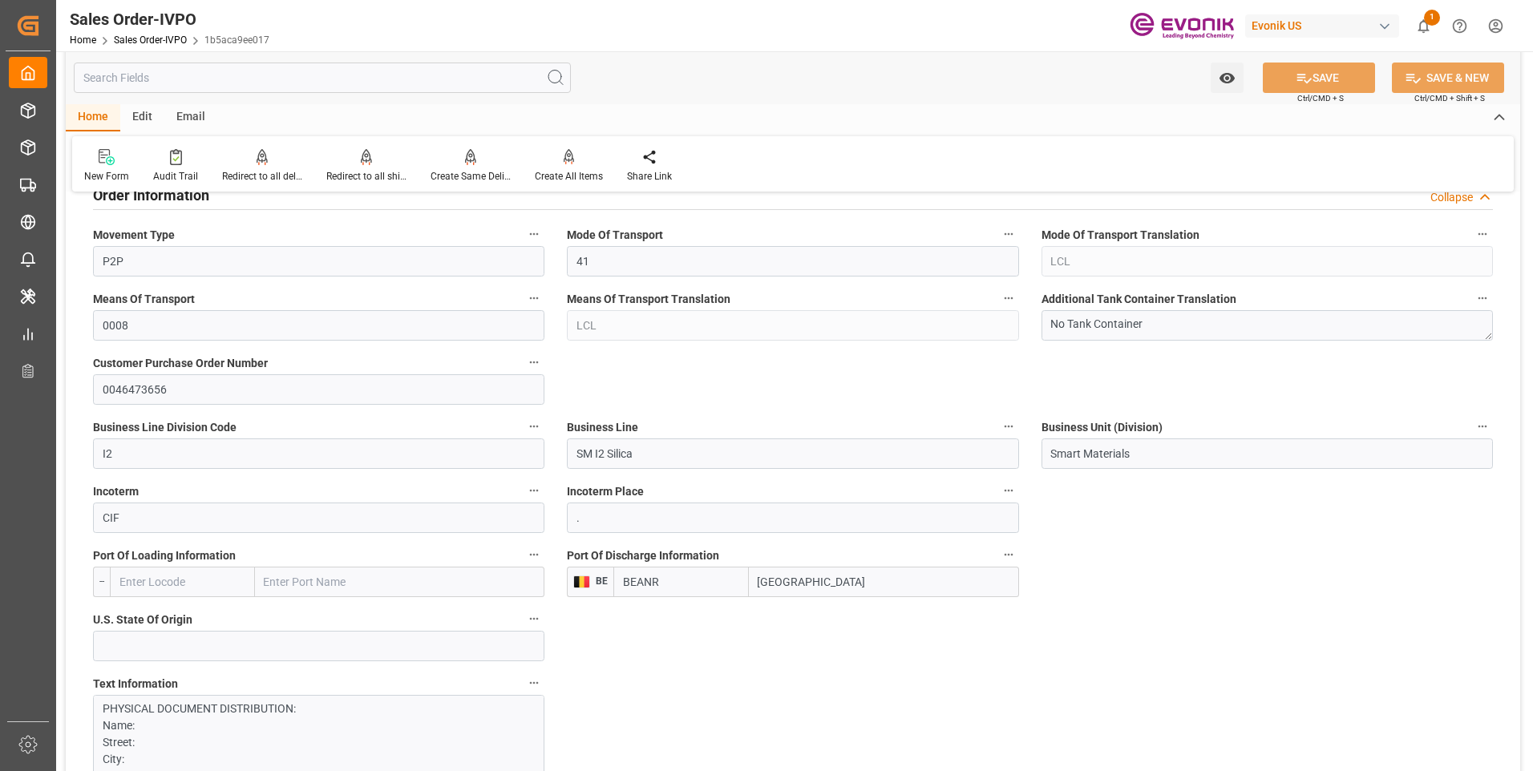
scroll to position [802, 0]
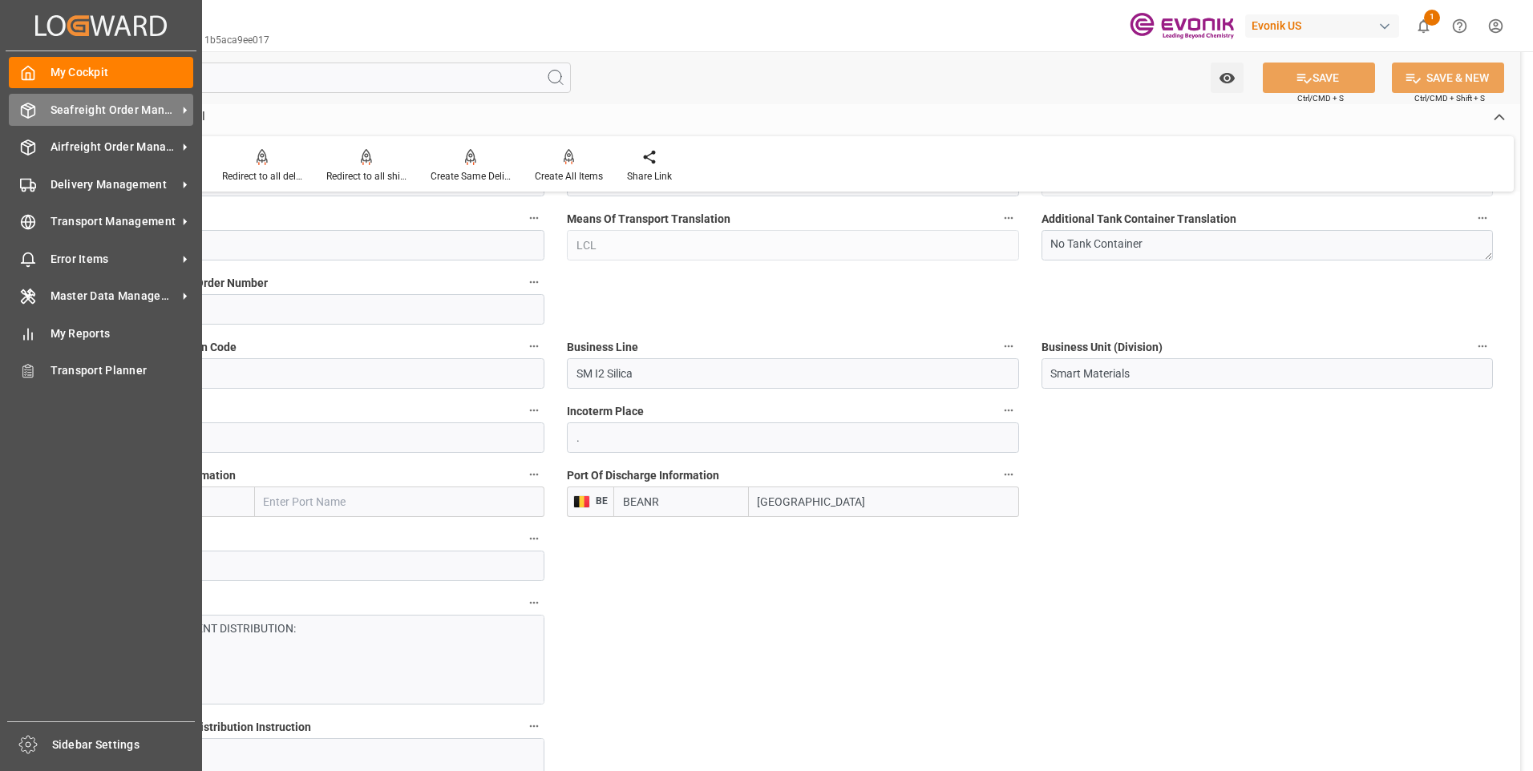
click at [32, 118] on div "Seafreight Order Management Seafreight Order Management" at bounding box center [101, 109] width 184 height 31
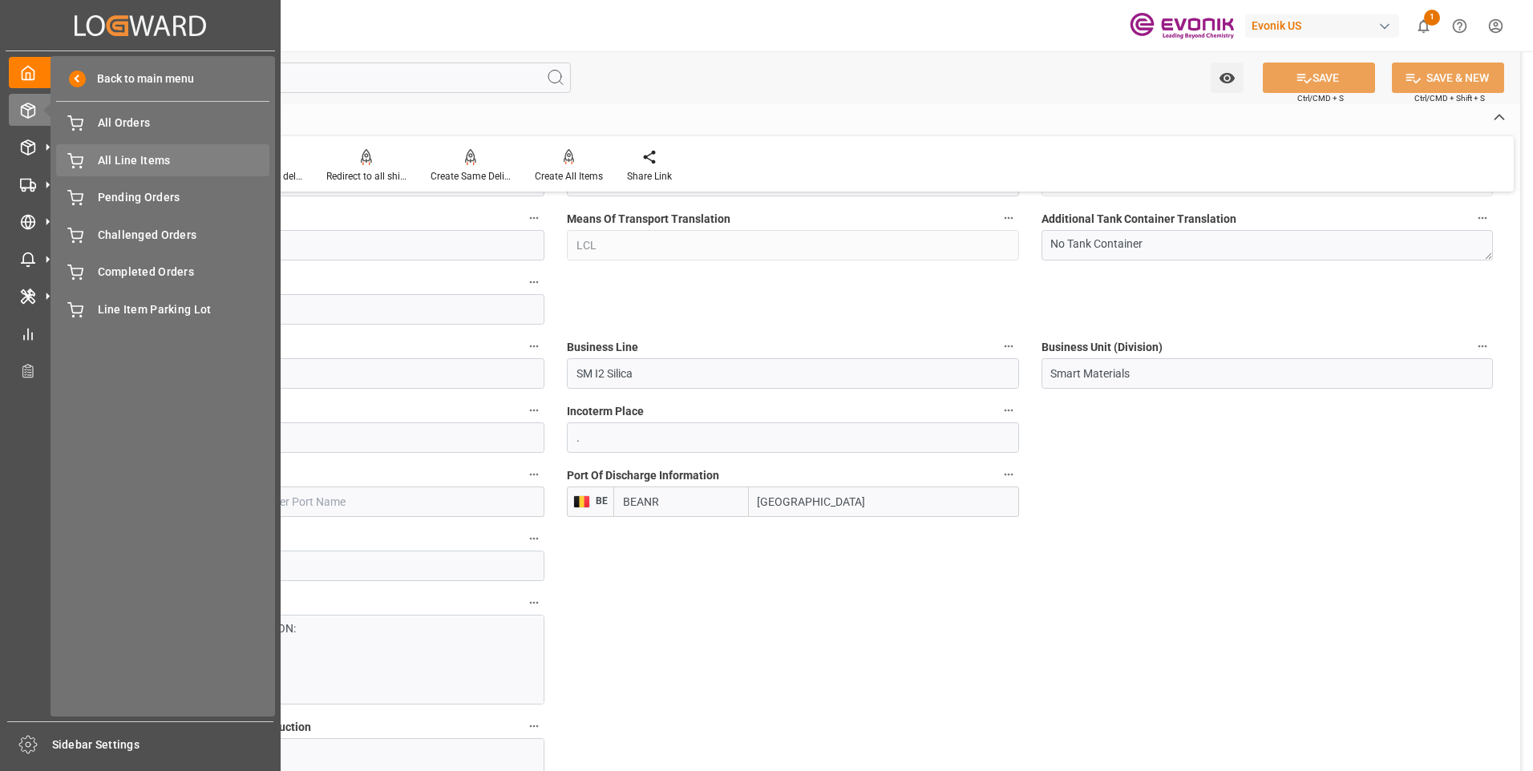
click at [112, 153] on span "All Line Items" at bounding box center [184, 160] width 172 height 17
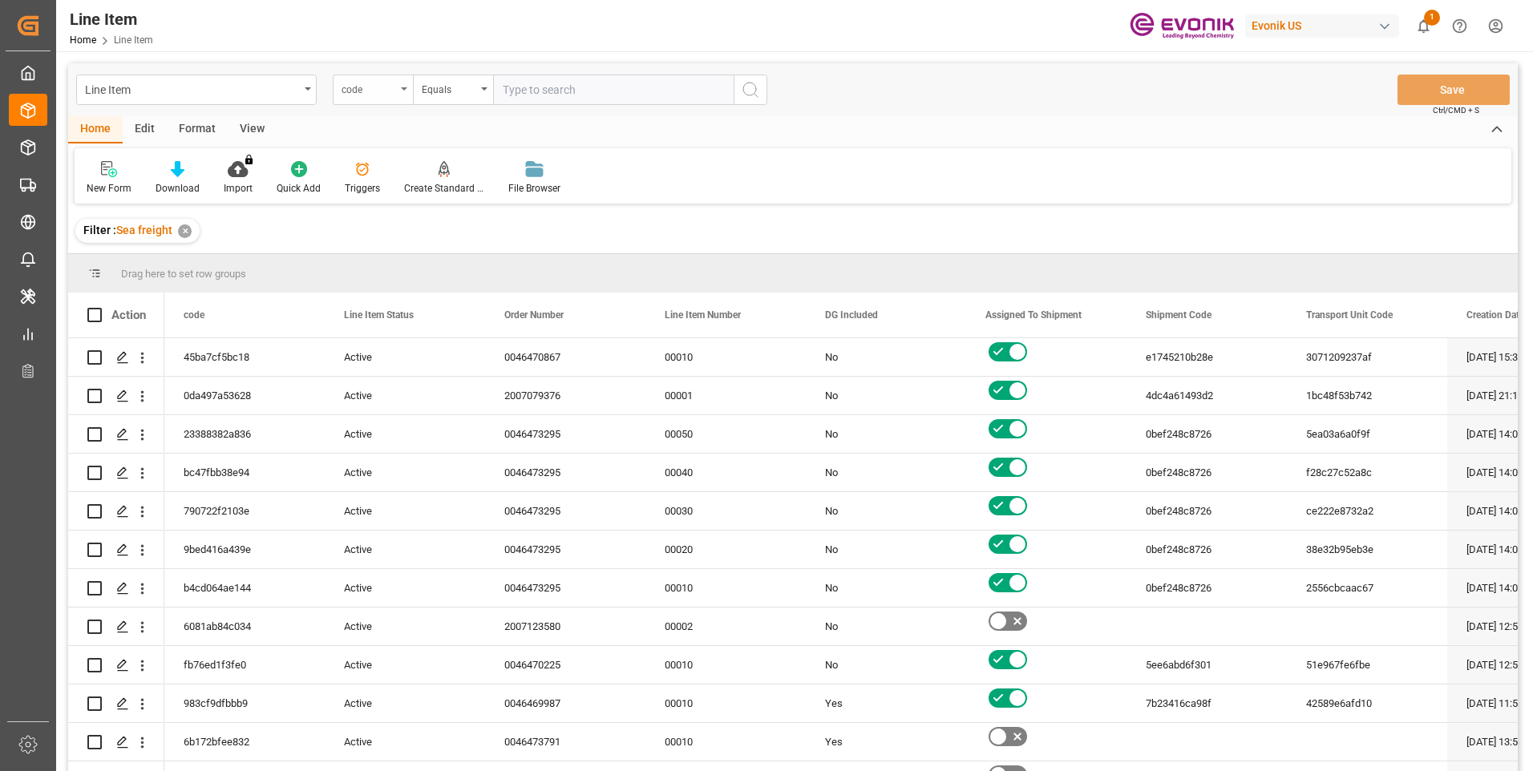
click at [395, 91] on div "code" at bounding box center [369, 88] width 55 height 18
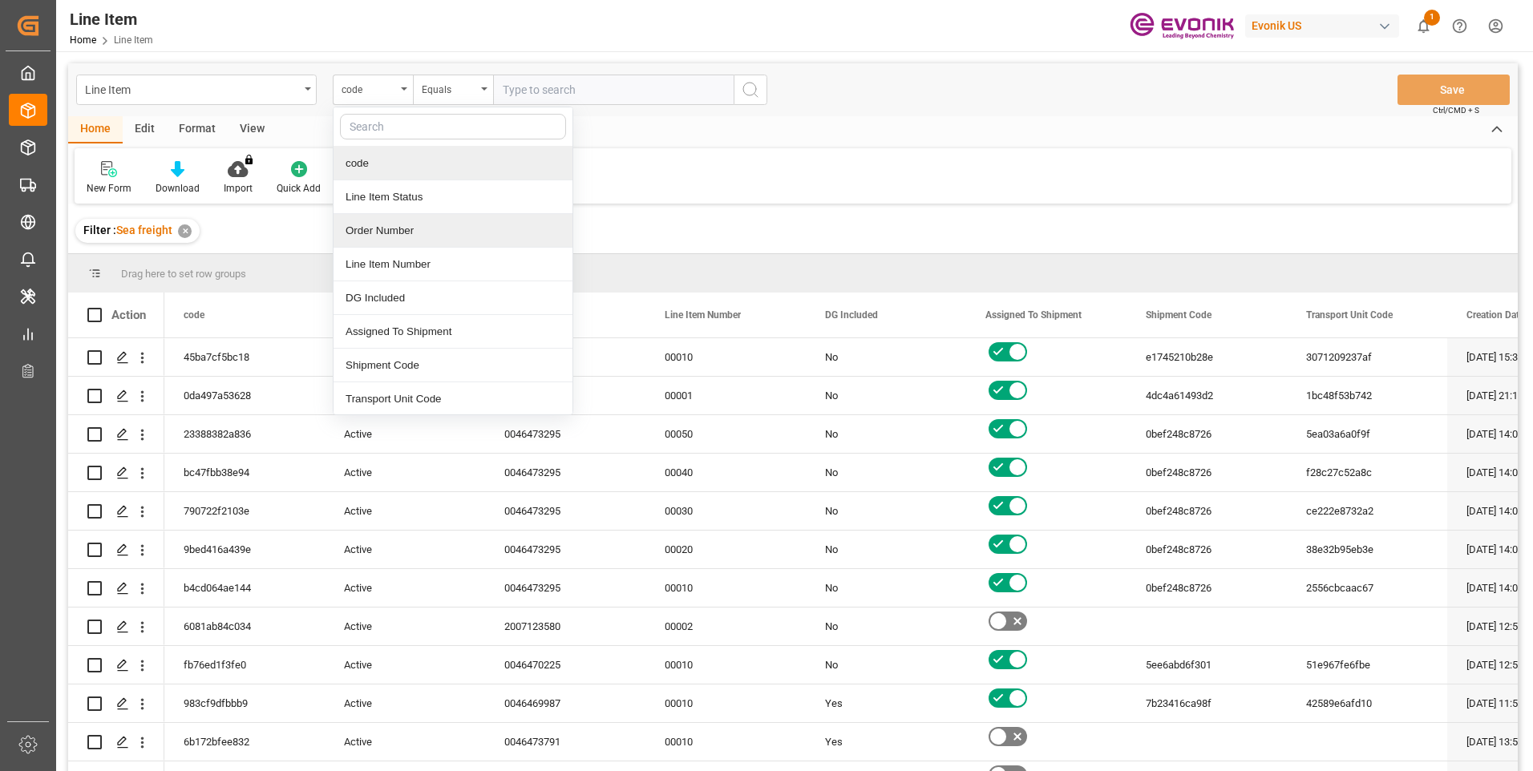
click at [377, 229] on div "Order Number" at bounding box center [453, 231] width 239 height 34
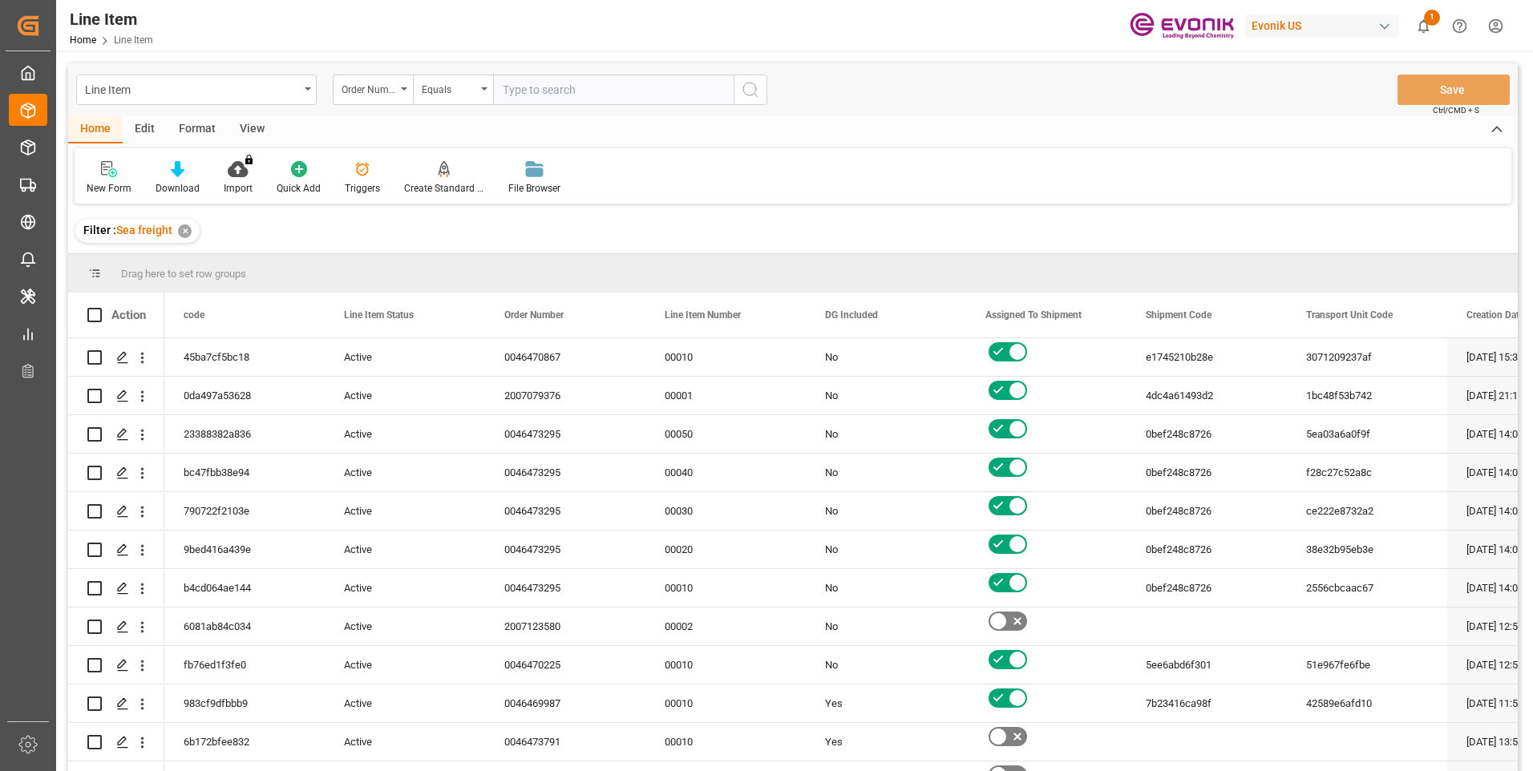
click at [516, 88] on input "text" at bounding box center [613, 90] width 241 height 30
paste input "46472401"
click at [505, 88] on input "46472401" at bounding box center [613, 90] width 241 height 30
type input "0046472401"
click at [758, 87] on icon "search button" at bounding box center [750, 89] width 19 height 19
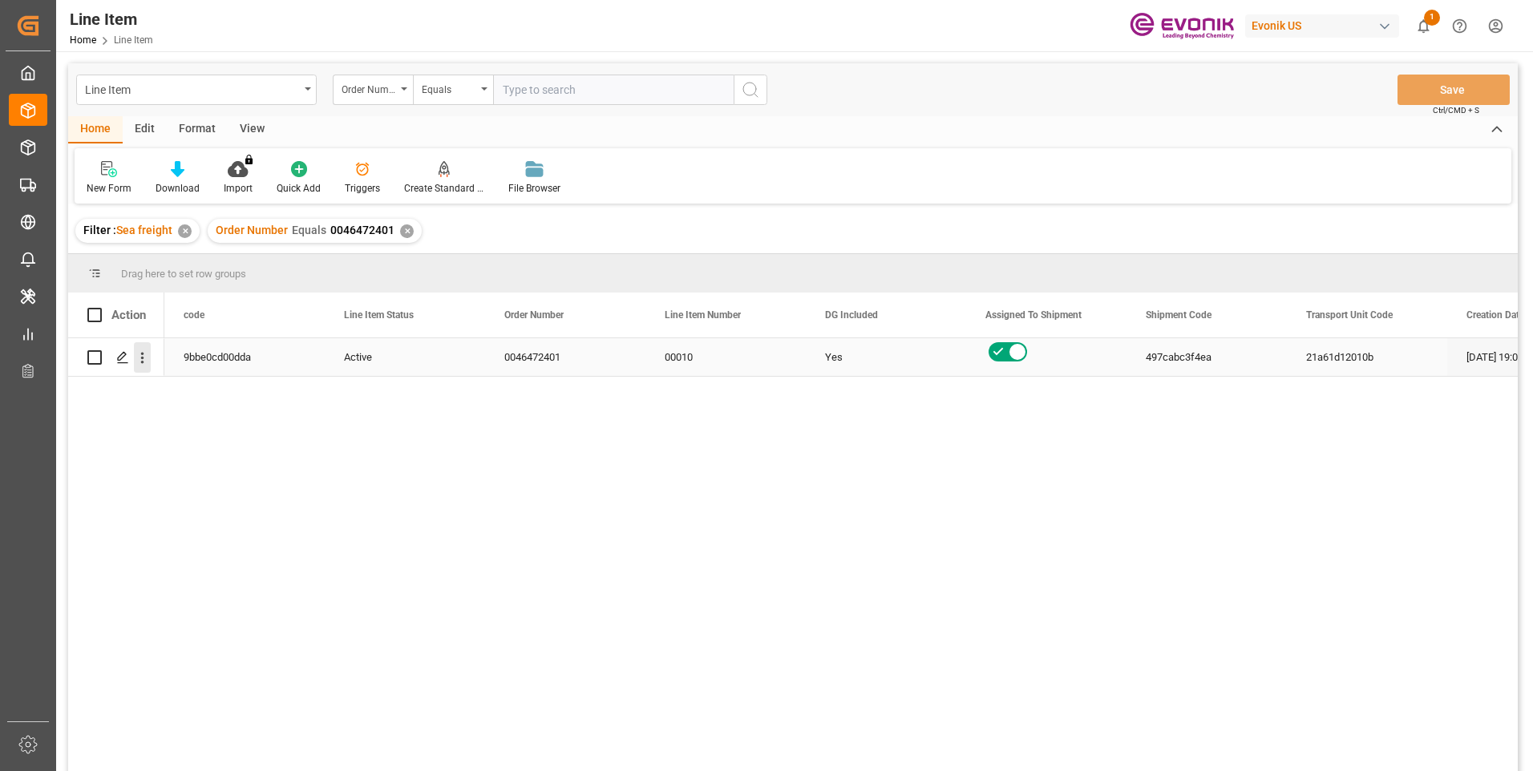
click at [146, 361] on icon "open menu" at bounding box center [142, 358] width 17 height 17
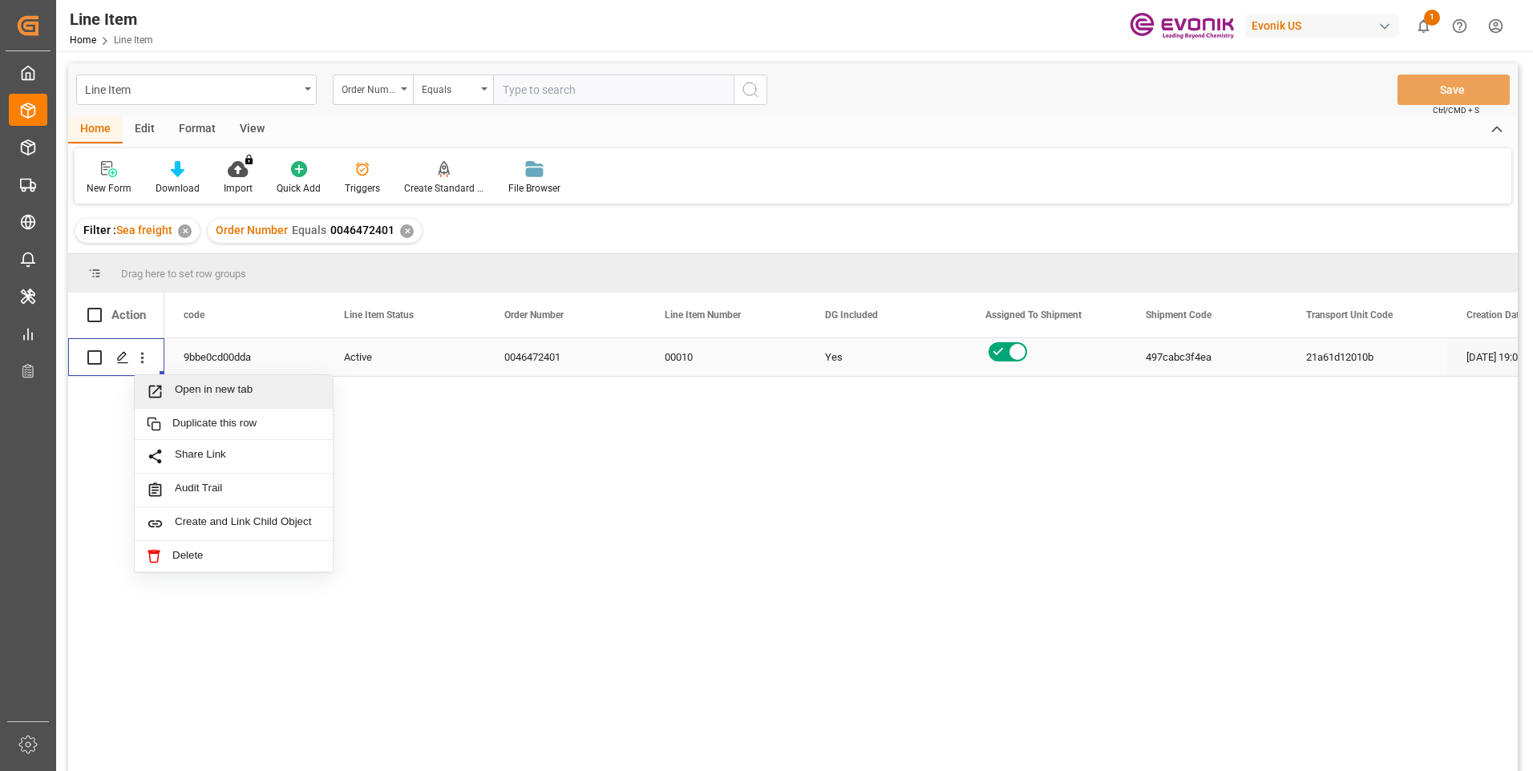
click at [184, 392] on span "Open in new tab" at bounding box center [248, 391] width 146 height 17
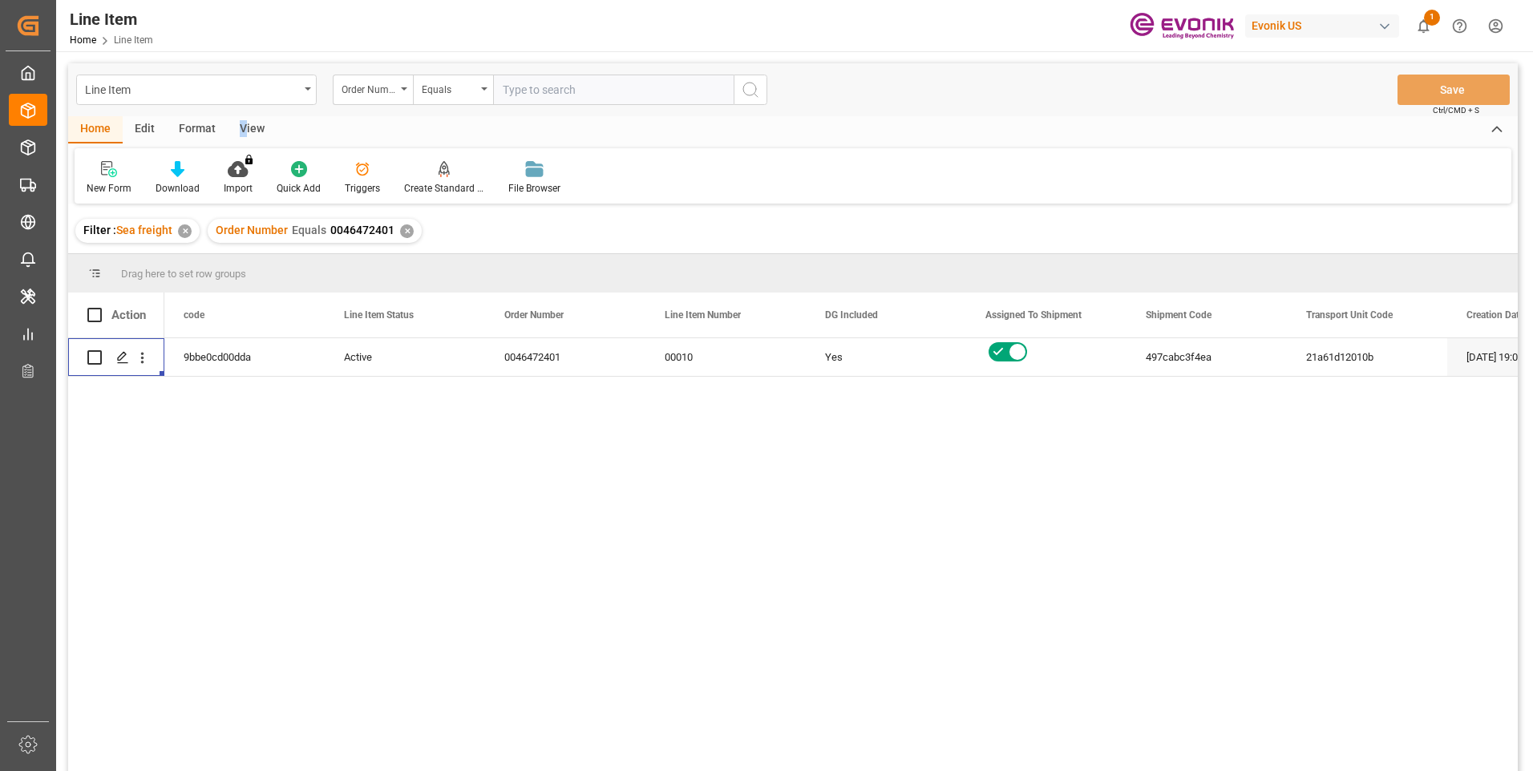
click at [241, 127] on div "View" at bounding box center [252, 129] width 49 height 27
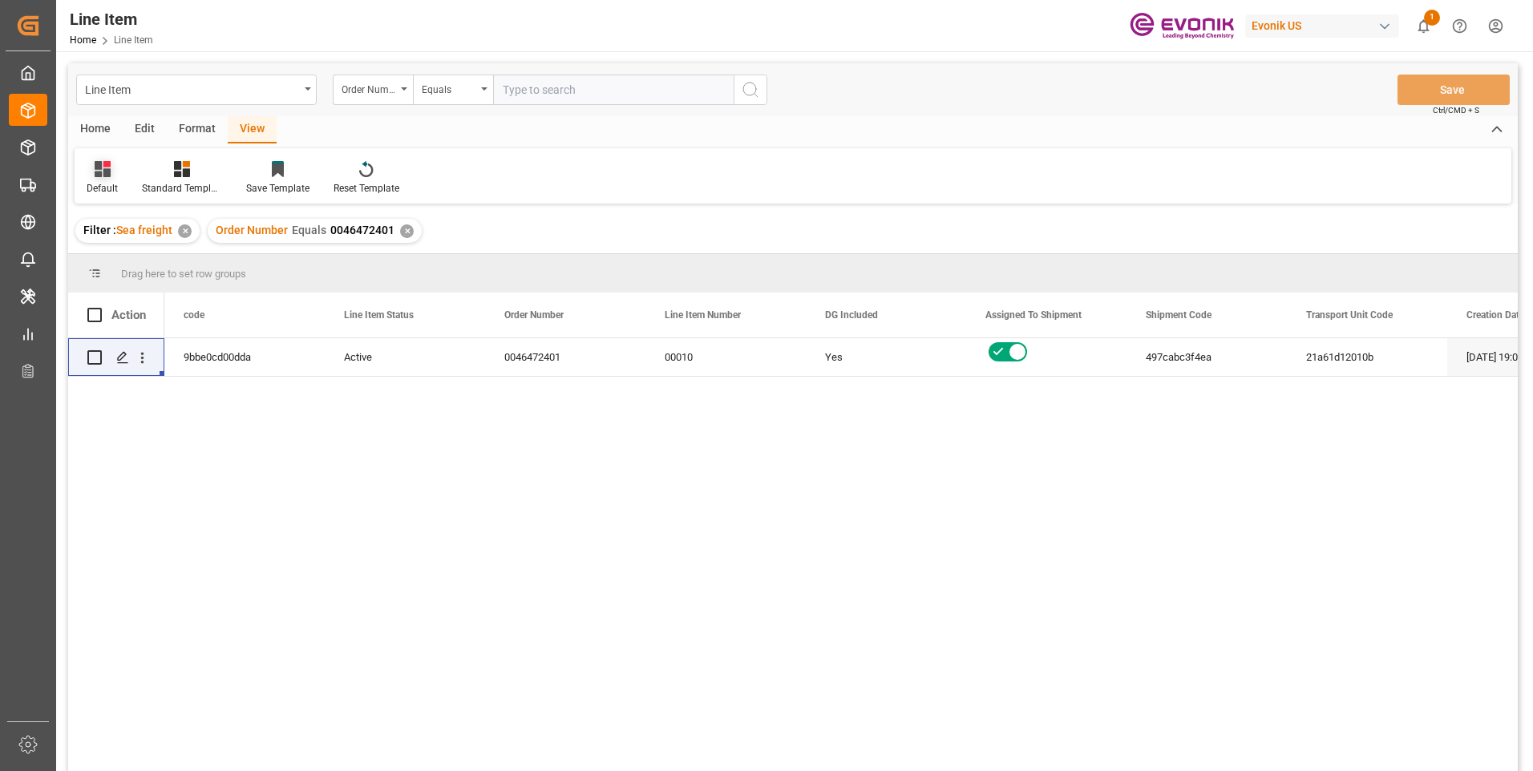
drag, startPoint x: 241, startPoint y: 127, endPoint x: 107, endPoint y: 178, distance: 143.8
click at [107, 178] on div "Default" at bounding box center [102, 177] width 55 height 35
click at [184, 178] on div "Standard Templates" at bounding box center [182, 177] width 104 height 35
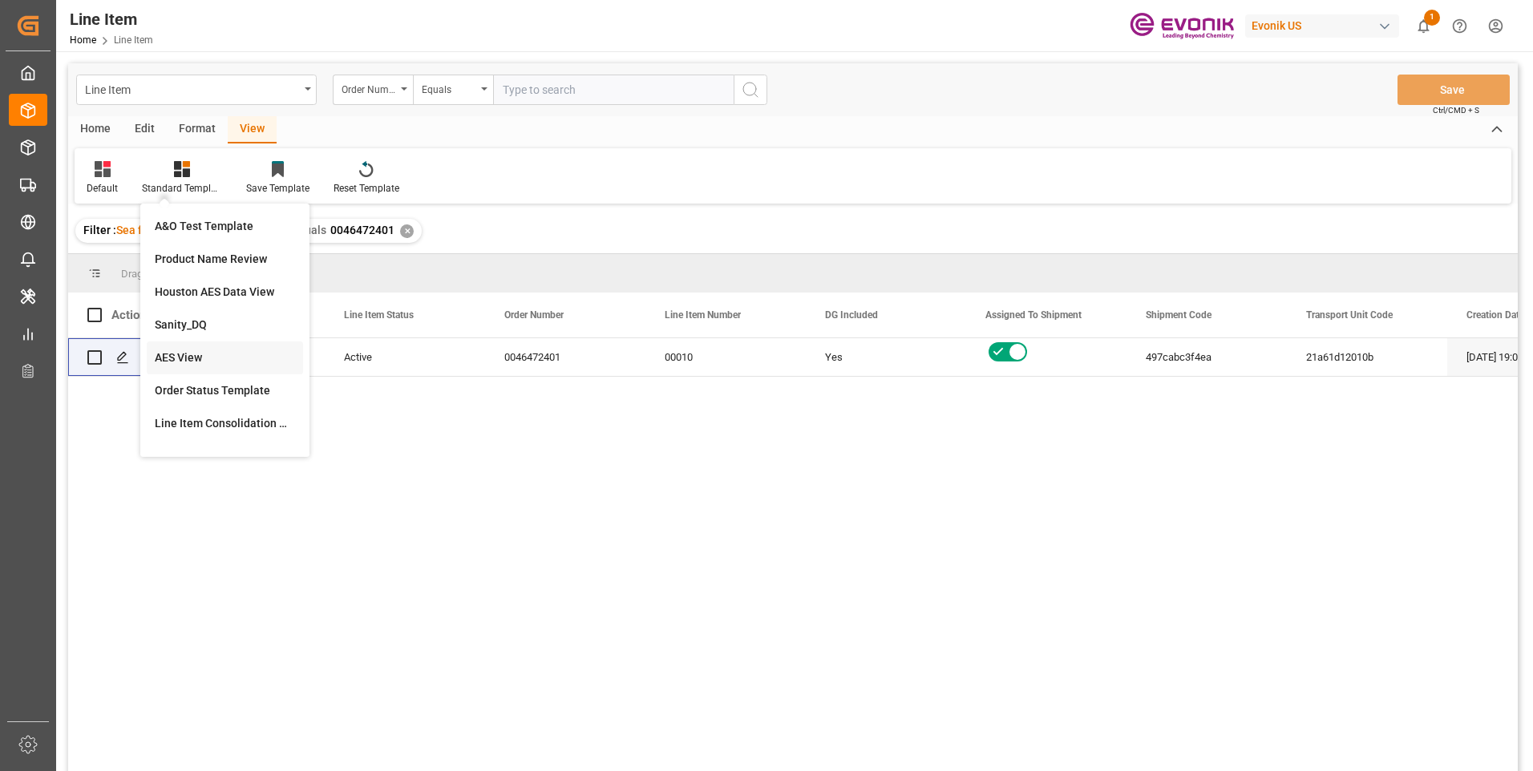
click at [173, 350] on div "AES View" at bounding box center [225, 358] width 140 height 17
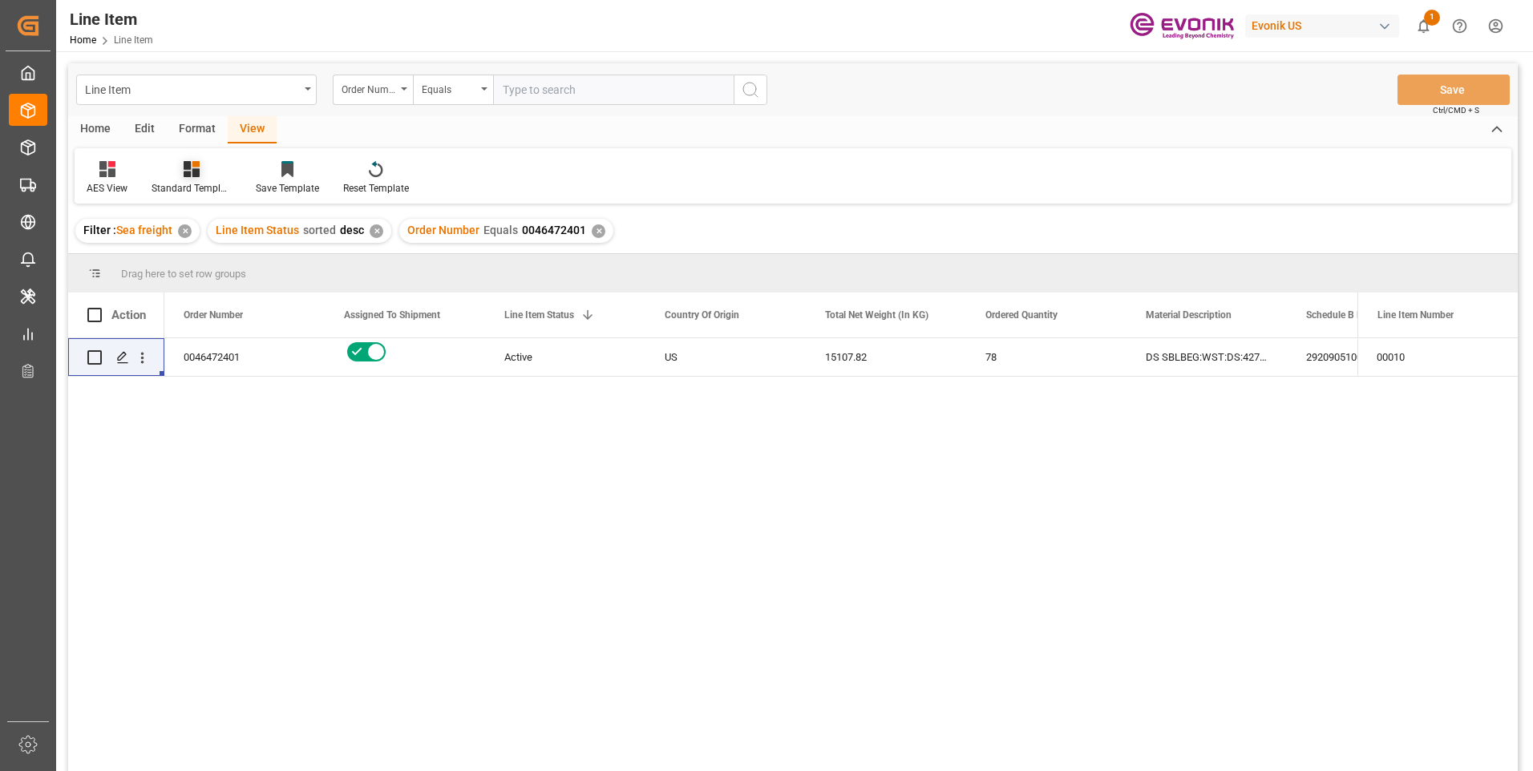
click at [200, 175] on div at bounding box center [192, 168] width 80 height 17
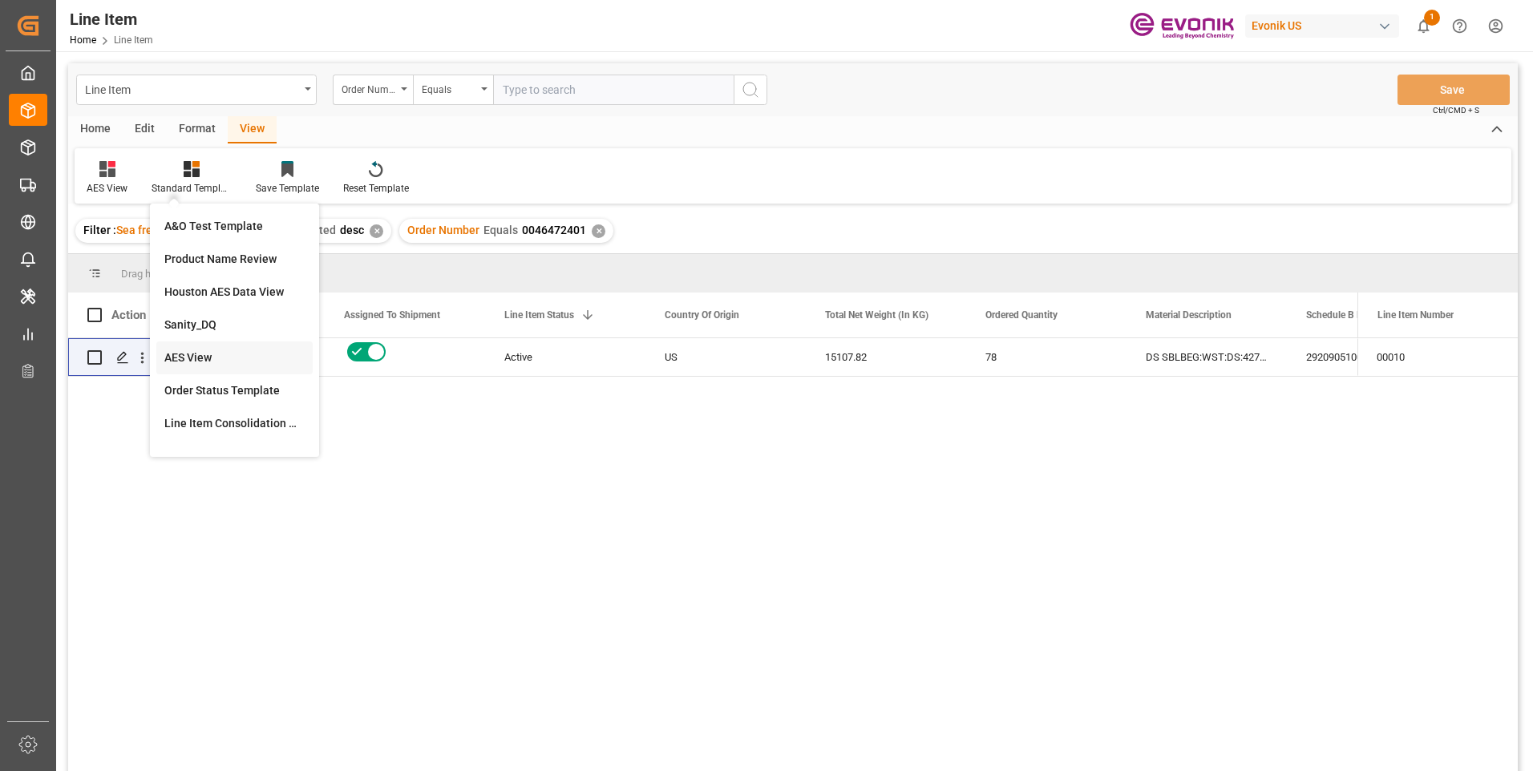
click at [207, 355] on div "AES View" at bounding box center [234, 358] width 140 height 17
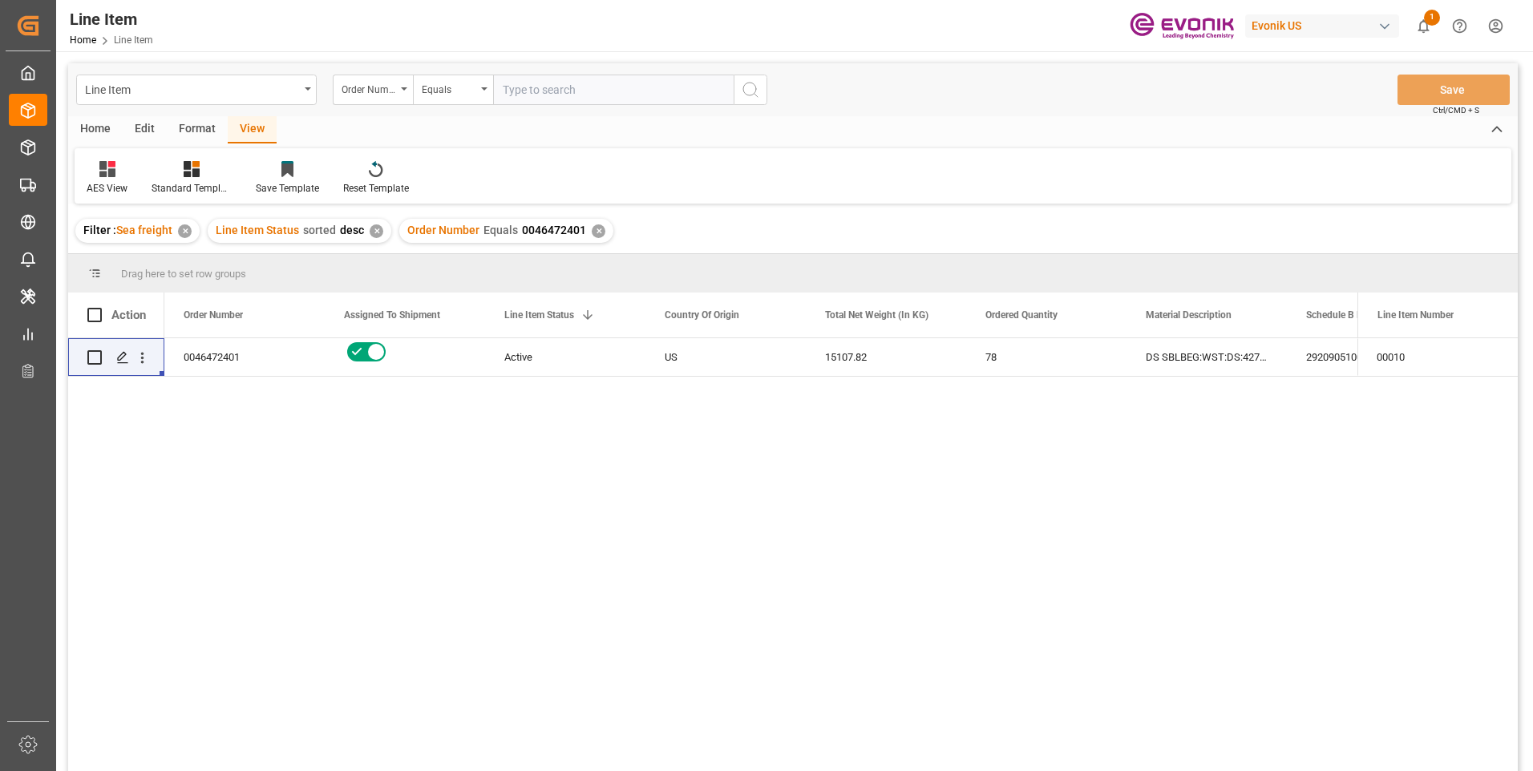
click at [900, 27] on div "Line Item Home Line Item Evonik US 1 Notifications Only show unread All Mark al…" at bounding box center [789, 25] width 1488 height 51
click at [566, 91] on input "text" at bounding box center [613, 90] width 241 height 30
paste input "0046472401"
type input "0046472401"
click at [1167, 338] on div "DS SBLBEG:WST:DS:427LB::$" at bounding box center [1206, 357] width 160 height 38
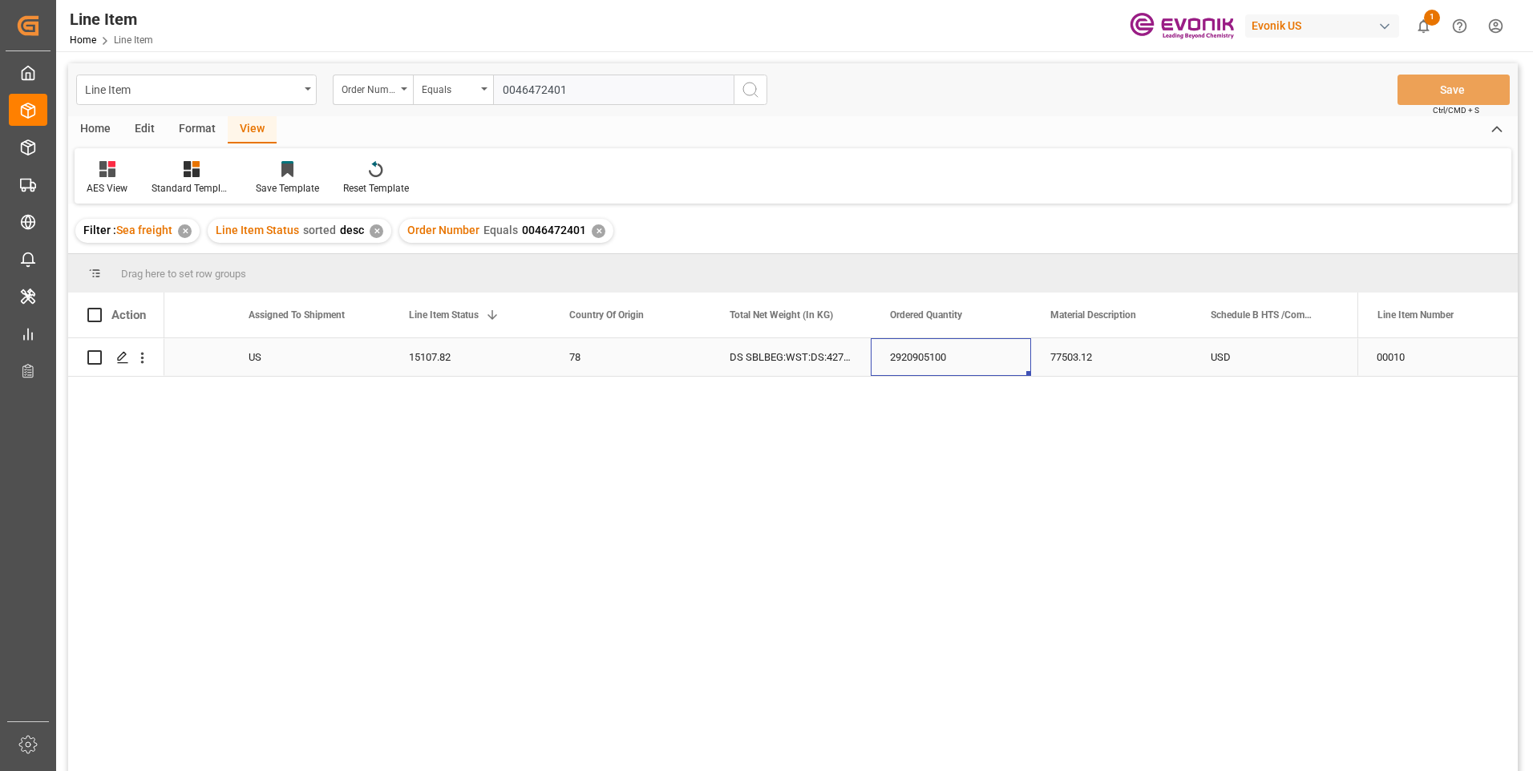
scroll to position [0, 416]
click at [967, 354] on div "2920905100" at bounding box center [951, 357] width 160 height 38
click at [431, 349] on div "15107.82" at bounding box center [470, 357] width 160 height 38
click at [926, 354] on div "2920905100" at bounding box center [951, 357] width 160 height 38
click at [1058, 350] on div "77503.12" at bounding box center [1111, 357] width 160 height 38
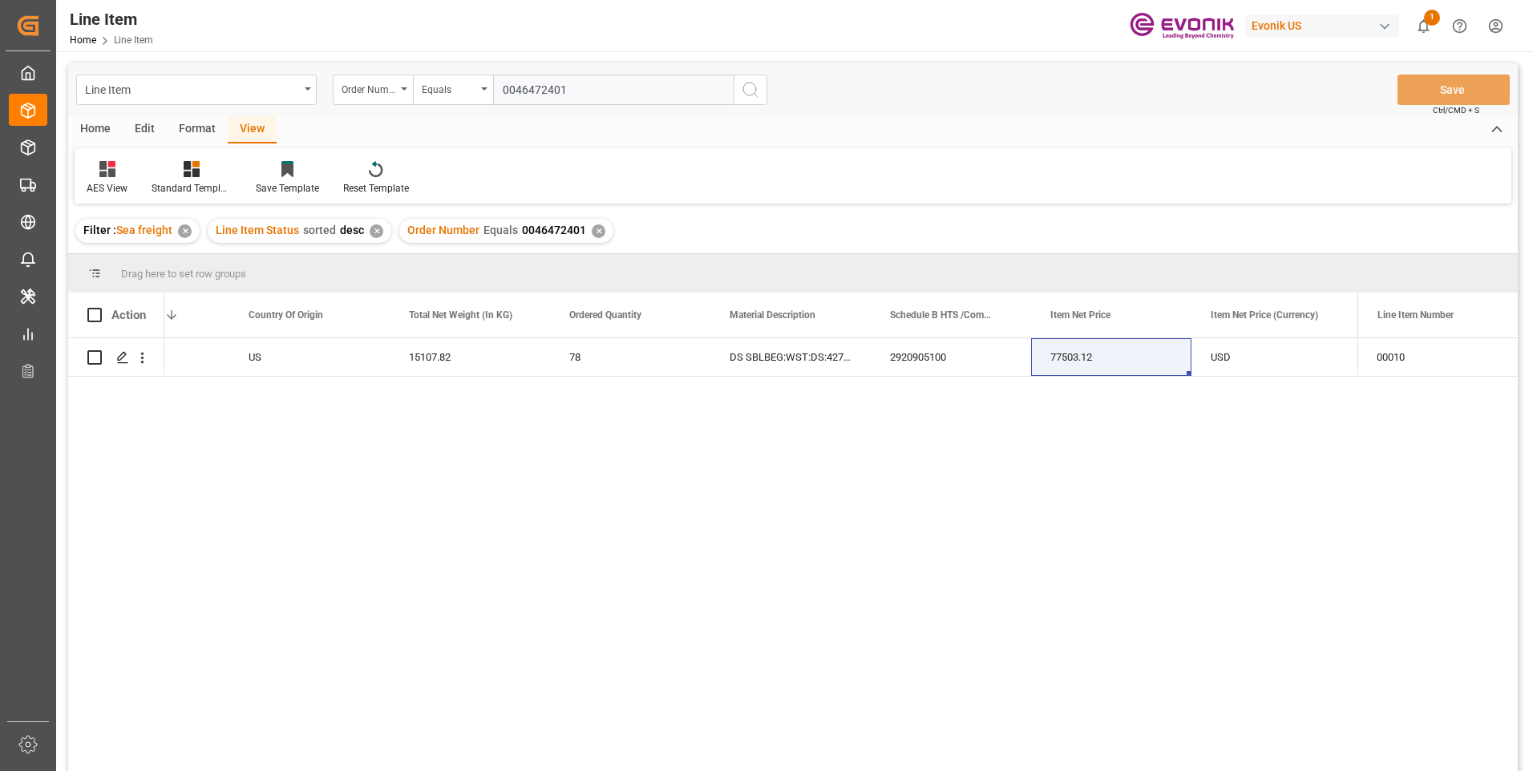
click at [908, 35] on div "Line Item Home Line Item Evonik US 1 Notifications Only show unread All Mark al…" at bounding box center [789, 25] width 1488 height 51
click at [1207, 367] on div "USD" at bounding box center [1271, 357] width 160 height 38
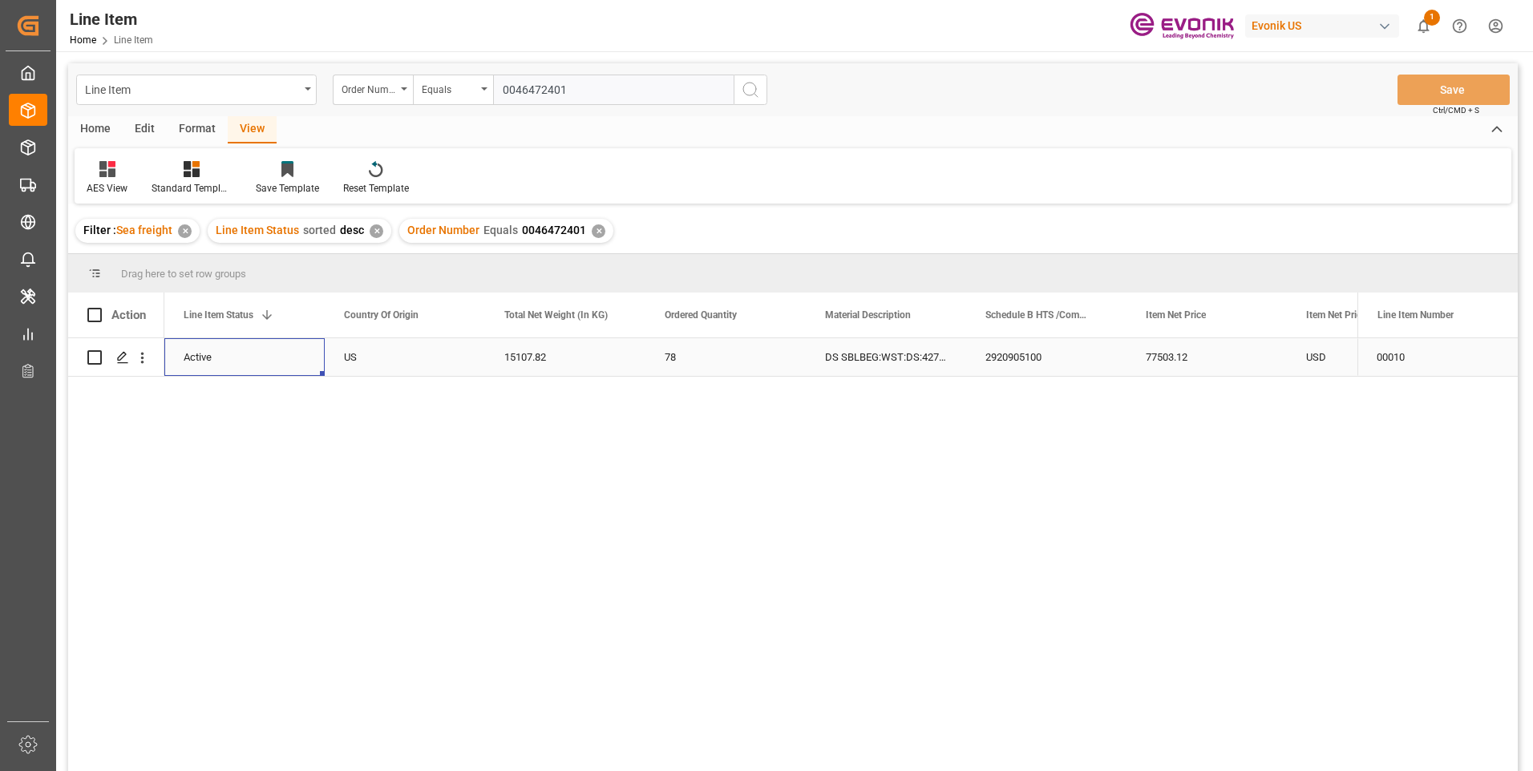
scroll to position [0, 0]
click at [226, 354] on div "0046472401" at bounding box center [244, 357] width 160 height 38
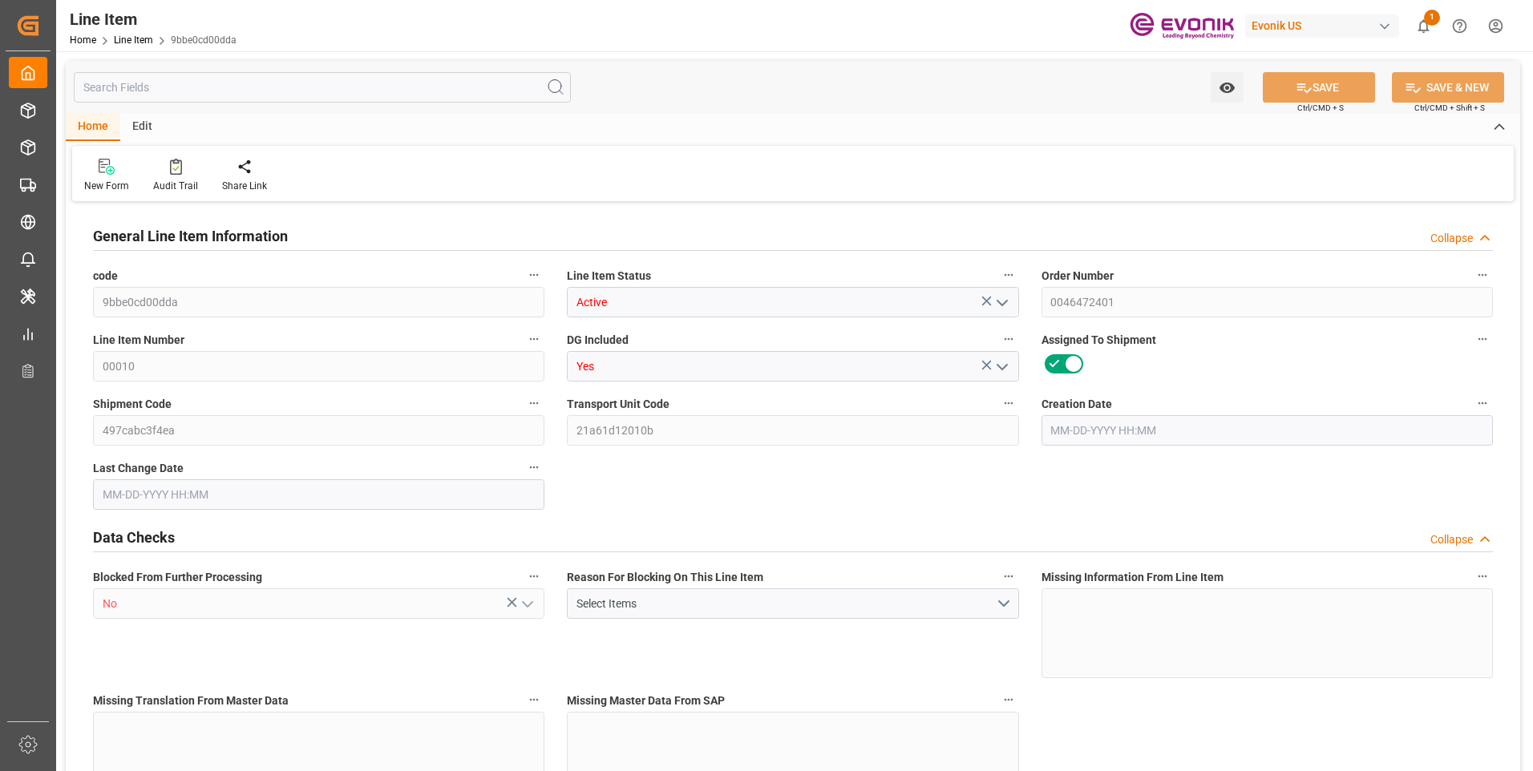
type input "20"
type input "16310.58"
type input "15107.82"
type input "25.557"
type input "78"
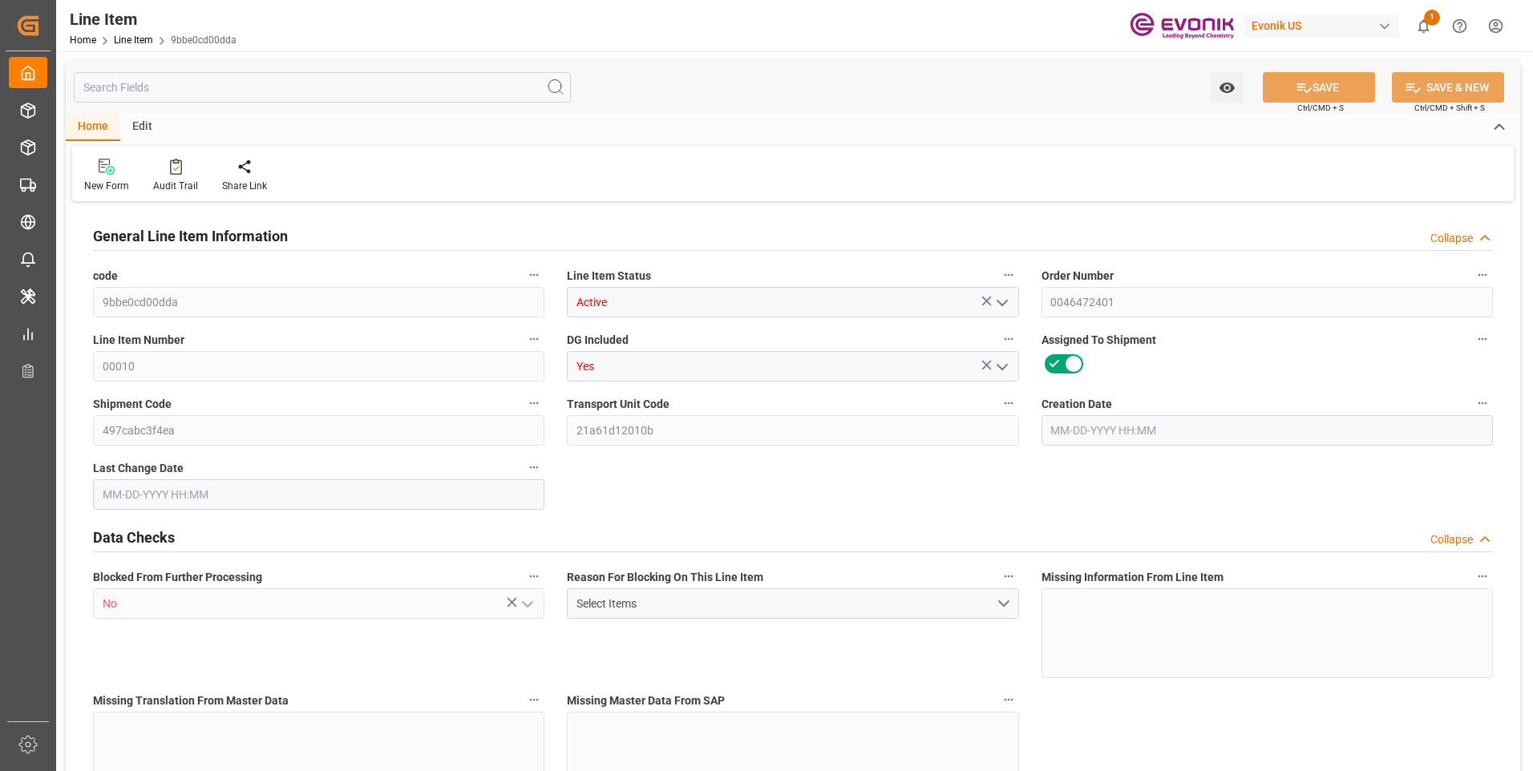
type input "77503.12"
type input "78"
type input "16310.58"
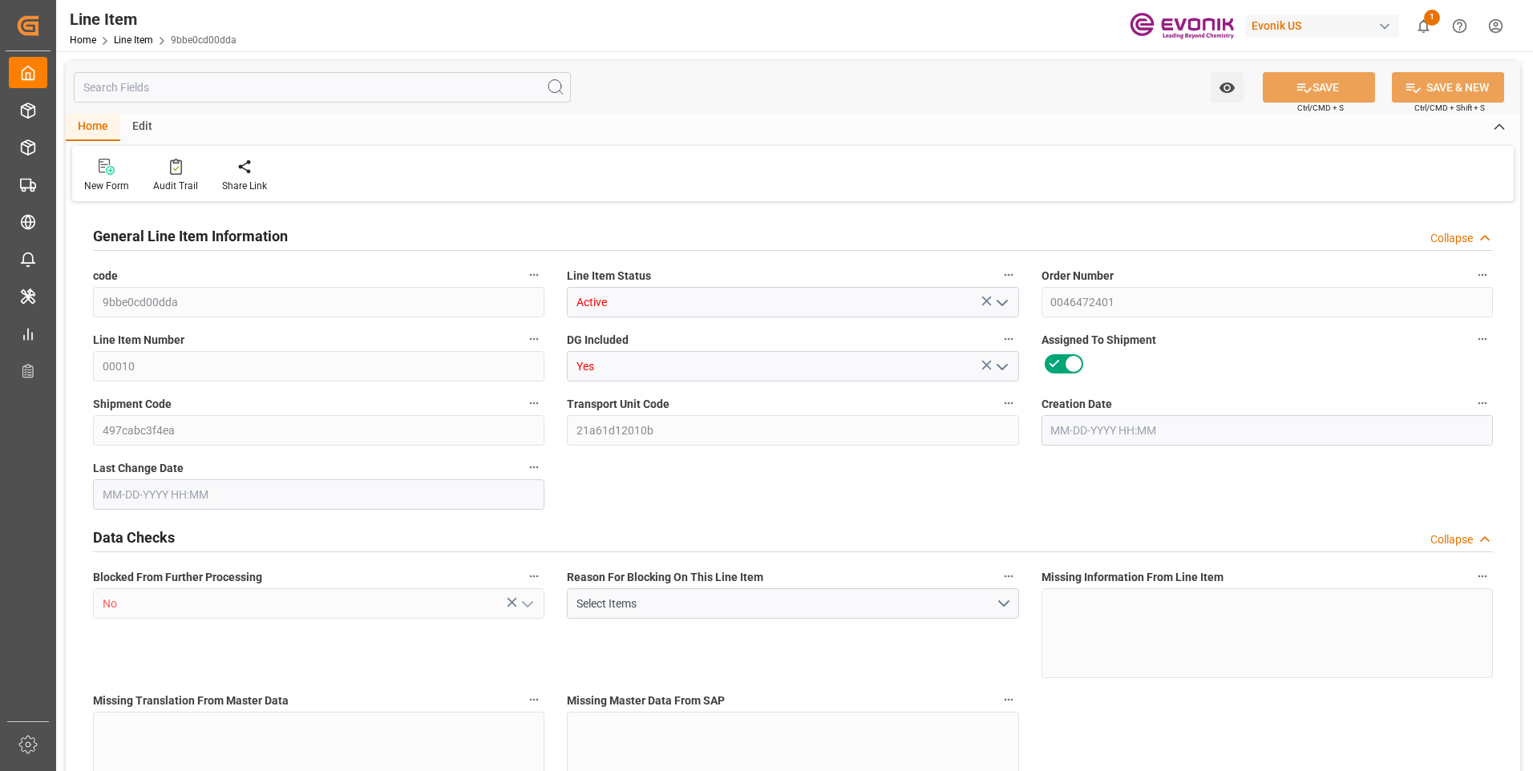
type input "16810.58"
type input "15107.82"
type input "25.557"
type input "25557.012"
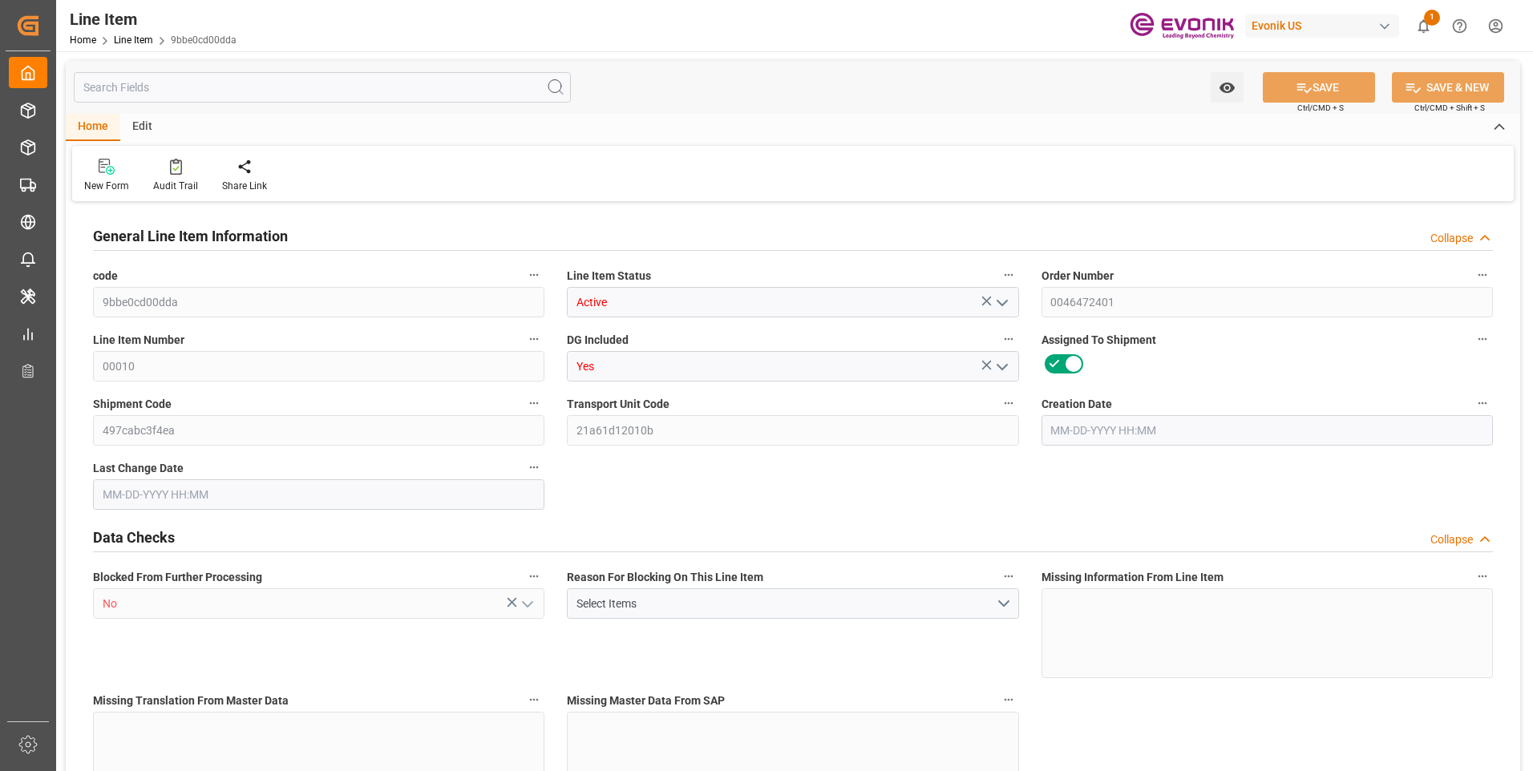
type input "78"
type input "16310.58"
type input "15107.82"
type input "25.557"
type input "[DATE] 19:05"
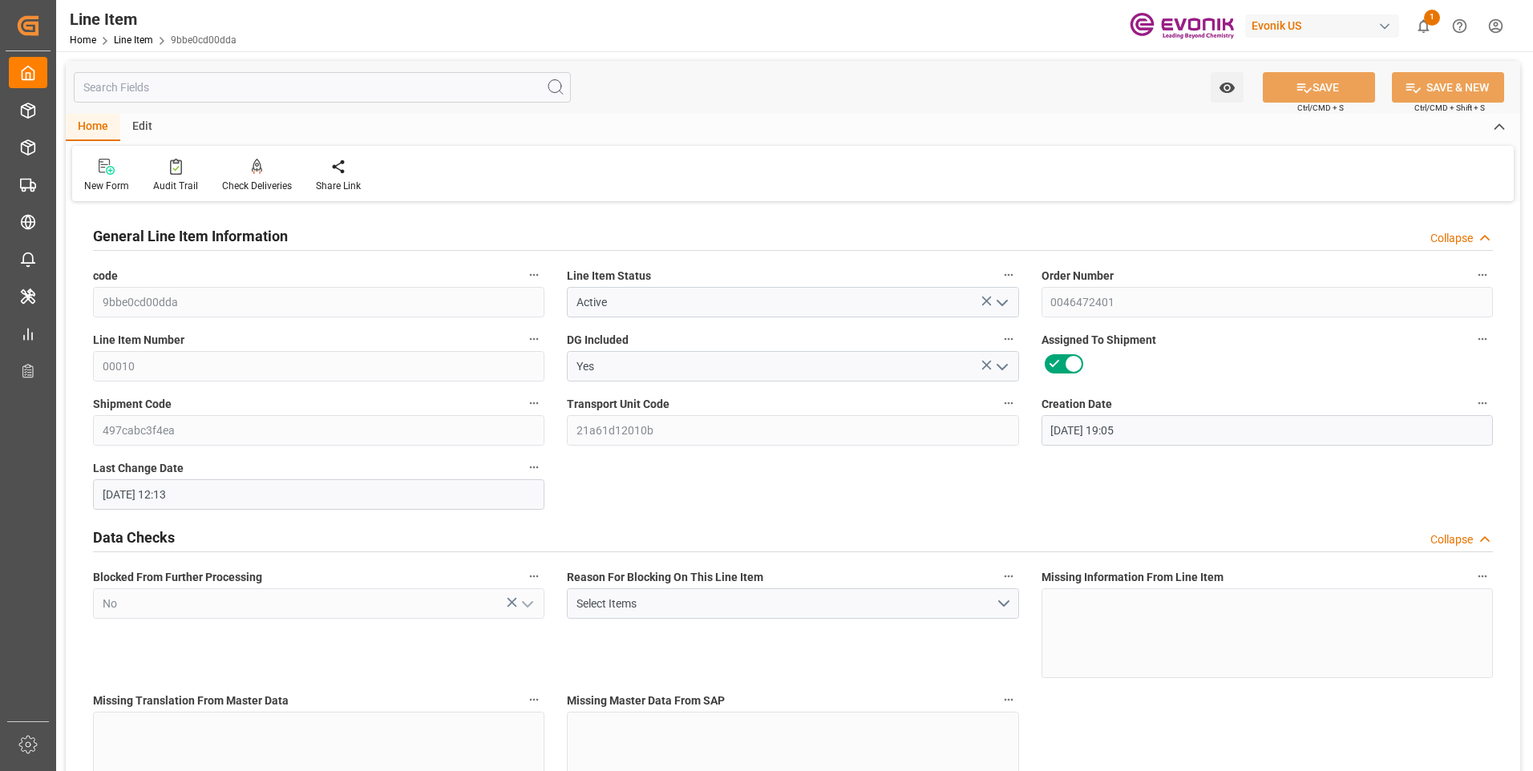
type input "[DATE] 12:13"
type input "[DATE]"
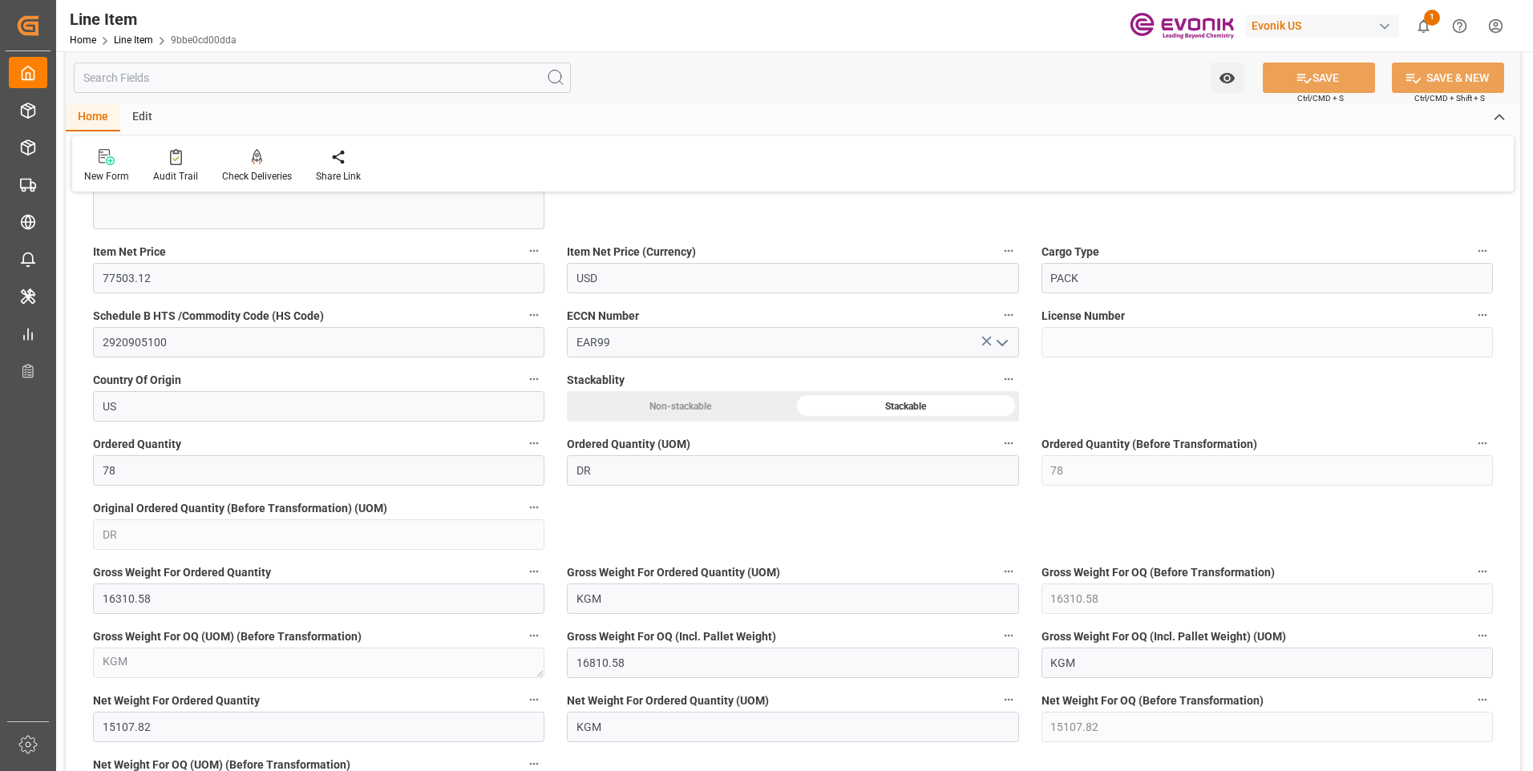
scroll to position [481, 0]
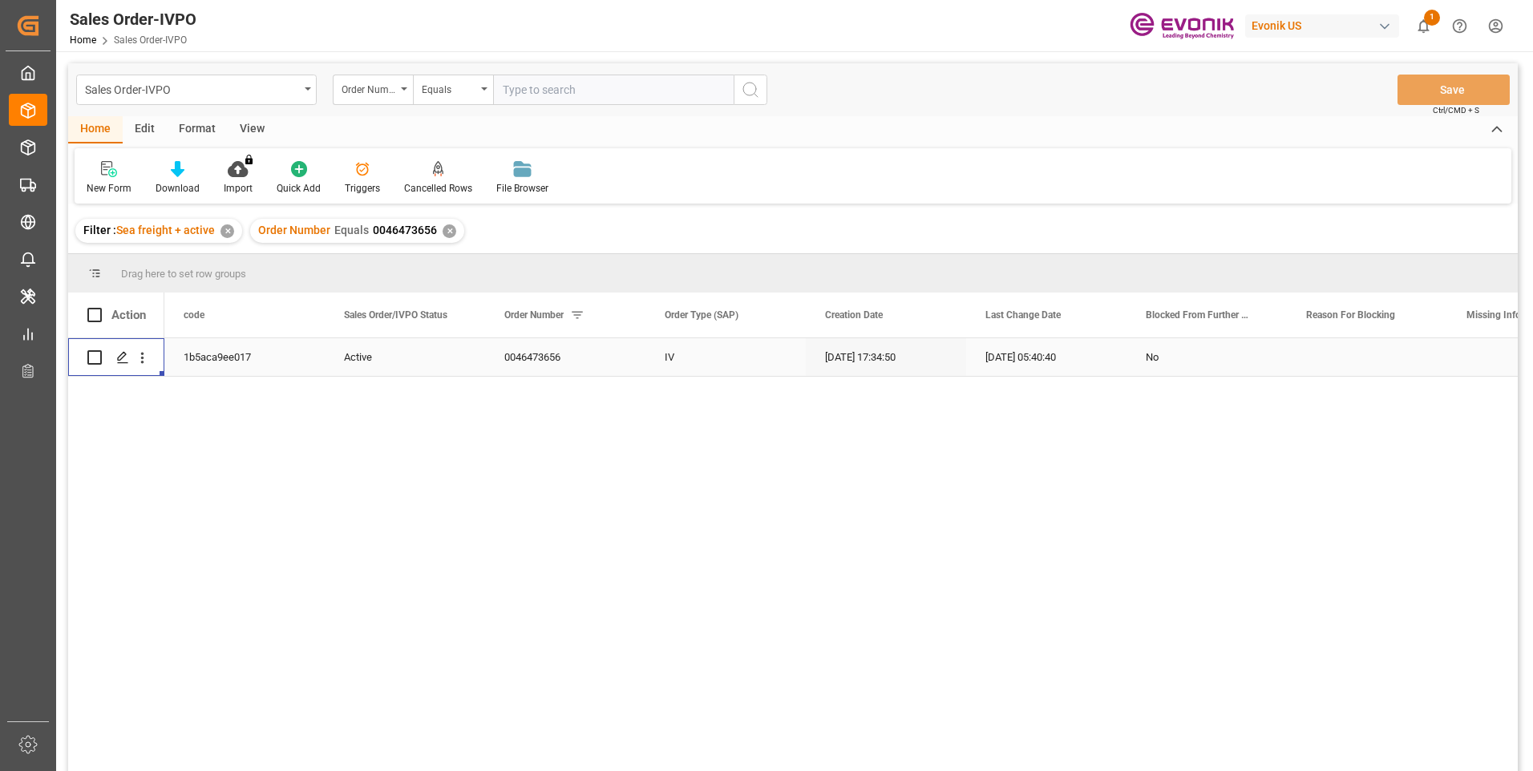
click at [602, 90] on input "text" at bounding box center [613, 90] width 241 height 30
paste input "0046472401"
type input "0046472401"
click at [746, 88] on icon "search button" at bounding box center [750, 89] width 19 height 19
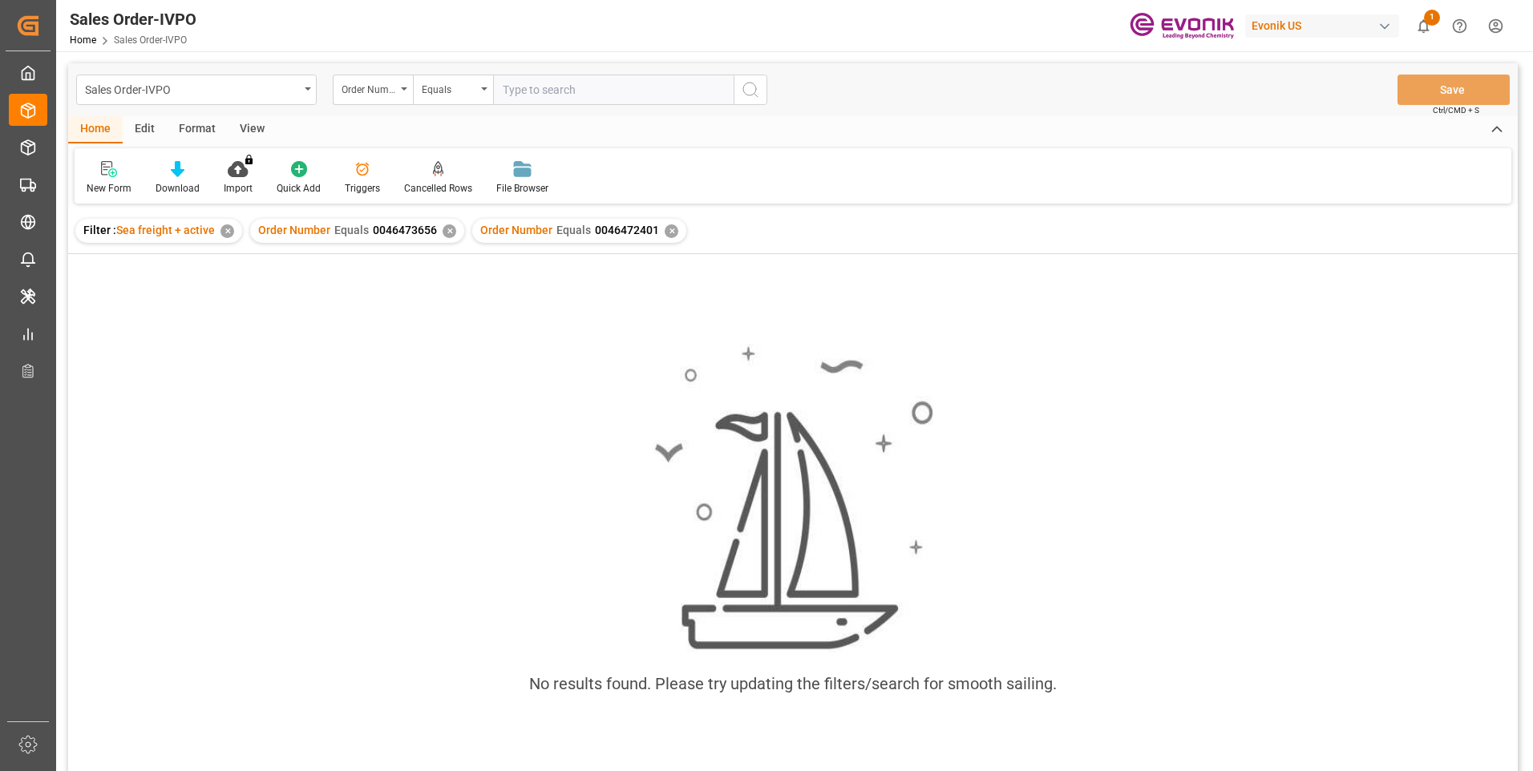
click at [455, 232] on div "Order Number Equals 0046473656 ✕" at bounding box center [357, 231] width 214 height 24
click at [449, 232] on div "✕" at bounding box center [450, 231] width 14 height 14
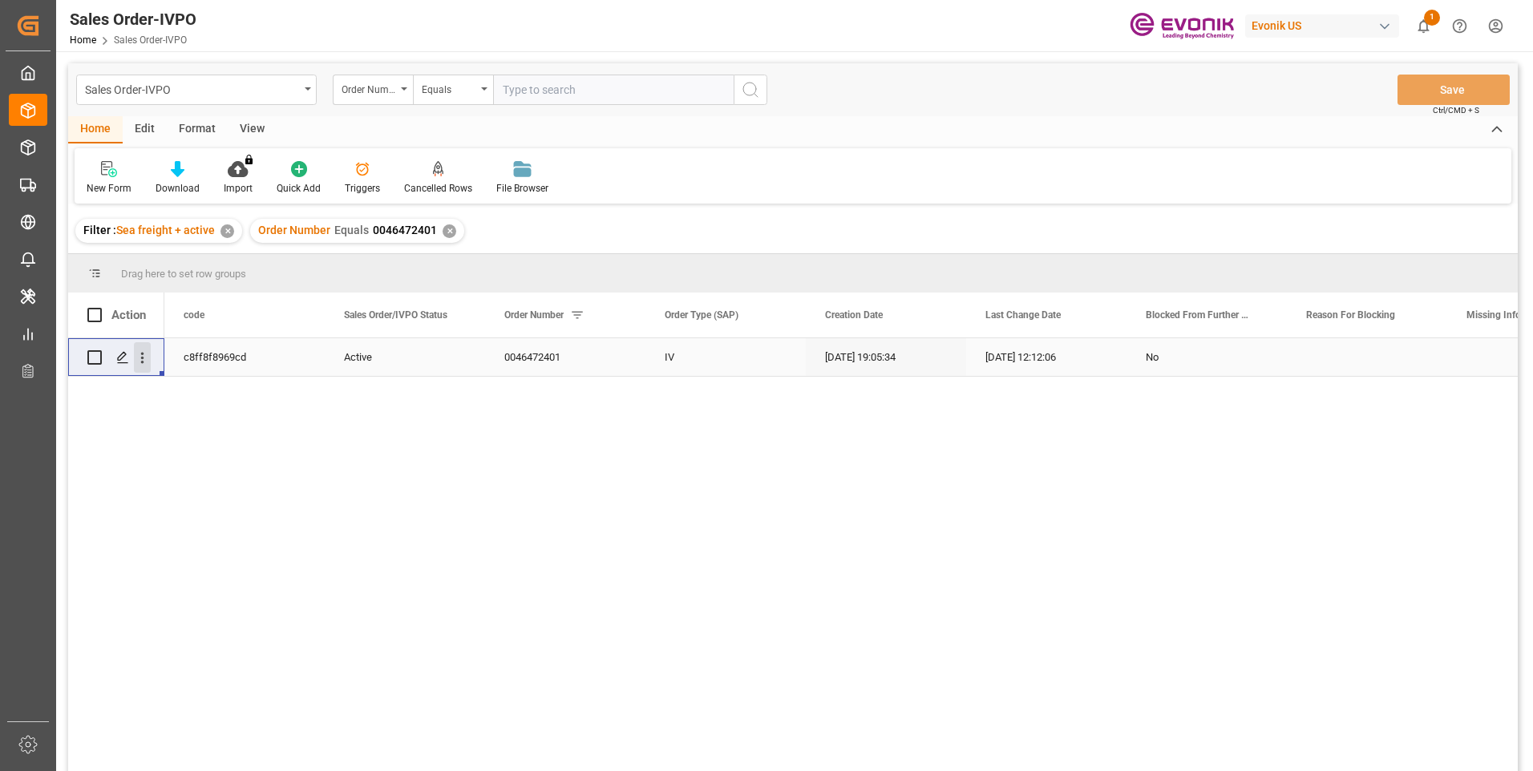
click at [150, 356] on icon "open menu" at bounding box center [142, 358] width 17 height 17
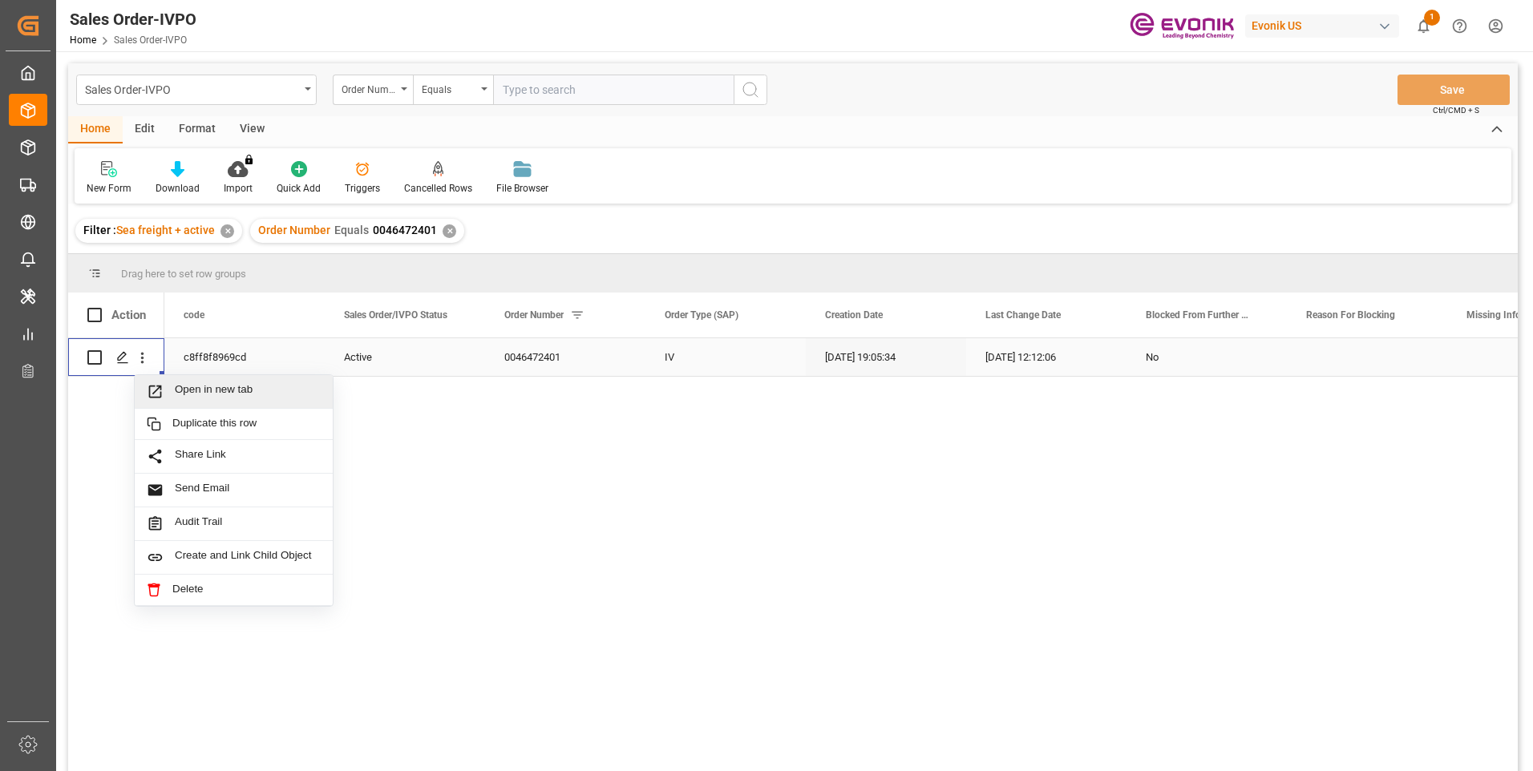
click at [182, 384] on span "Open in new tab" at bounding box center [248, 391] width 146 height 17
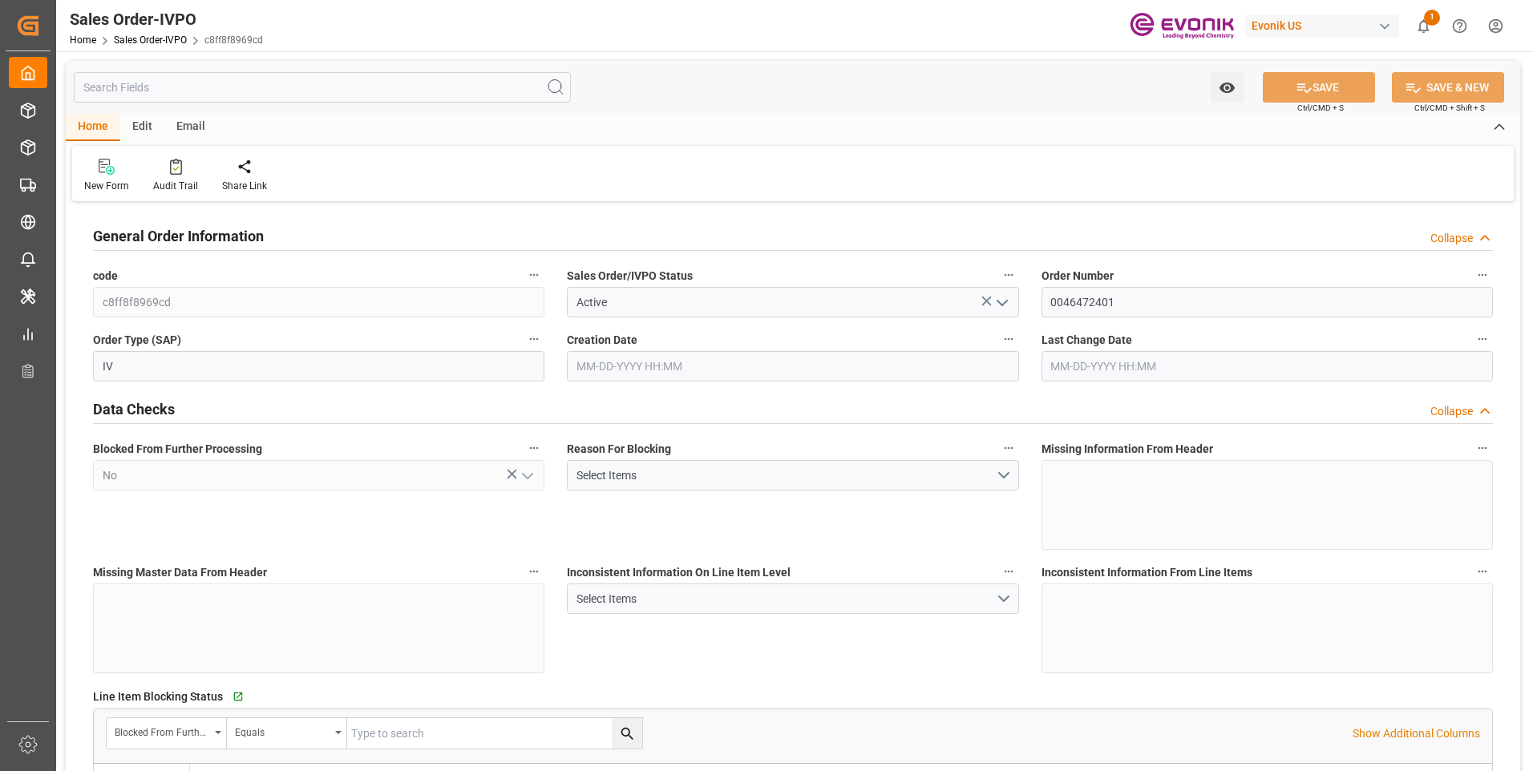
type input "KRPUS"
type input "0"
type input "1"
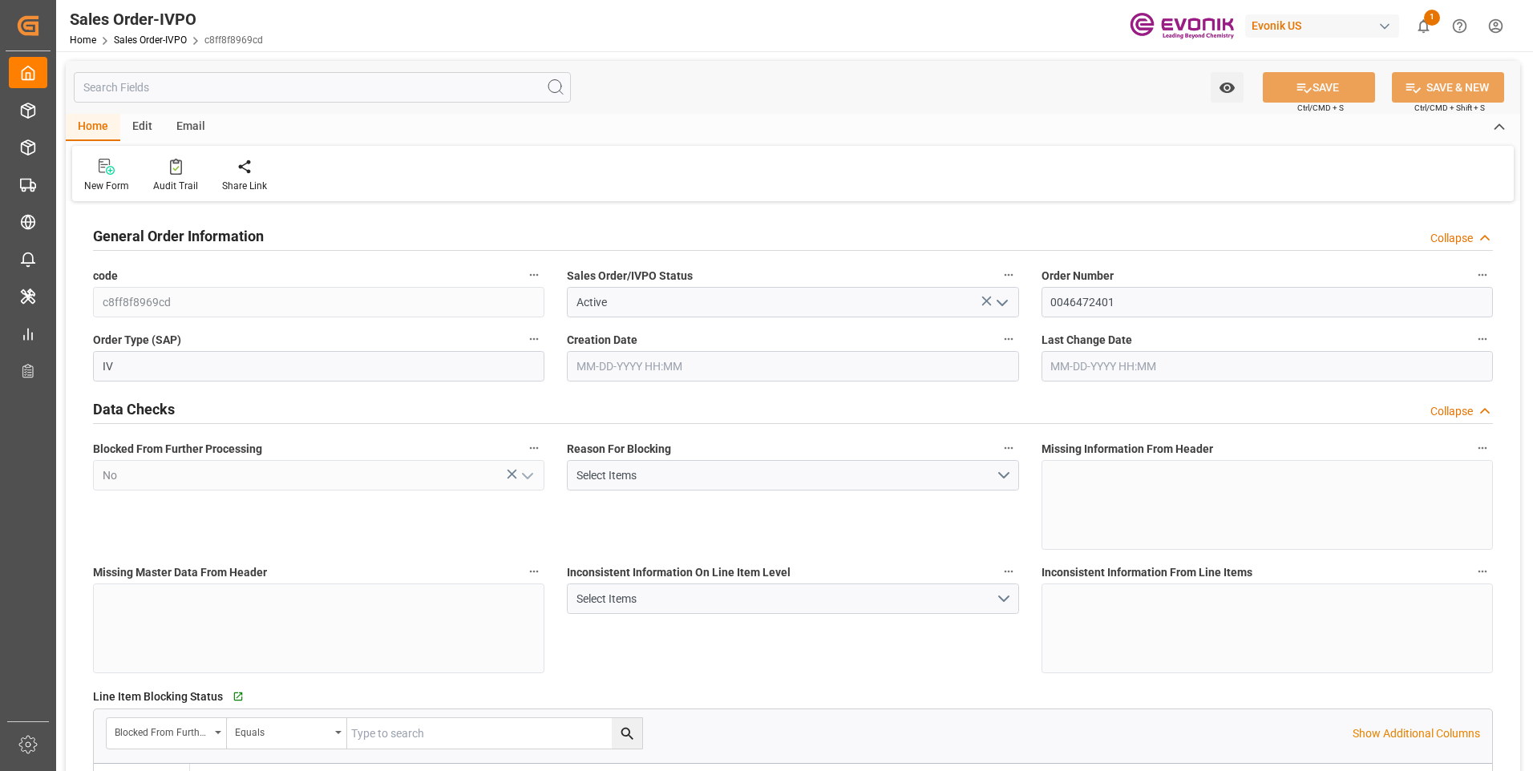
type input "16810.58"
type input "25.557"
type input "17000"
type input "30"
type input "[DATE] 19:05"
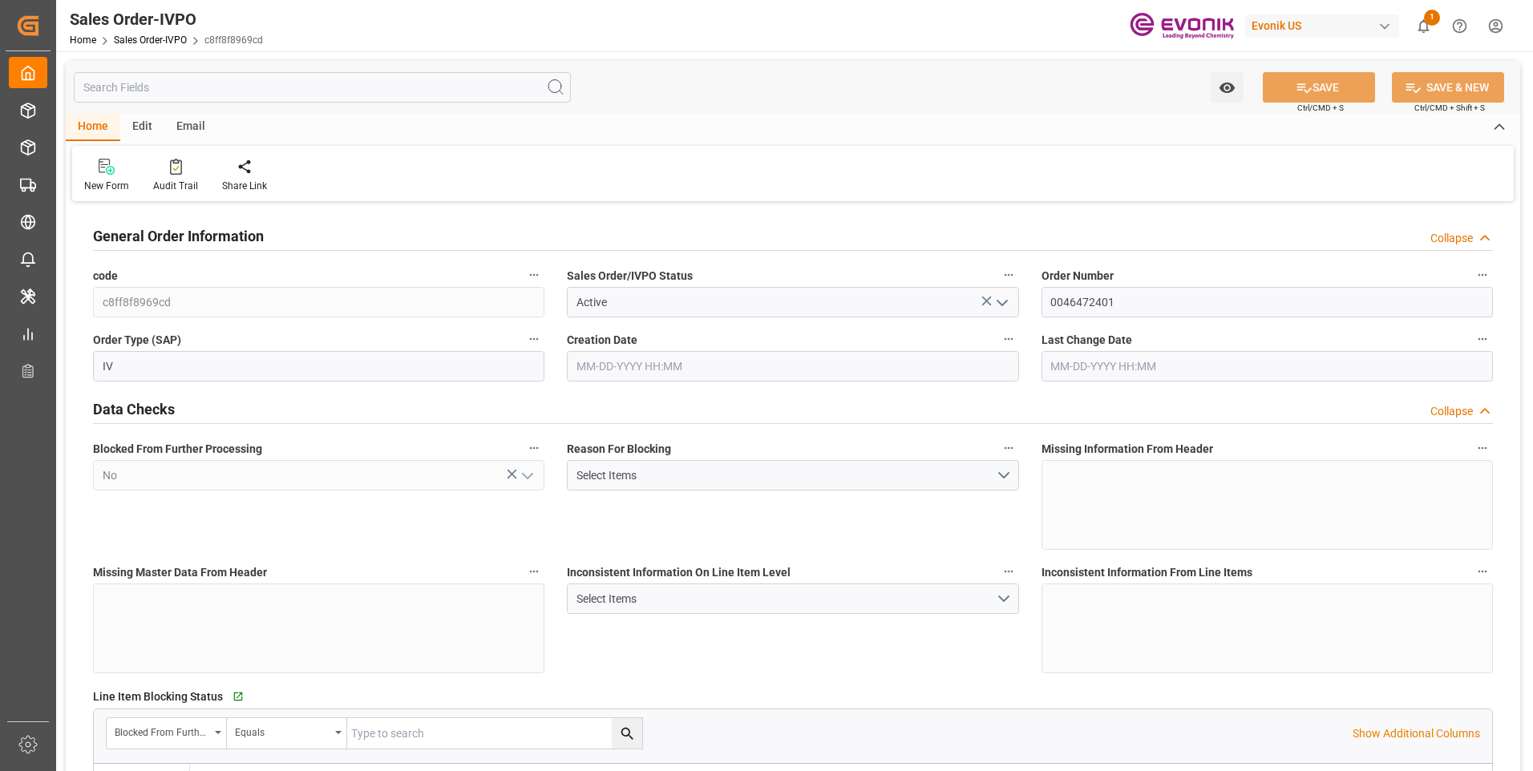
type input "[DATE] 12:12"
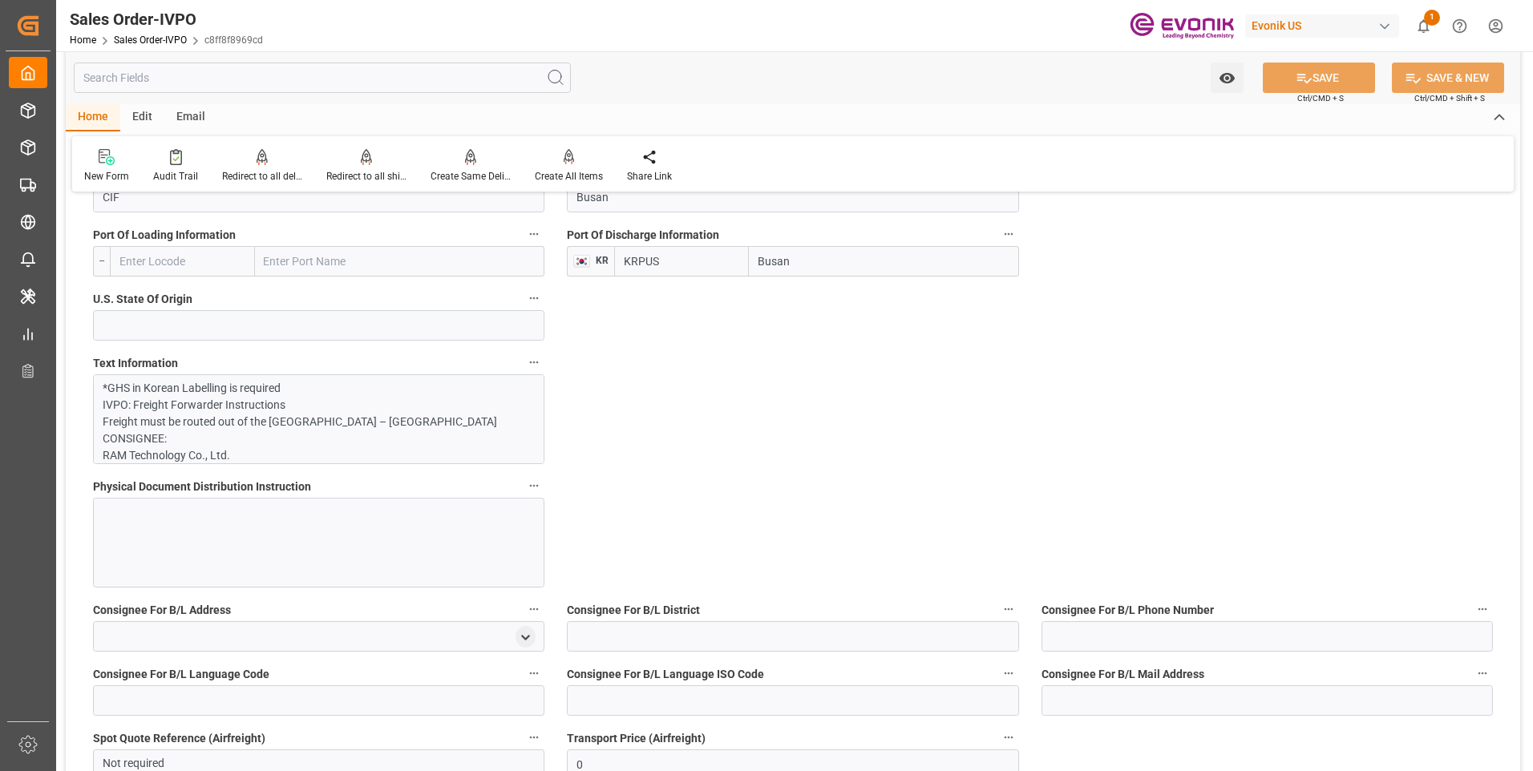
scroll to position [1122, 0]
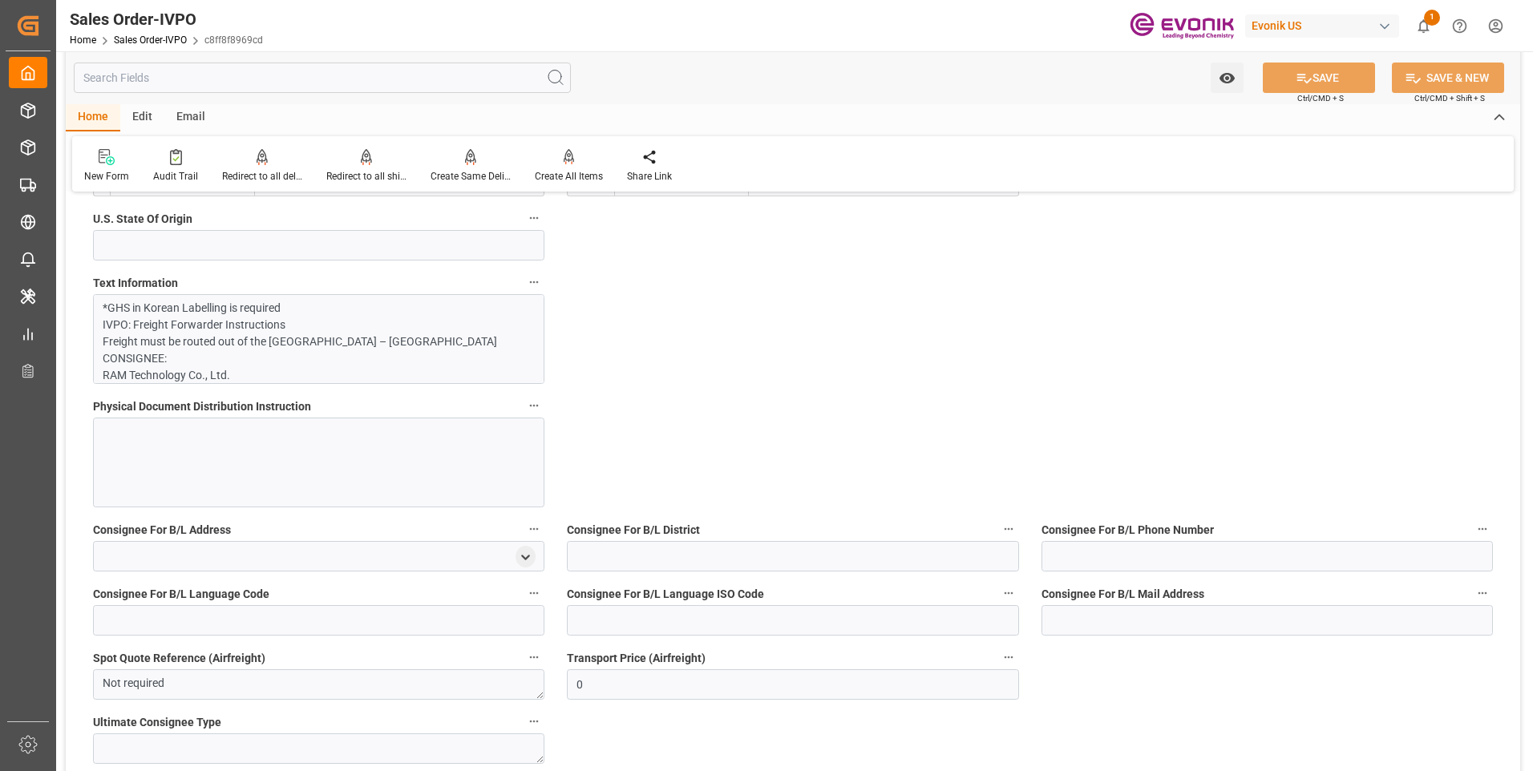
click at [232, 348] on p "*GHS in Korean Labelling is required IVPO: Freight Forwarder Instructions Freig…" at bounding box center [313, 687] width 420 height 774
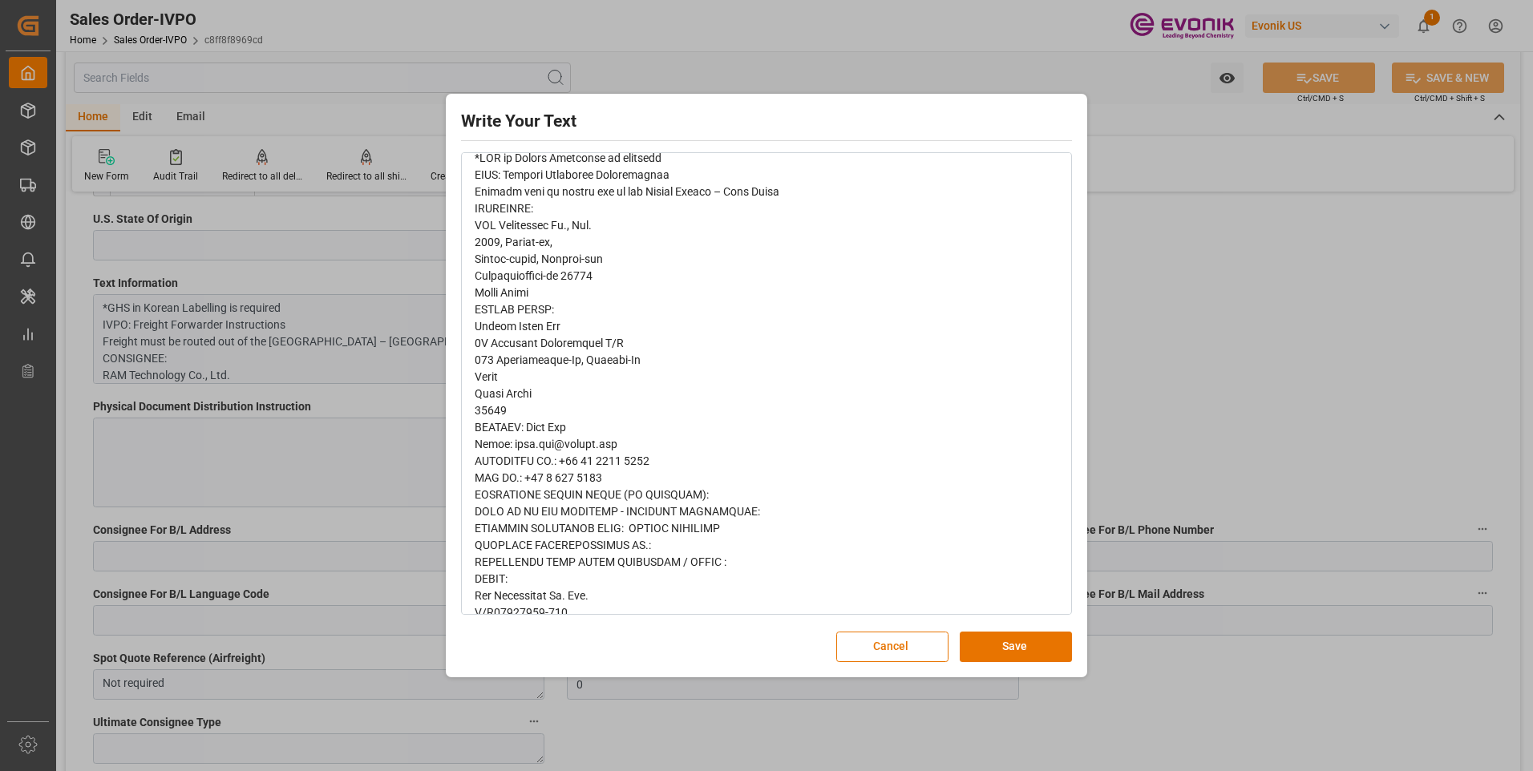
scroll to position [160, 0]
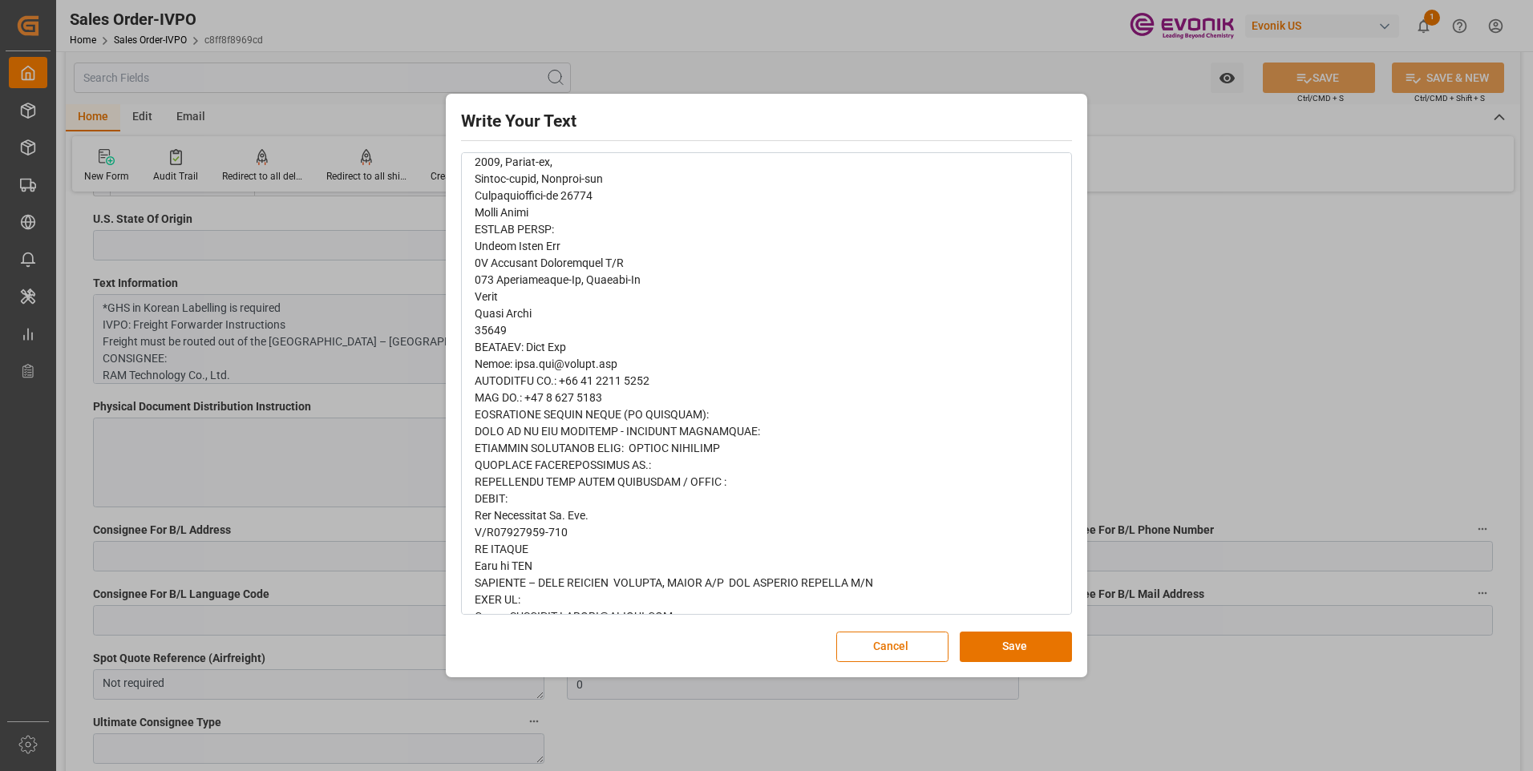
drag, startPoint x: 1355, startPoint y: 343, endPoint x: 1226, endPoint y: 366, distance: 131.2
click at [1355, 343] on div "Write Your Text Normal 14 Font Cancel Save" at bounding box center [766, 385] width 1533 height 771
